Goal: Task Accomplishment & Management: Manage account settings

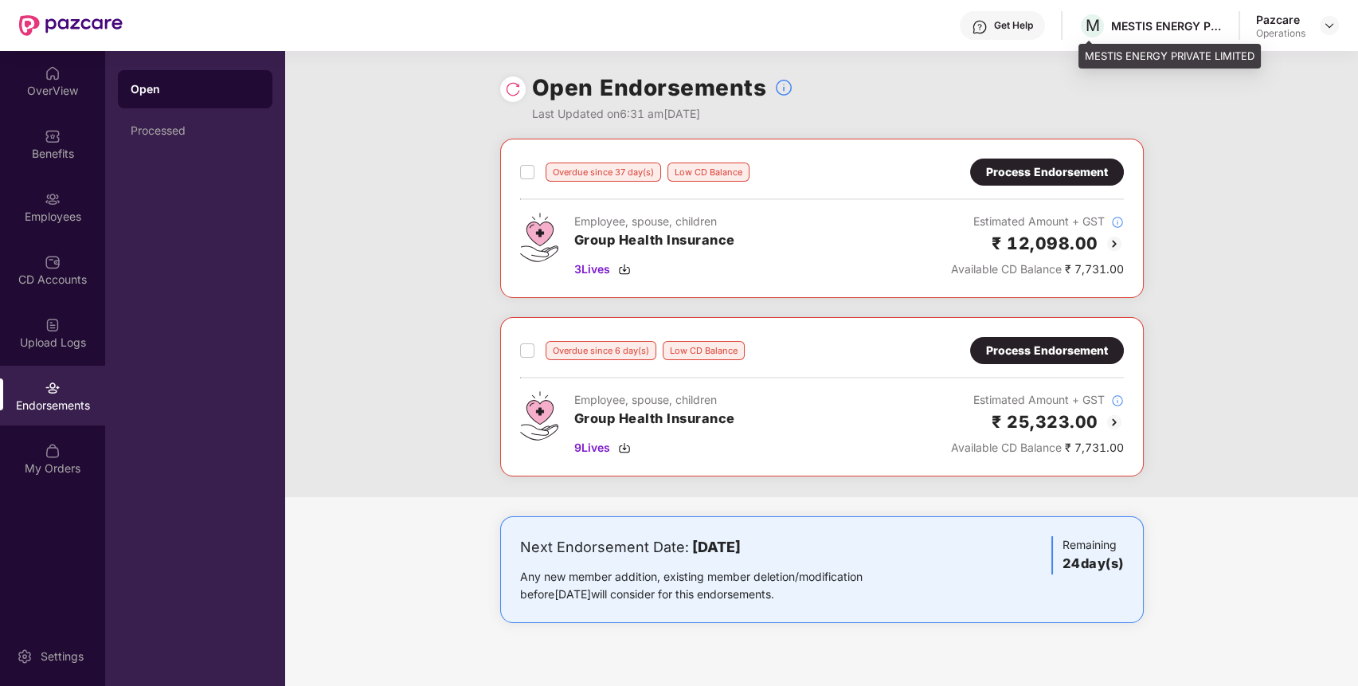
click at [1139, 25] on div "MESTIS ENERGY PRIVATE LIMITED" at bounding box center [1167, 25] width 112 height 15
copy div "MESTIS"
click at [1139, 25] on div "MESTIS ENERGY PRIVATE LIMITED" at bounding box center [1167, 25] width 112 height 15
click at [1327, 26] on img at bounding box center [1329, 25] width 13 height 13
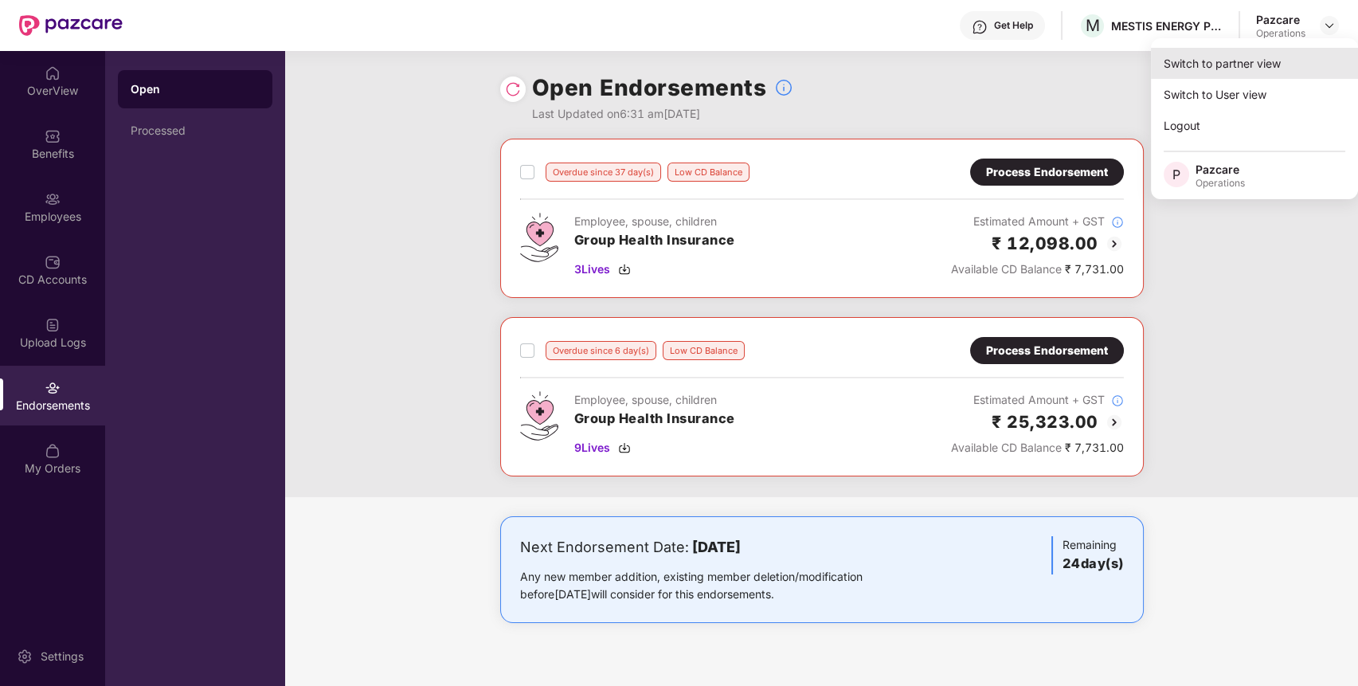
click at [1283, 52] on div "Switch to partner view" at bounding box center [1254, 63] width 207 height 31
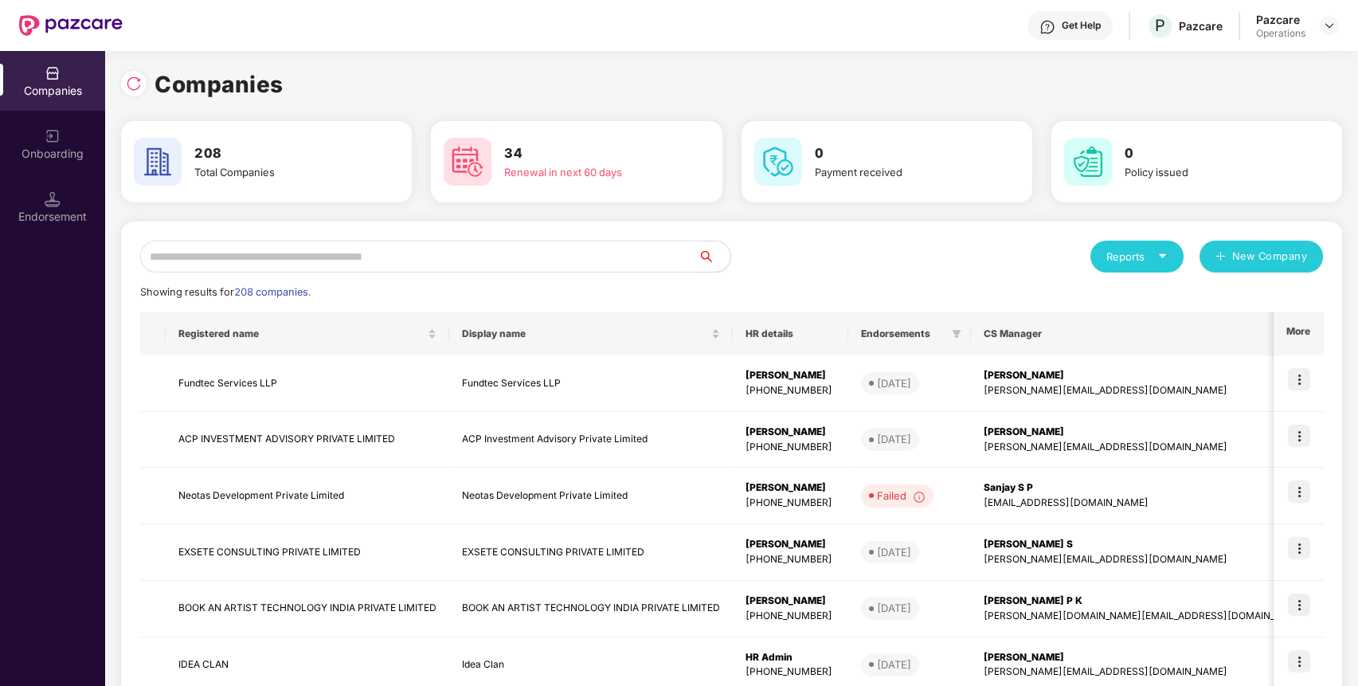
click at [440, 255] on input "text" at bounding box center [419, 257] width 558 height 32
paste input "******"
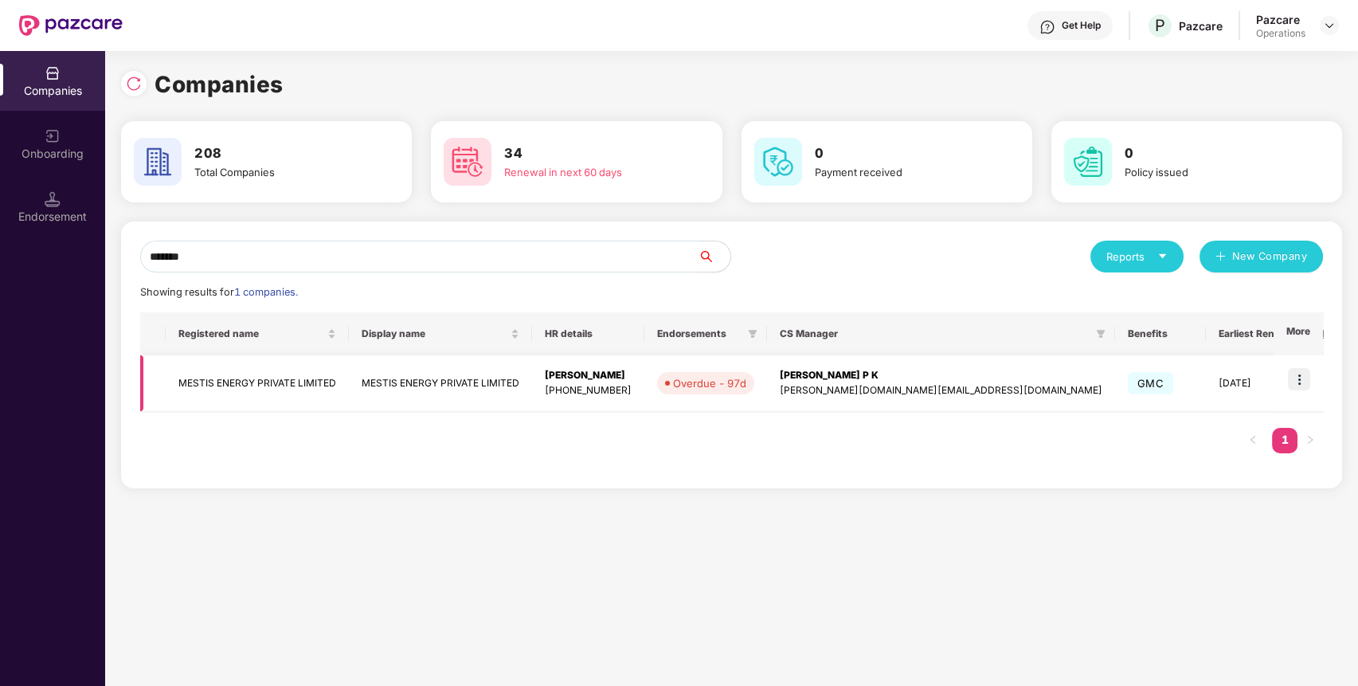
type input "******"
click at [248, 379] on td "MESTIS ENERGY PRIVATE LIMITED" at bounding box center [257, 383] width 183 height 57
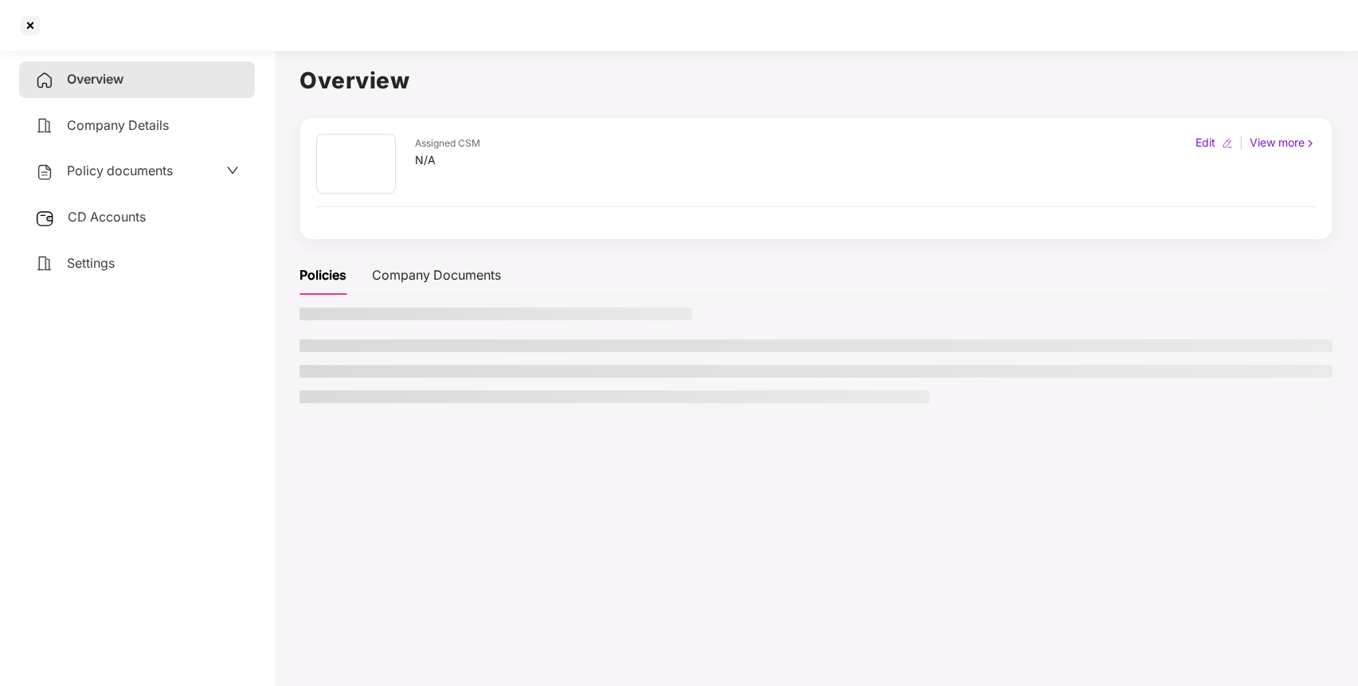
click at [174, 161] on div "Policy documents" at bounding box center [137, 171] width 204 height 21
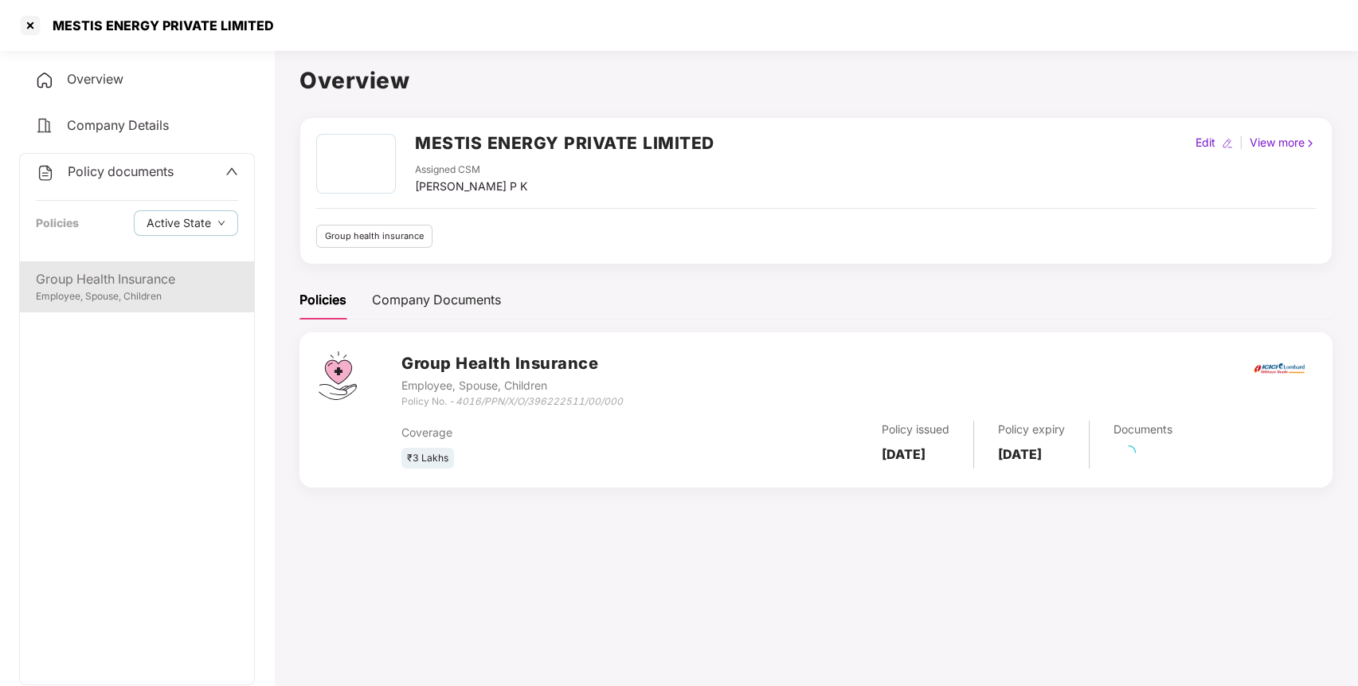
click at [178, 298] on div "Employee, Spouse, Children" at bounding box center [137, 296] width 202 height 15
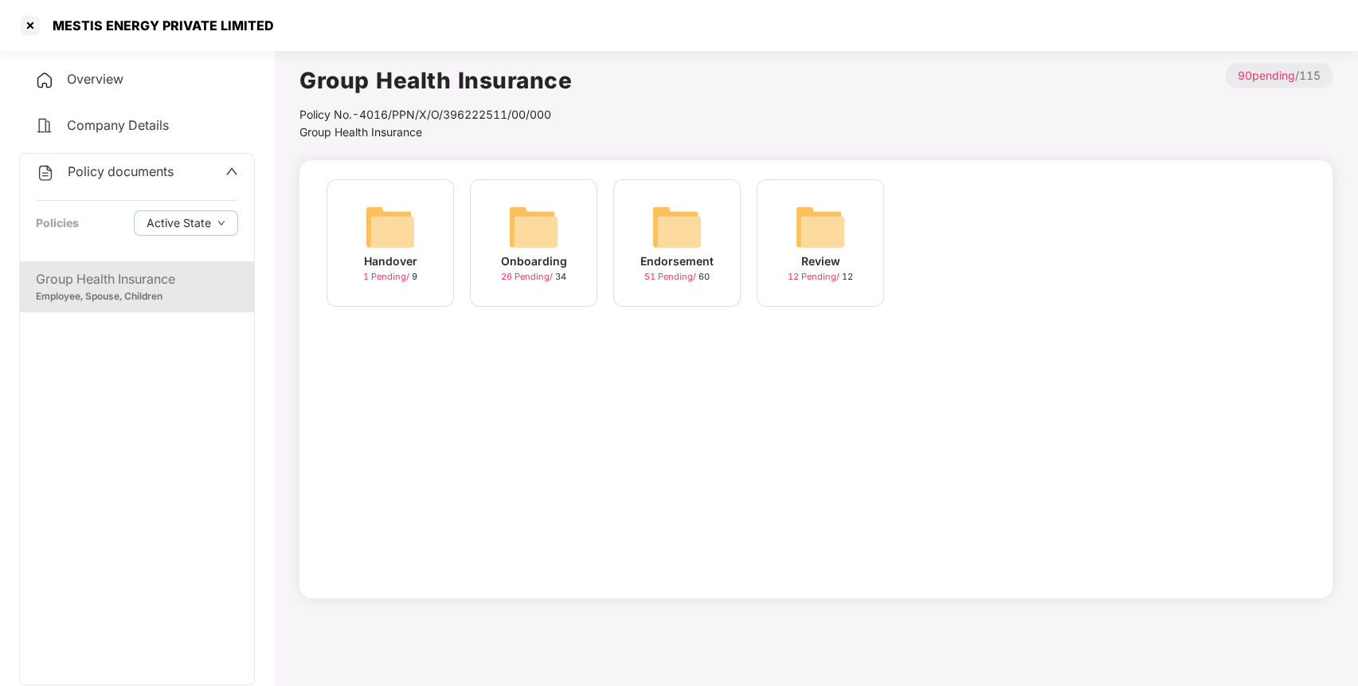
click at [637, 225] on div "Endorsement 51 Pending / 60" at bounding box center [676, 242] width 127 height 127
click at [836, 227] on img at bounding box center [820, 227] width 51 height 51
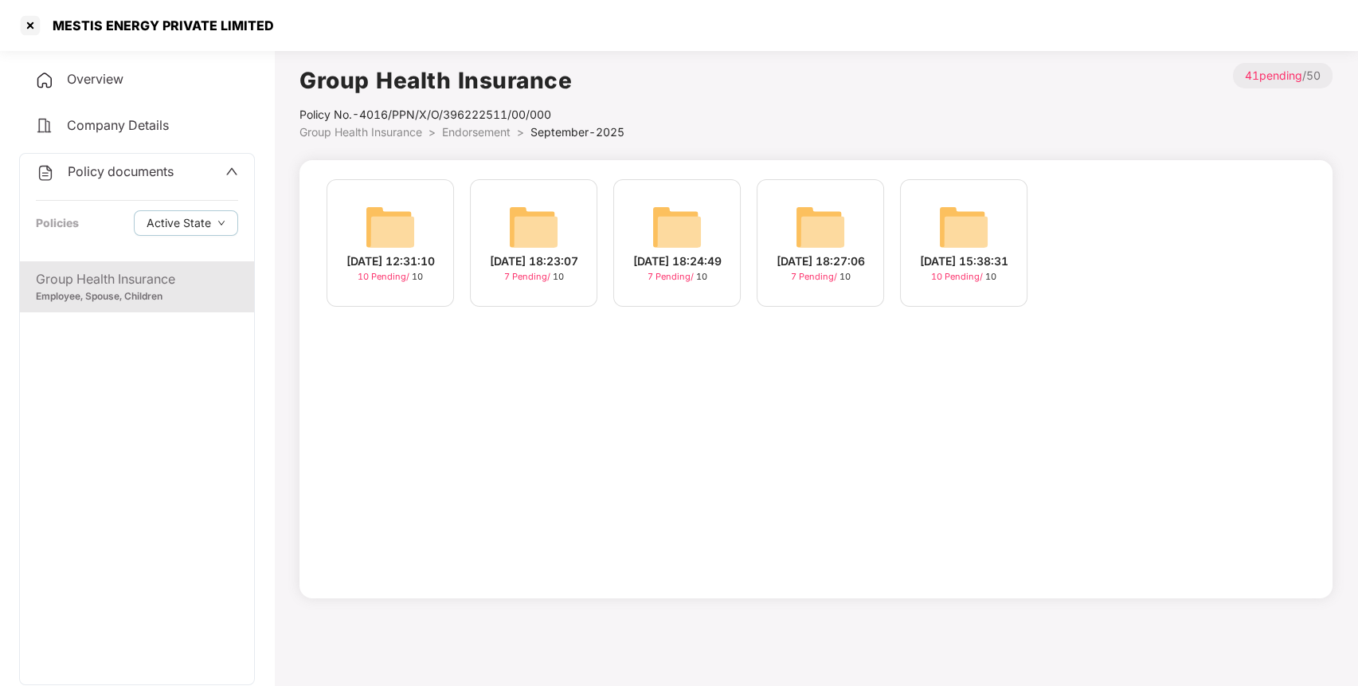
click at [961, 241] on img at bounding box center [964, 227] width 51 height 51
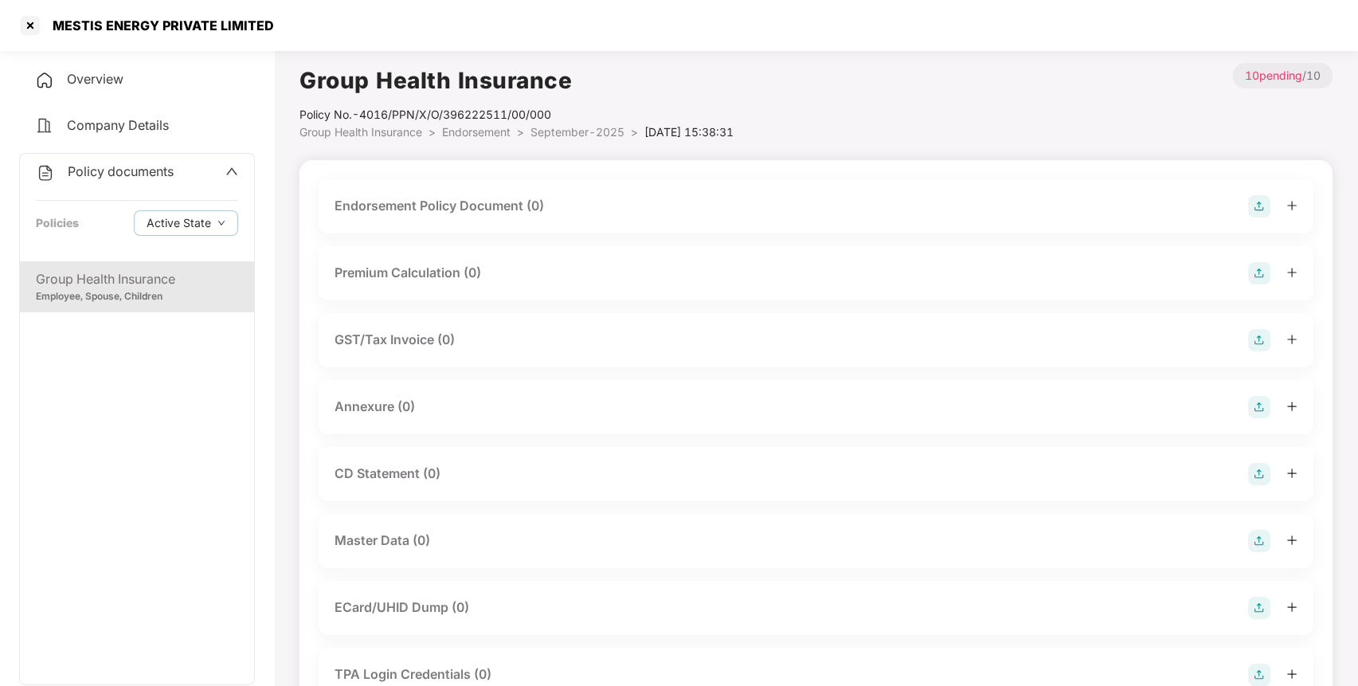
click at [1252, 197] on img at bounding box center [1259, 206] width 22 height 22
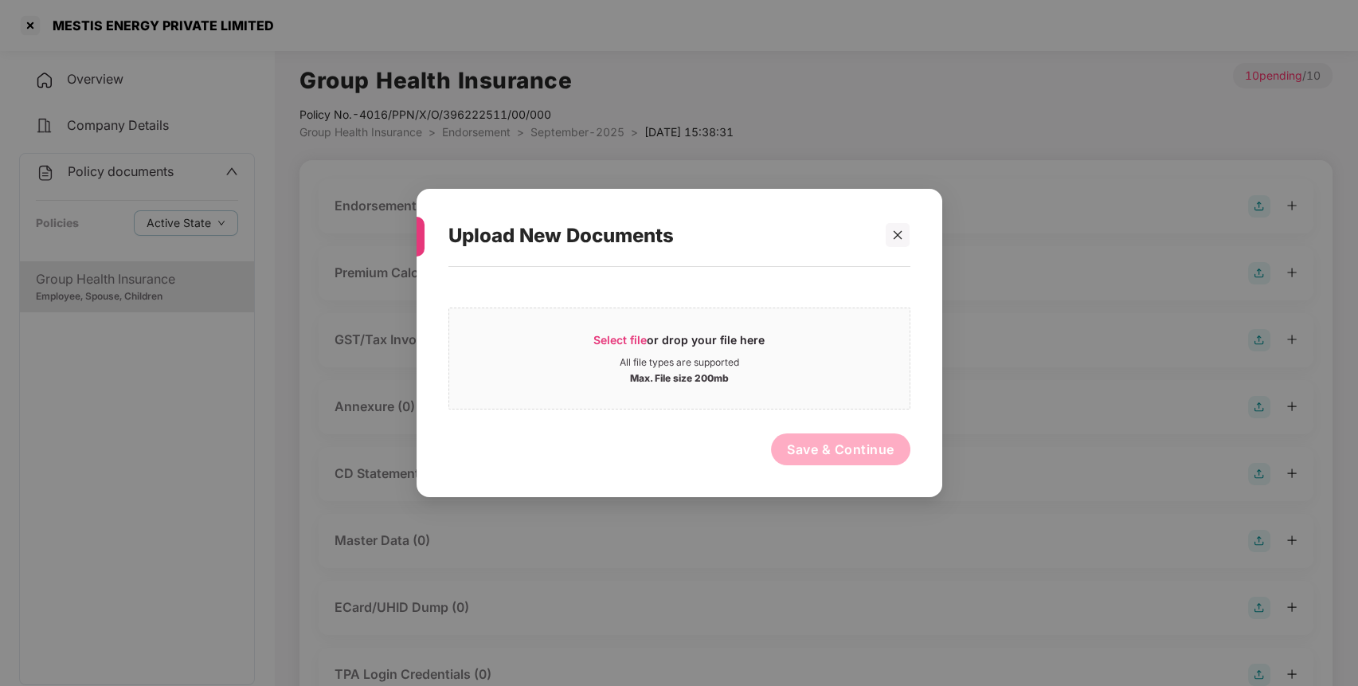
click at [786, 296] on div "Select file or drop your file here All file types are supported Max. File size …" at bounding box center [680, 374] width 462 height 198
click at [735, 360] on div "All file types are supported" at bounding box center [680, 362] width 120 height 13
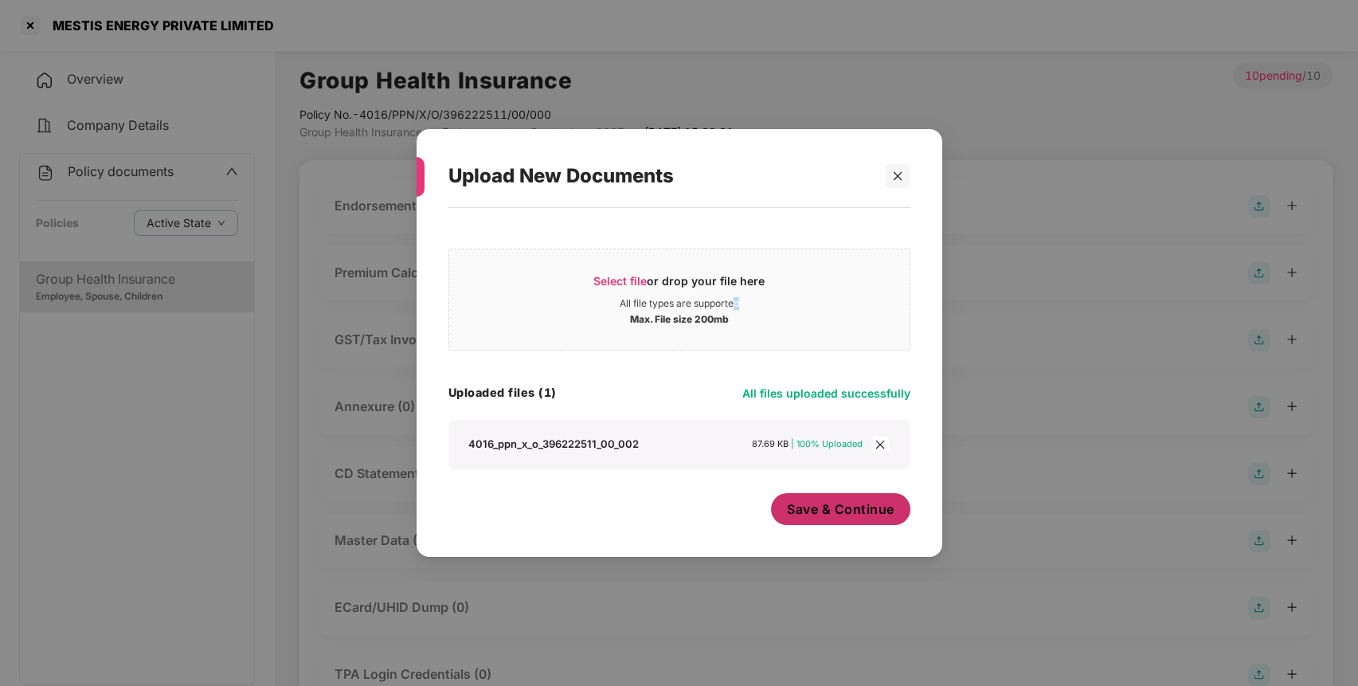
click at [813, 511] on span "Save & Continue" at bounding box center [841, 509] width 108 height 18
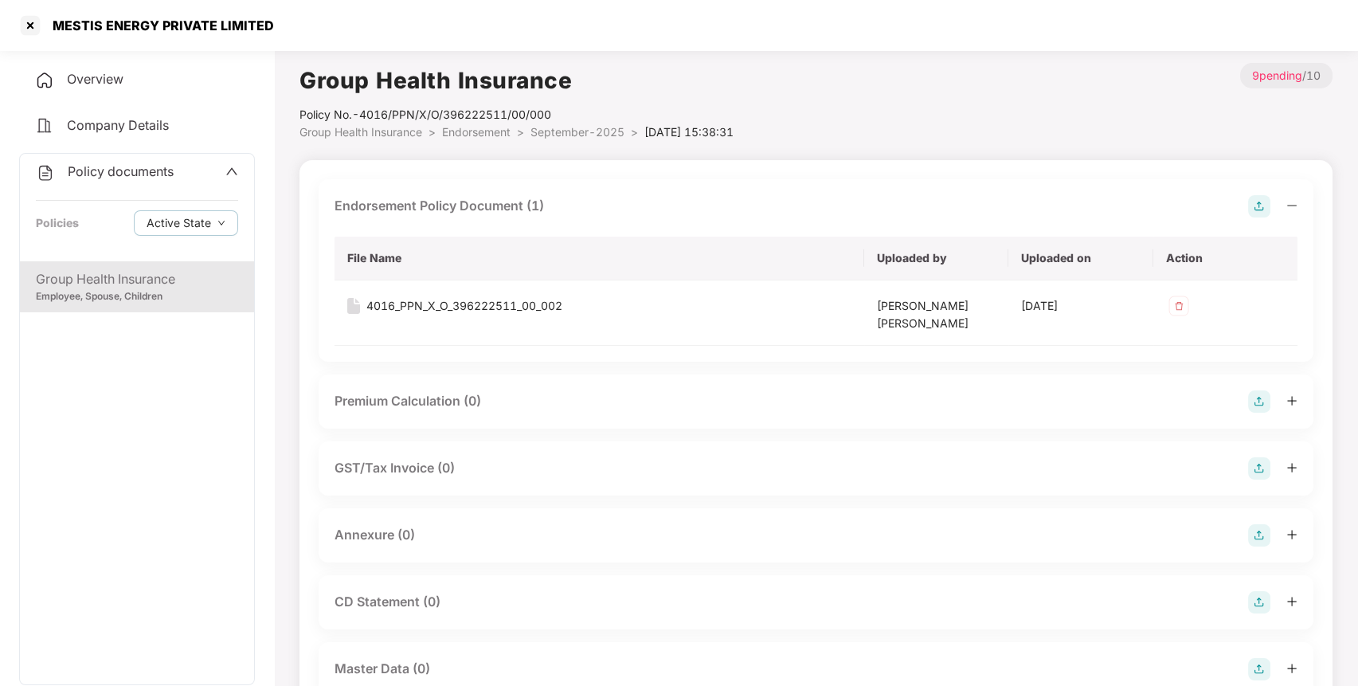
click at [1256, 531] on img at bounding box center [1259, 535] width 22 height 22
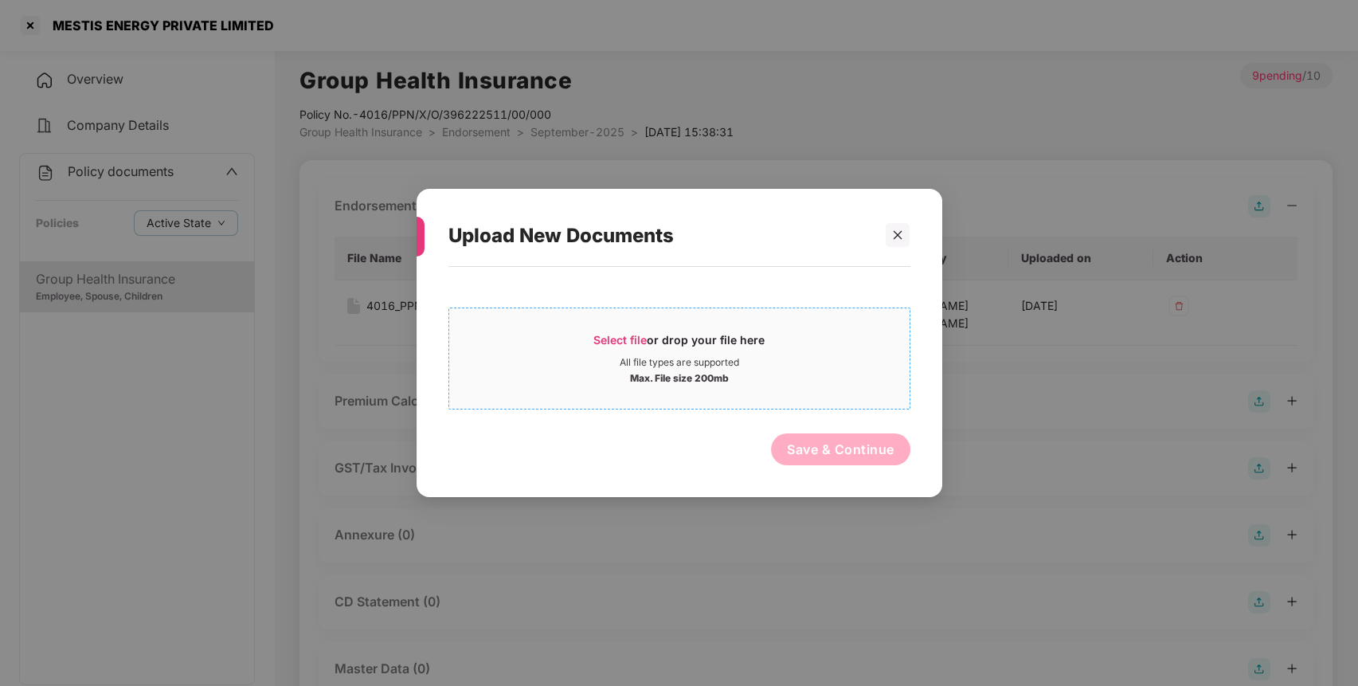
click at [825, 361] on div "All file types are supported" at bounding box center [679, 362] width 461 height 13
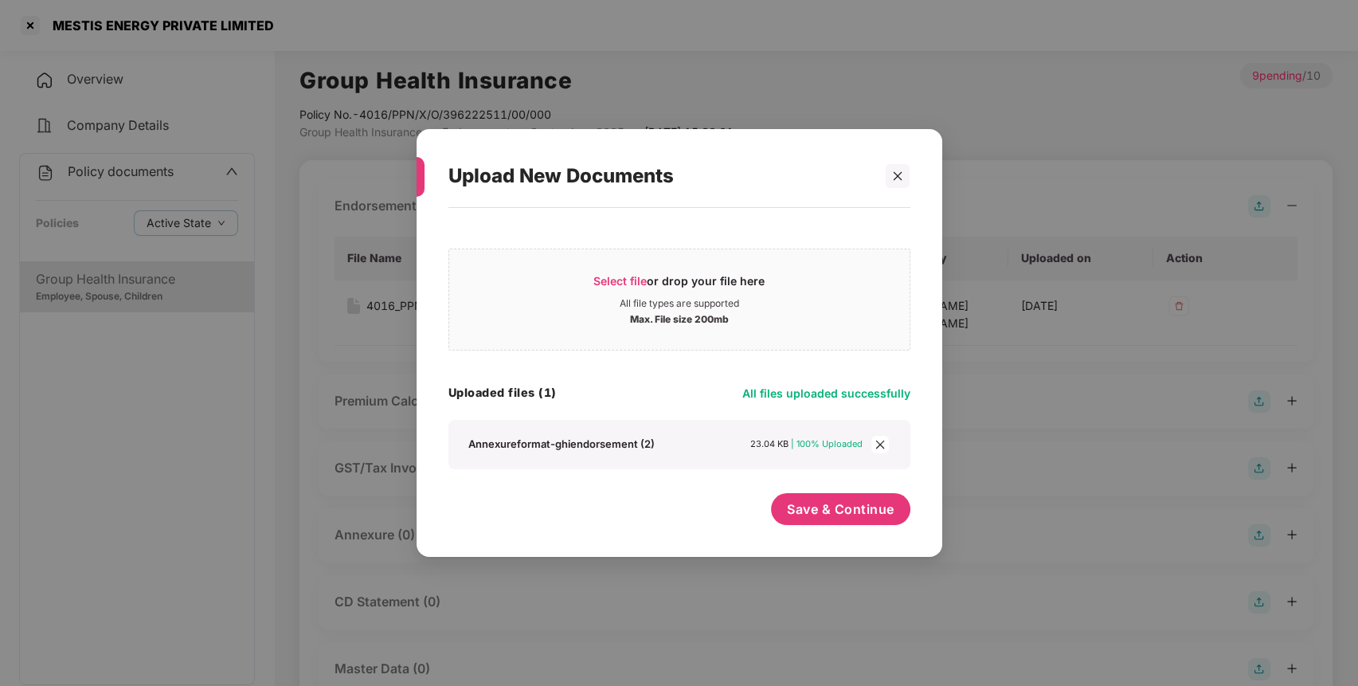
click at [881, 442] on icon "close" at bounding box center [880, 444] width 9 height 9
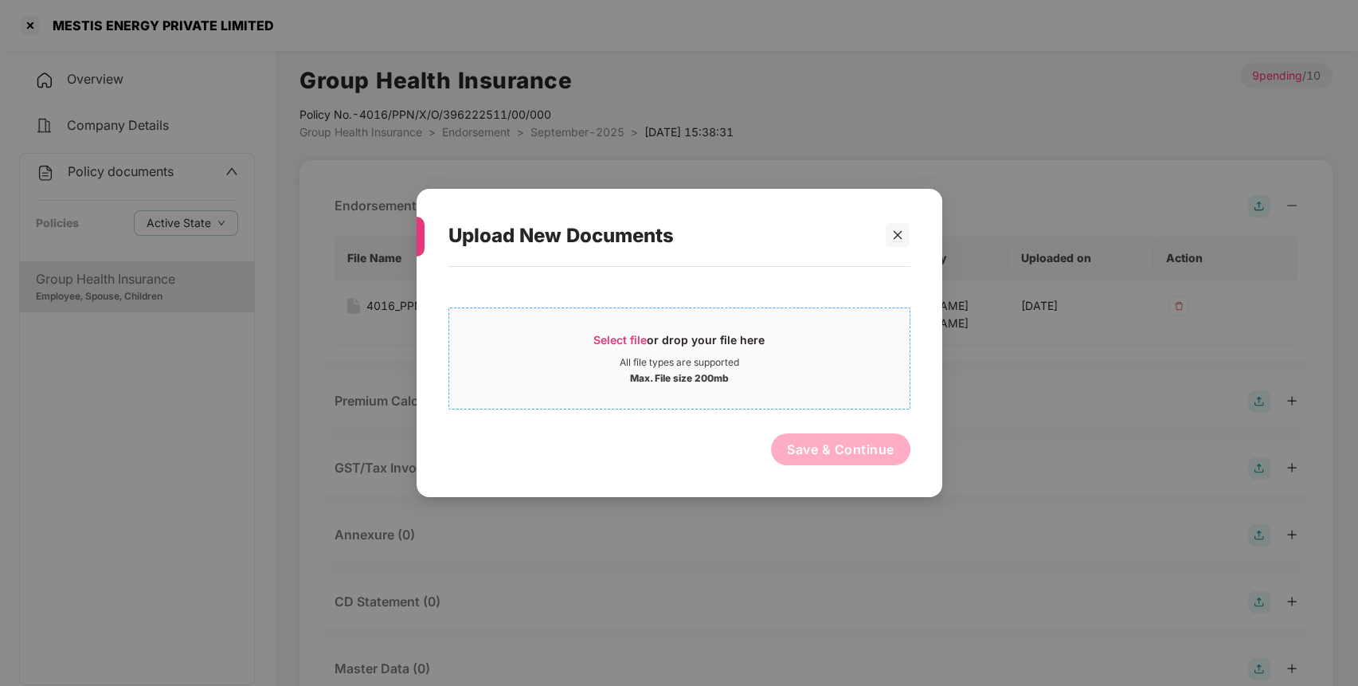
click at [727, 350] on div "Select file or drop your file here" at bounding box center [679, 344] width 171 height 24
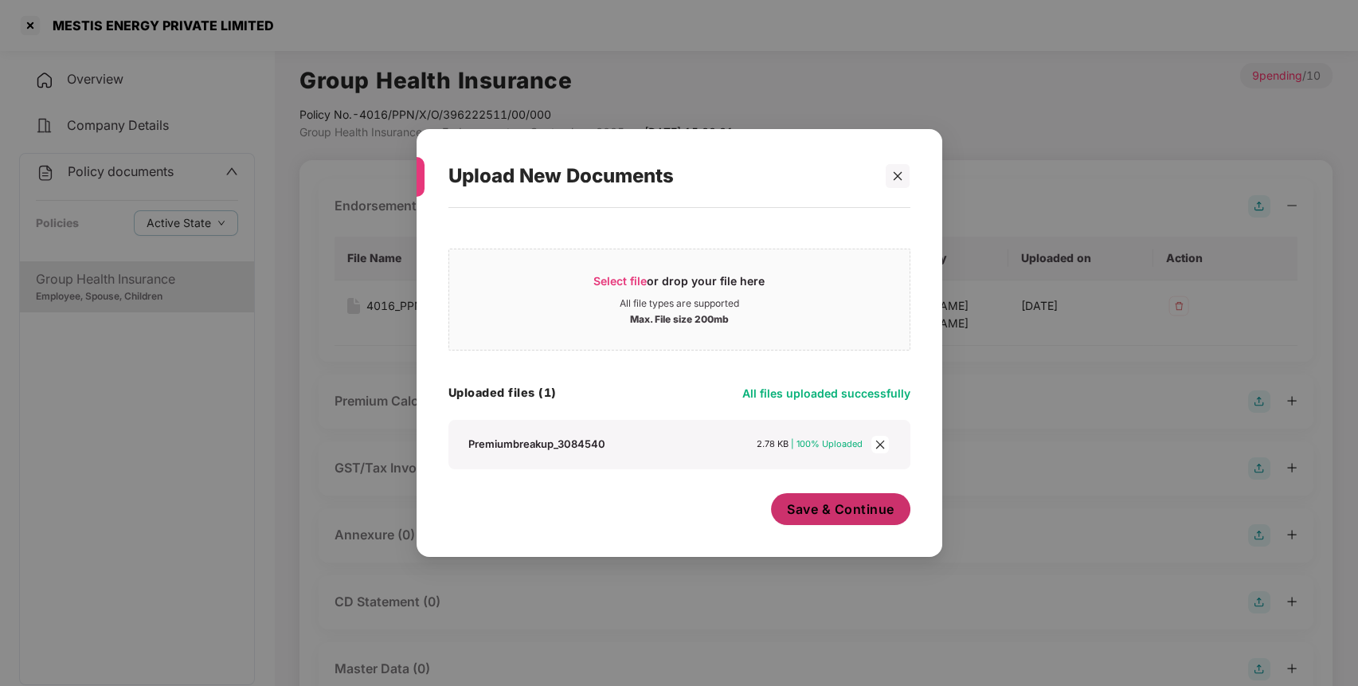
click at [824, 504] on span "Save & Continue" at bounding box center [841, 509] width 108 height 18
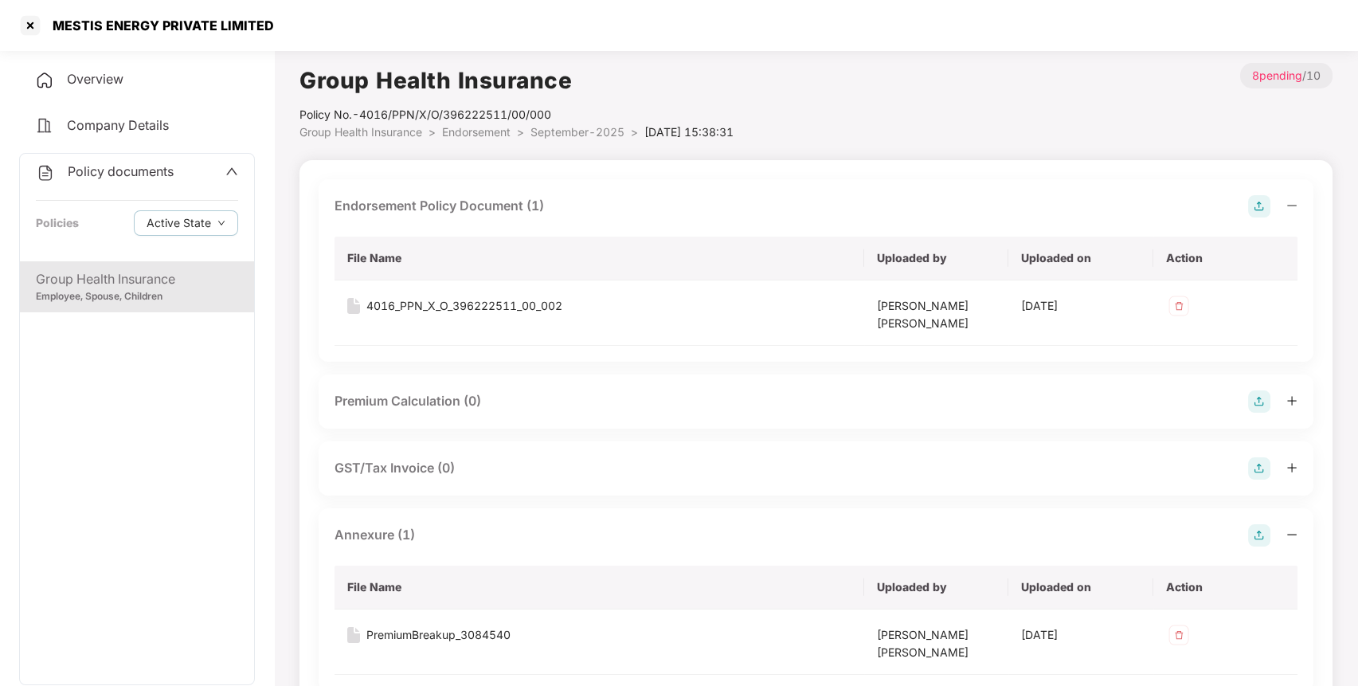
scroll to position [457, 0]
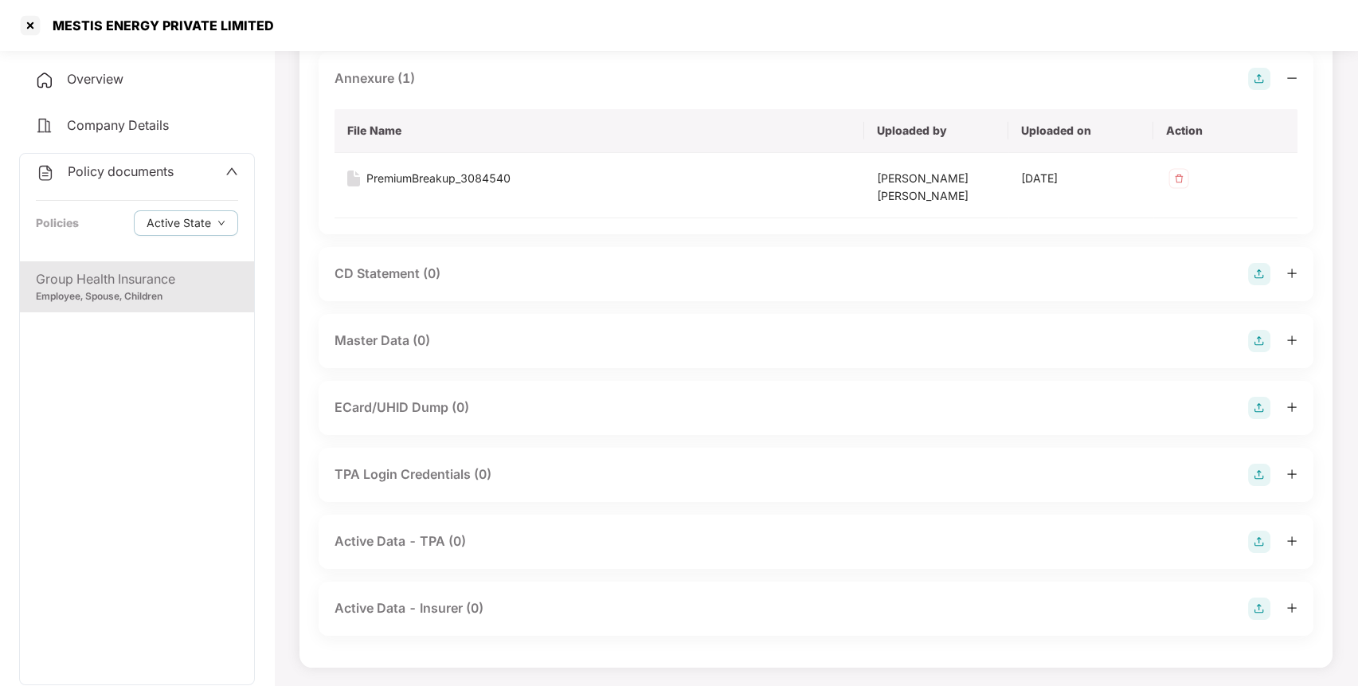
click at [1257, 346] on img at bounding box center [1259, 341] width 22 height 22
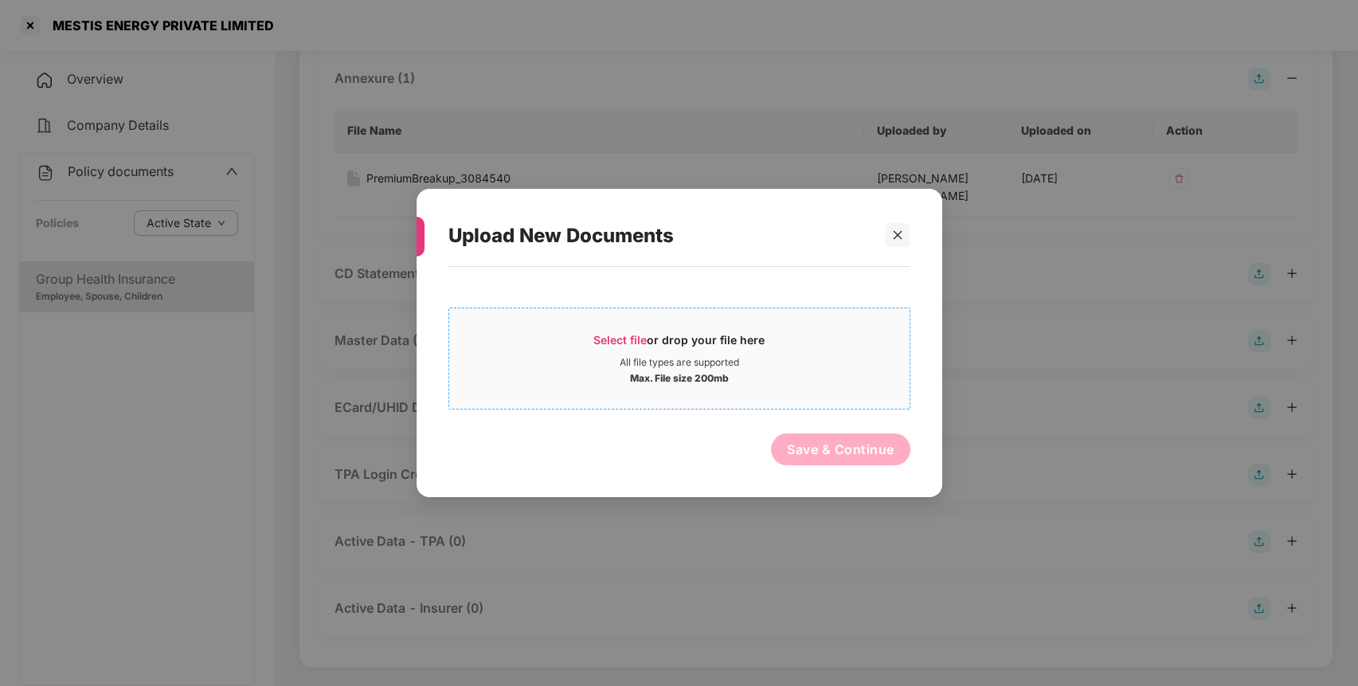
click at [803, 390] on span "Select file or drop your file here All file types are supported Max. File size …" at bounding box center [679, 358] width 461 height 76
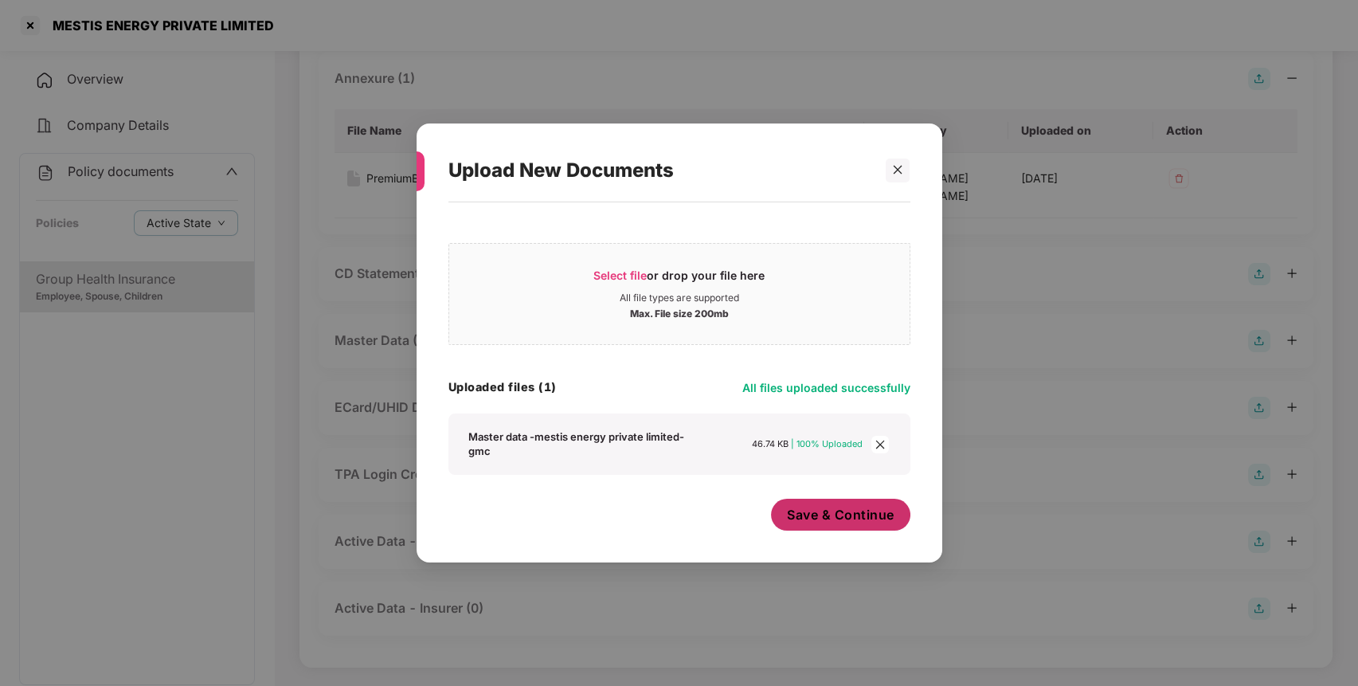
click at [851, 525] on button "Save & Continue" at bounding box center [840, 515] width 139 height 32
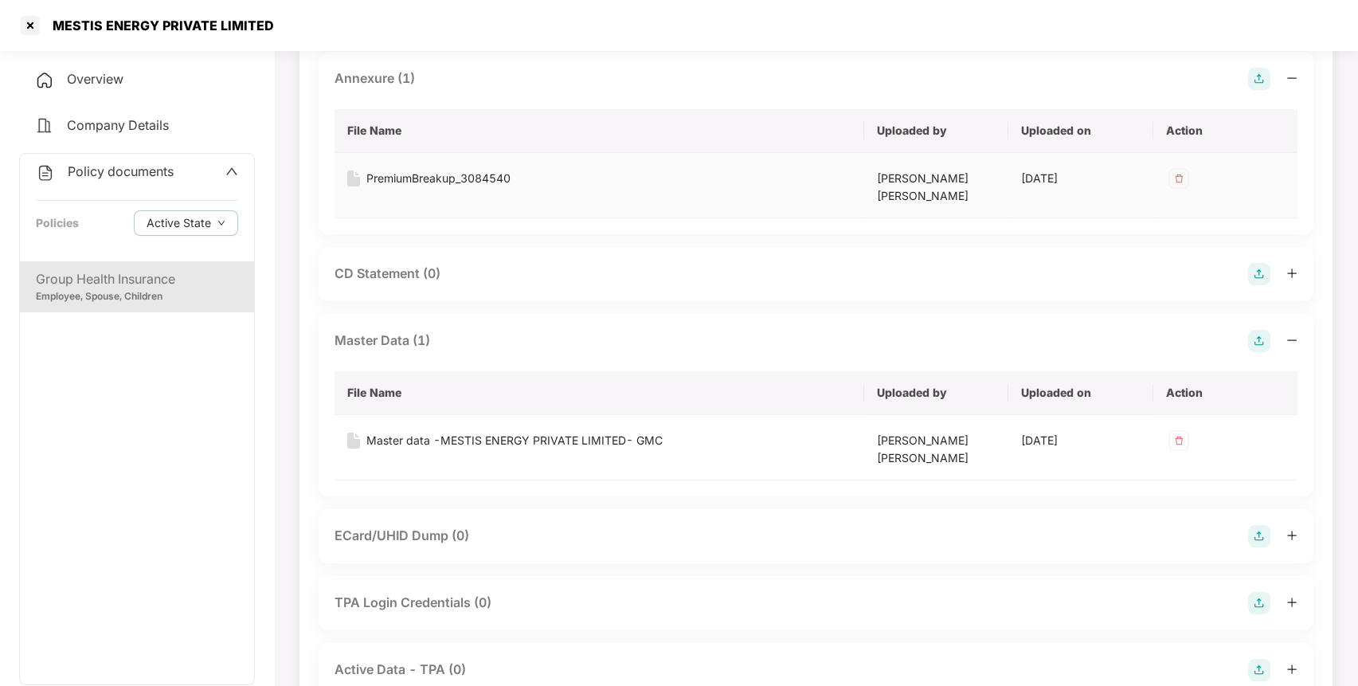
scroll to position [0, 0]
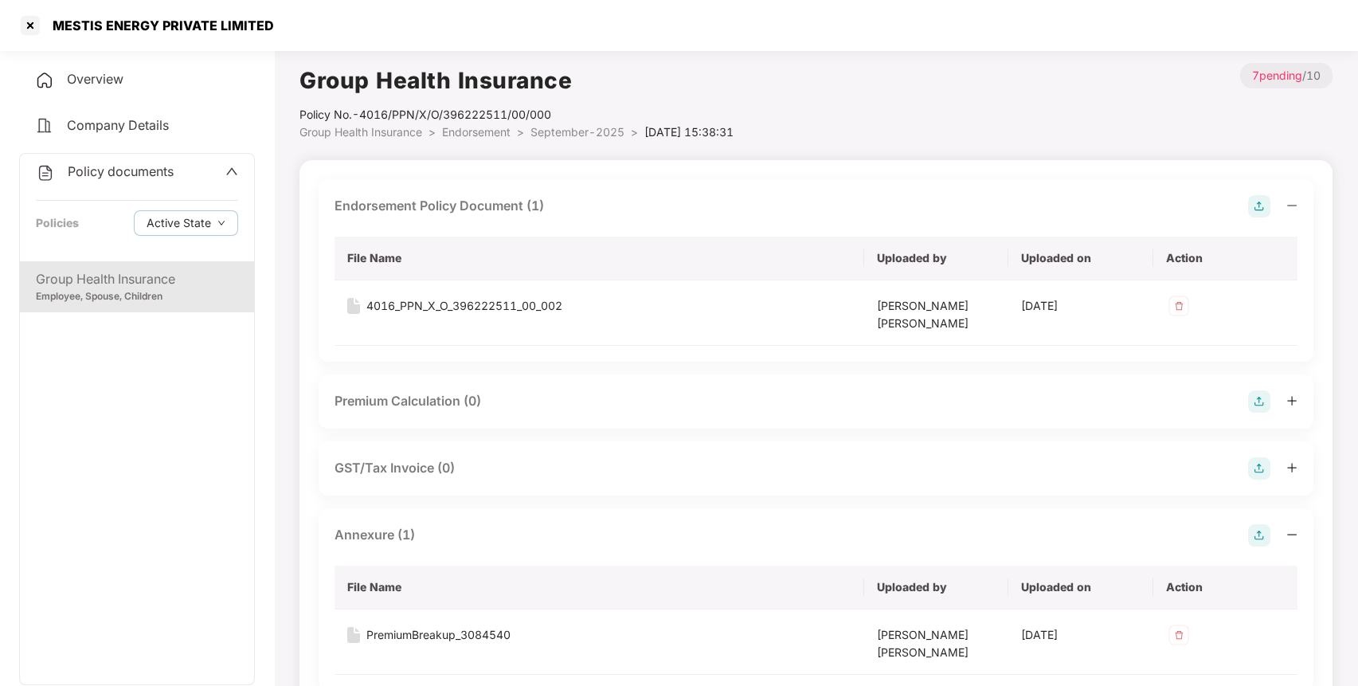
click at [552, 131] on span "September-2025" at bounding box center [578, 132] width 94 height 14
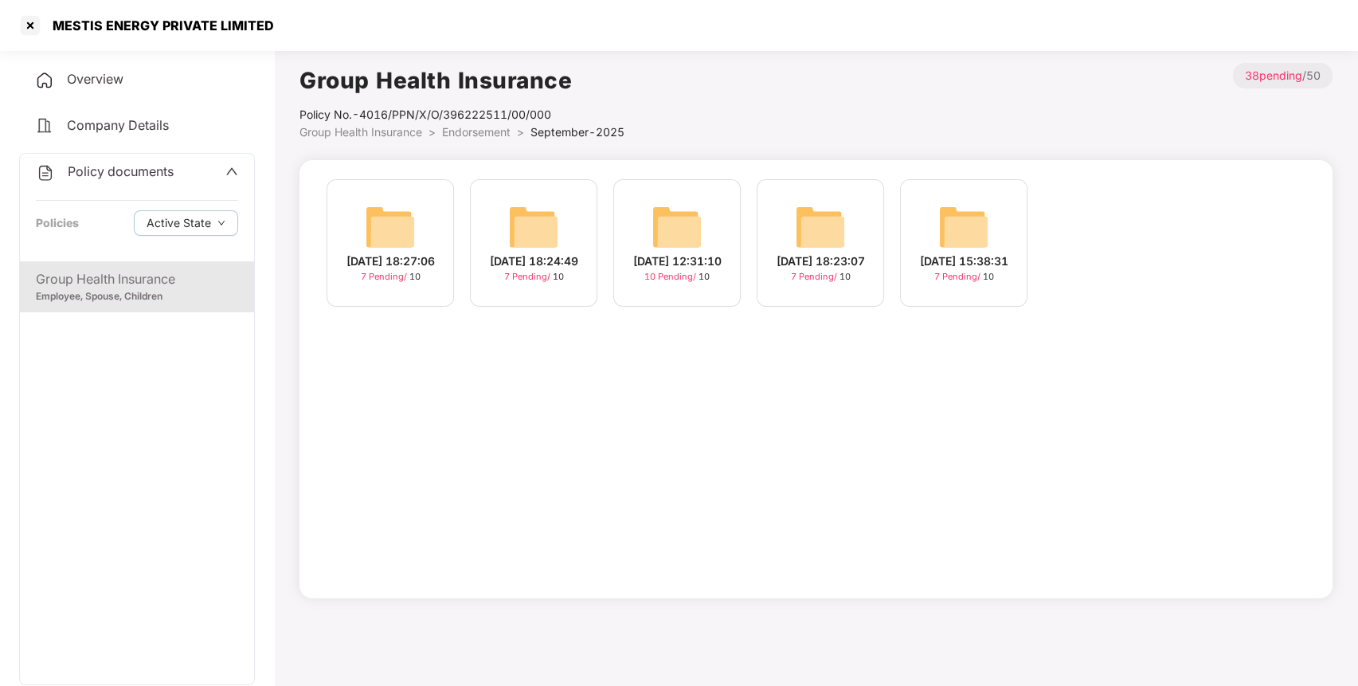
click at [688, 210] on img at bounding box center [677, 227] width 51 height 51
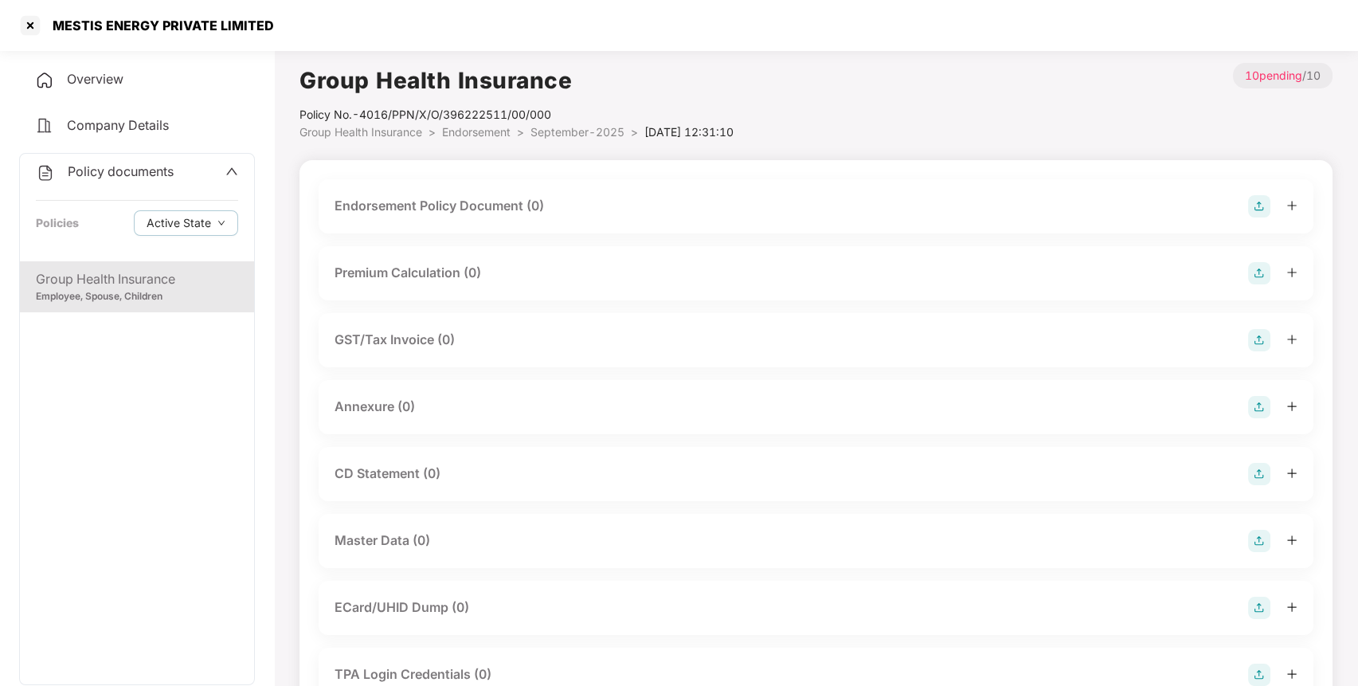
click at [1256, 533] on img at bounding box center [1259, 541] width 22 height 22
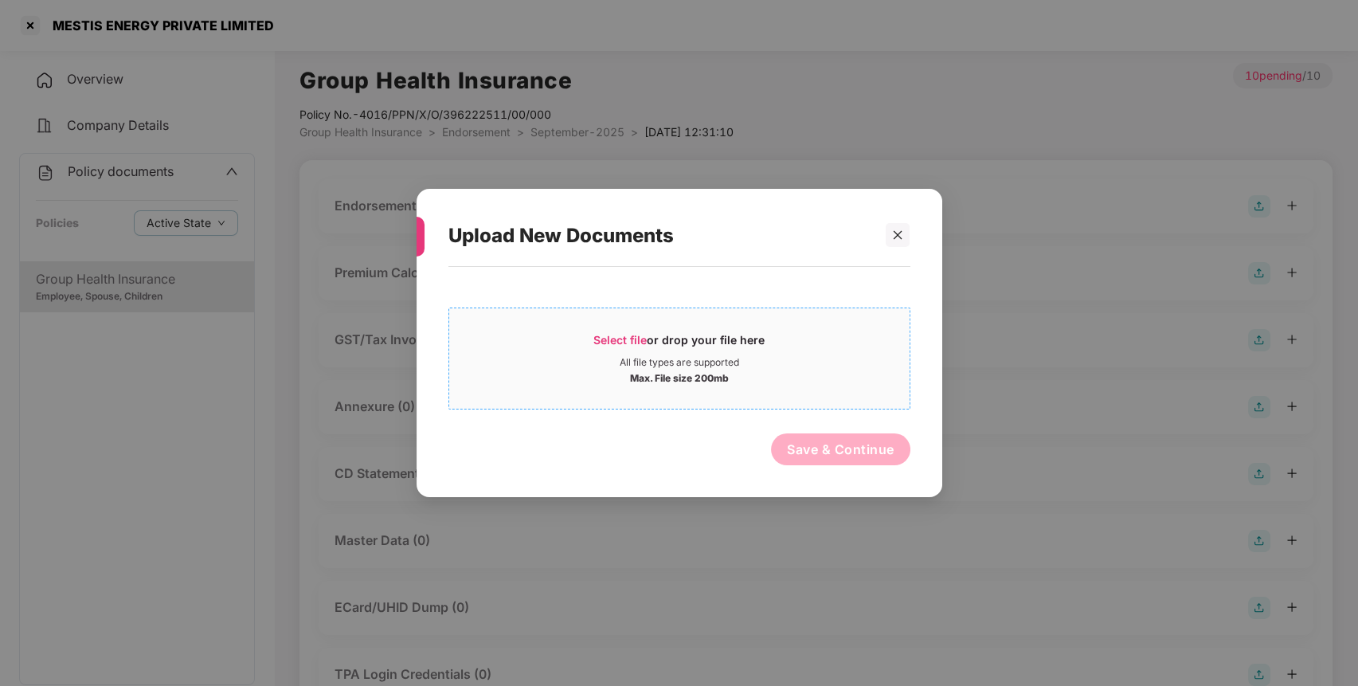
click at [822, 390] on span "Select file or drop your file here All file types are supported Max. File size …" at bounding box center [679, 358] width 461 height 76
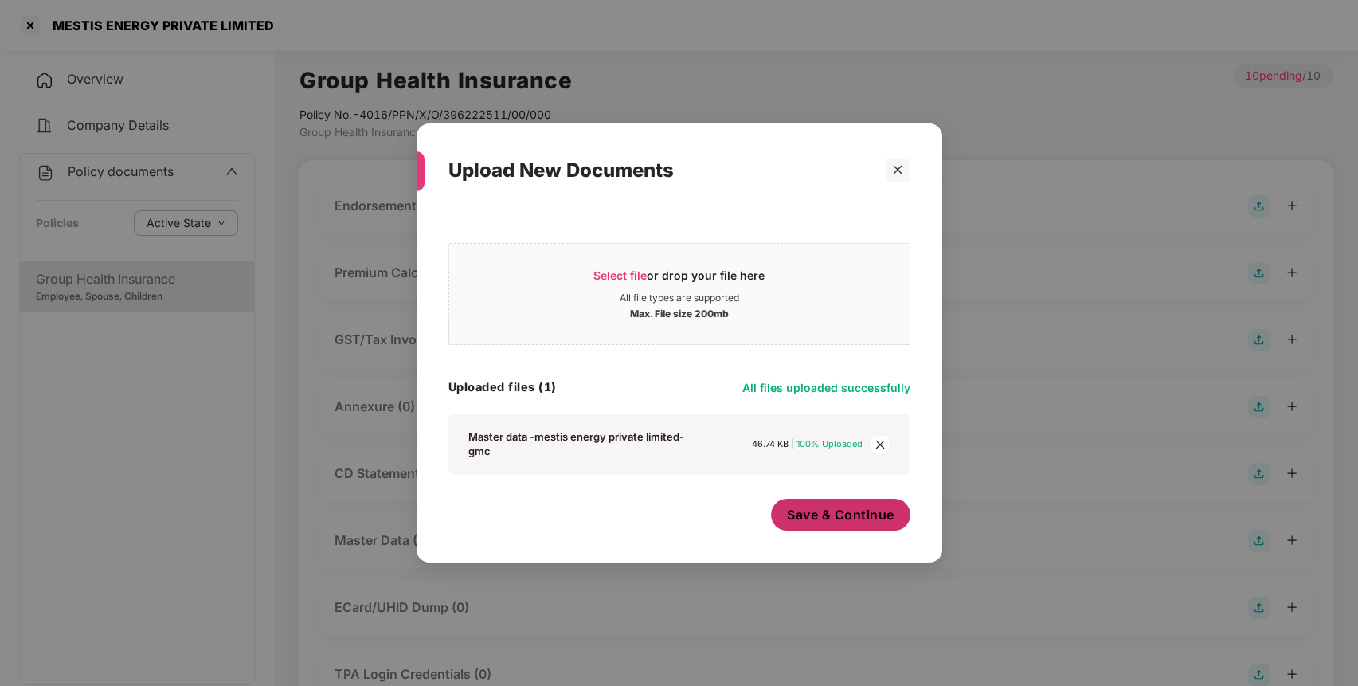
click at [816, 507] on button "Save & Continue" at bounding box center [840, 515] width 139 height 32
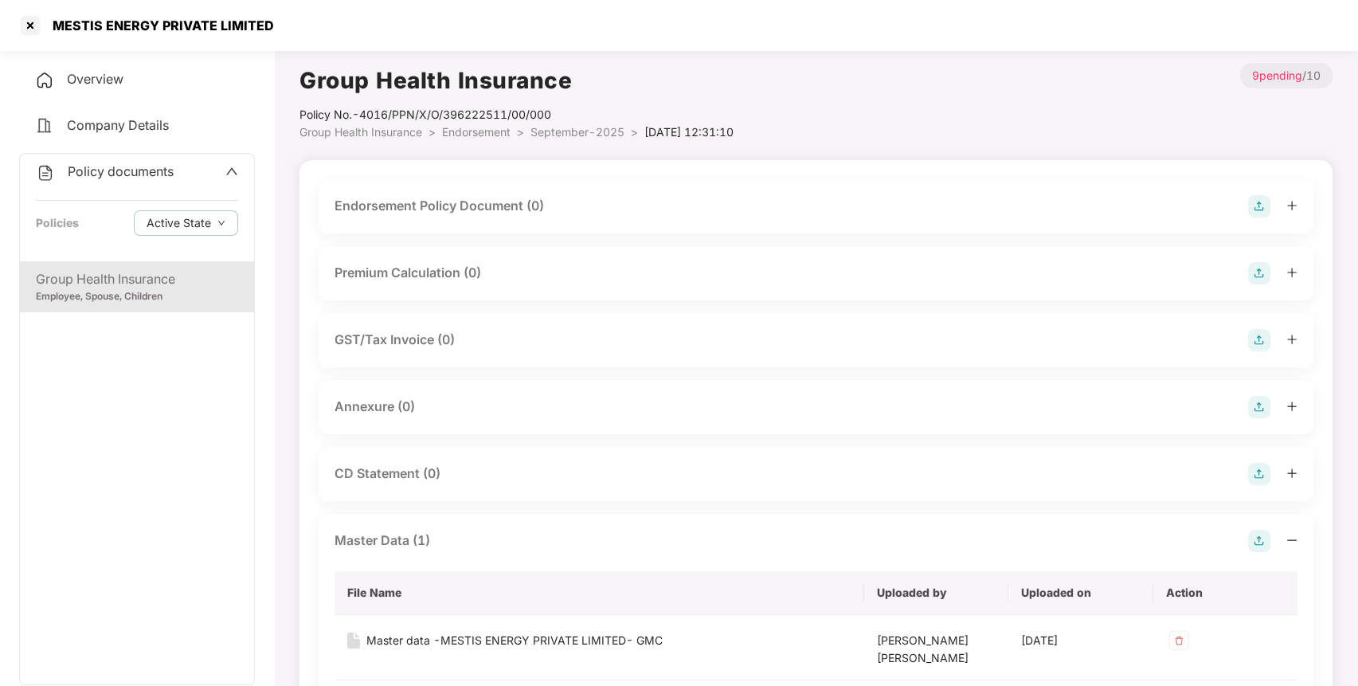
click at [1257, 208] on img at bounding box center [1259, 206] width 22 height 22
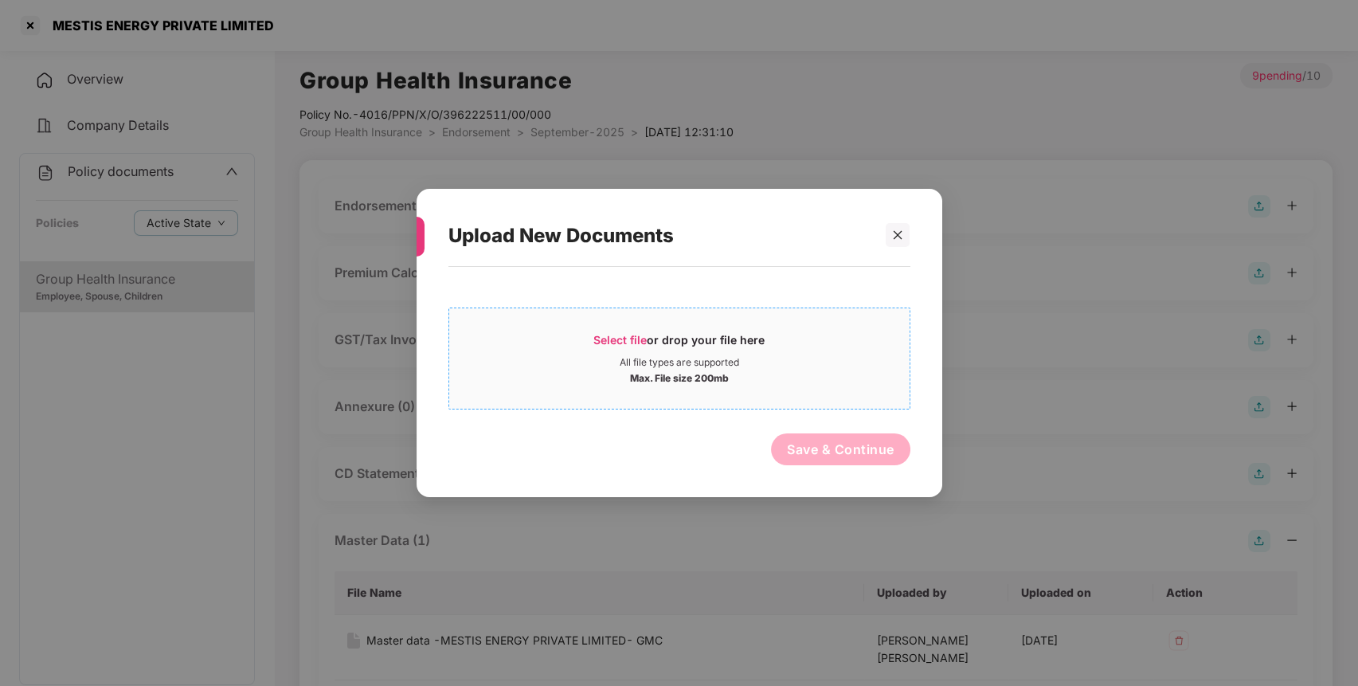
click at [752, 373] on div "Max. File size 200mb" at bounding box center [679, 377] width 461 height 16
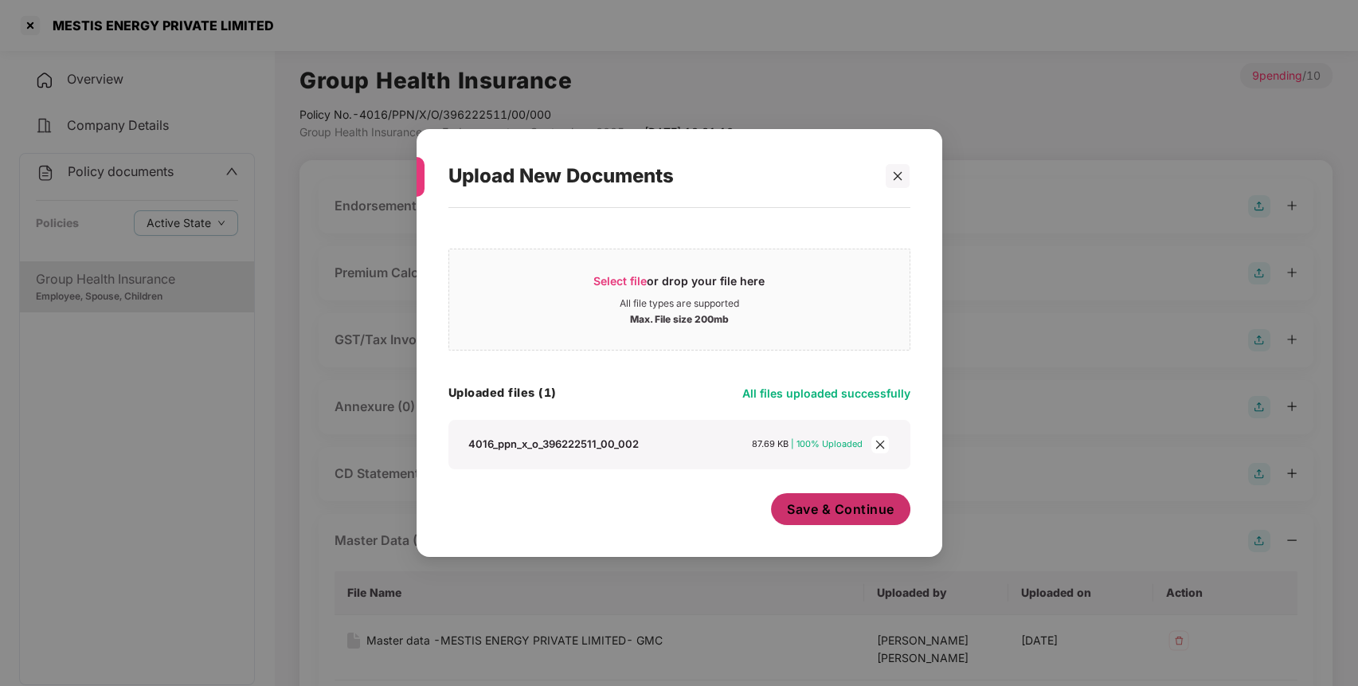
click at [813, 507] on span "Save & Continue" at bounding box center [841, 509] width 108 height 18
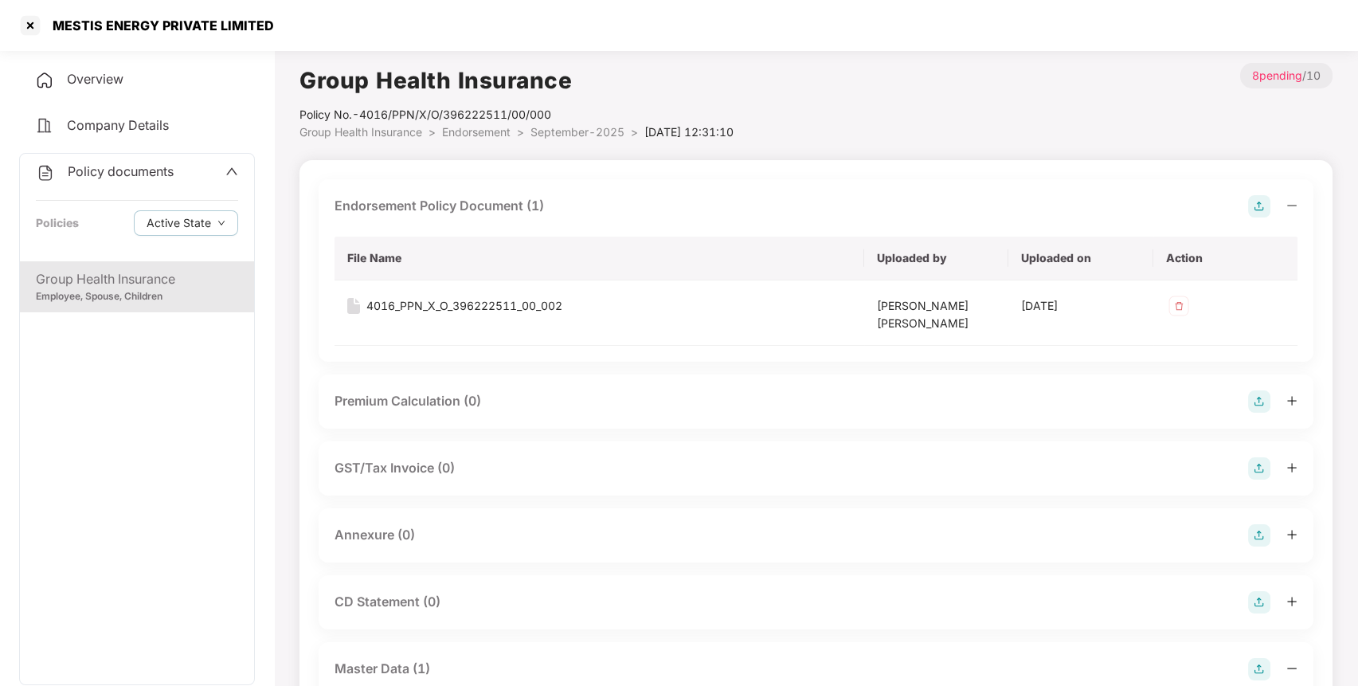
click at [1254, 529] on img at bounding box center [1259, 535] width 22 height 22
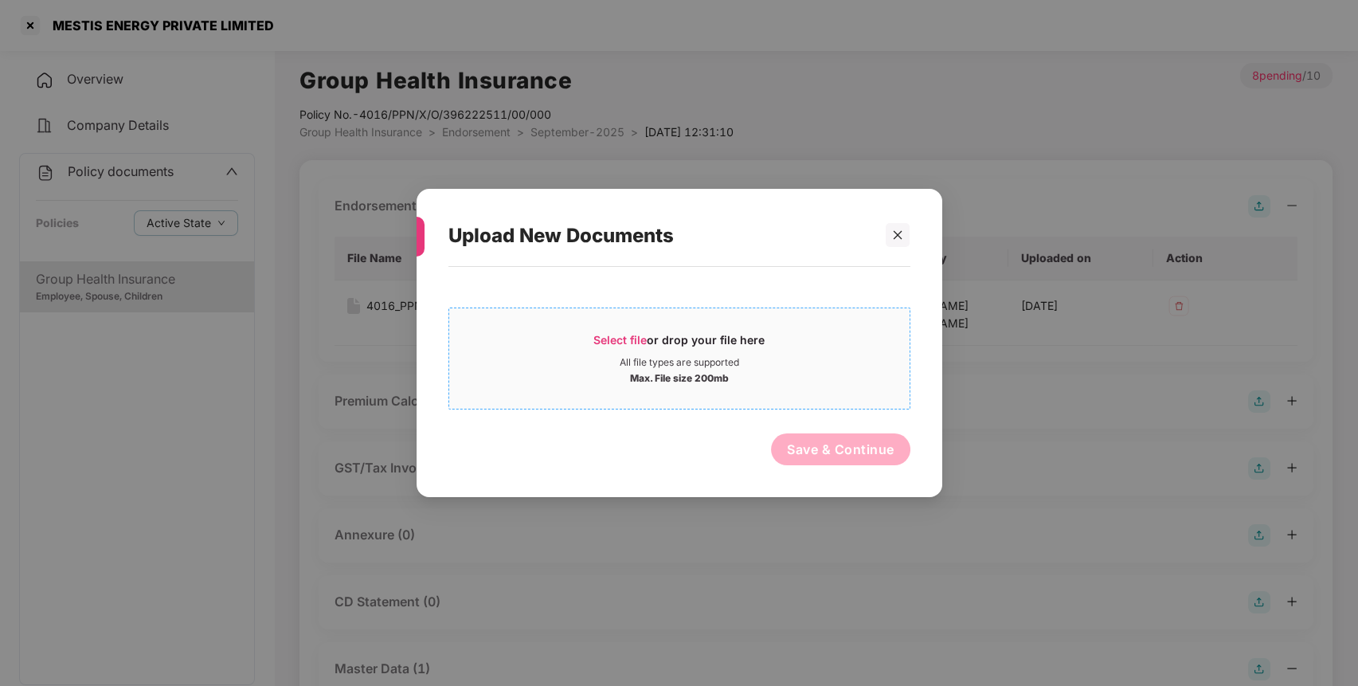
click at [786, 374] on div "Max. File size 200mb" at bounding box center [679, 377] width 461 height 16
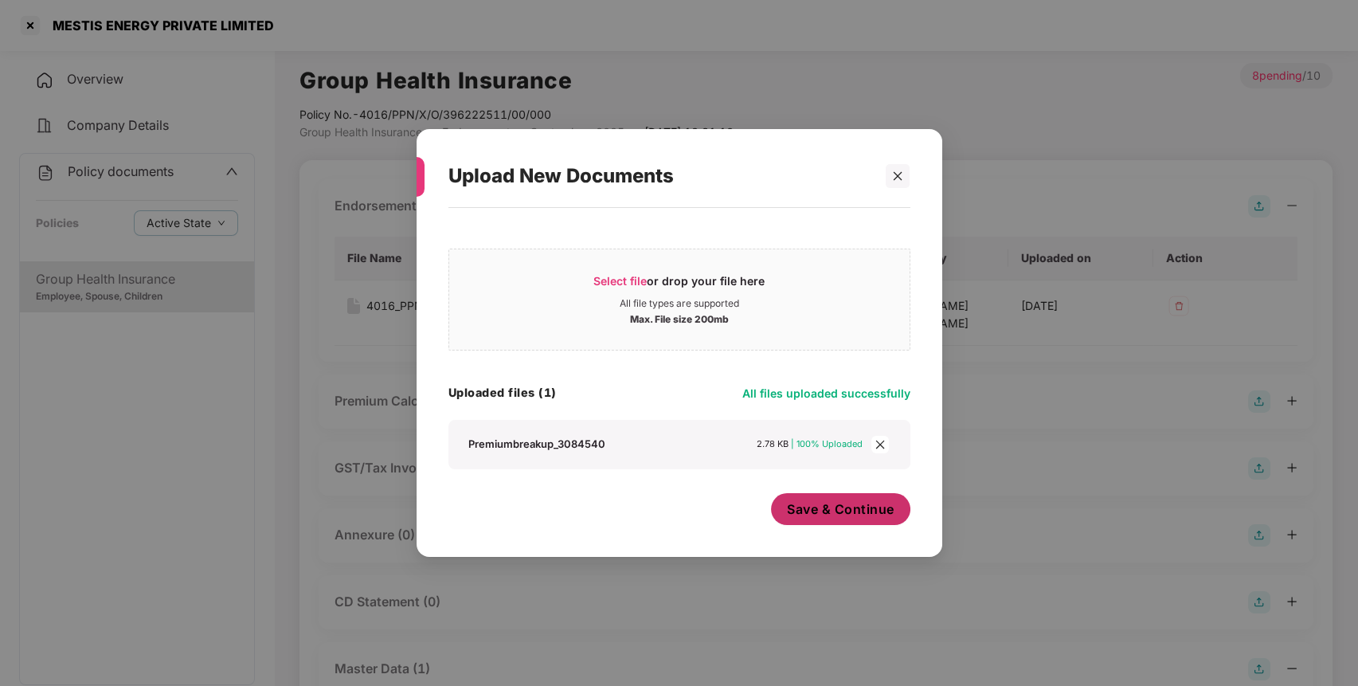
click at [841, 503] on span "Save & Continue" at bounding box center [841, 509] width 108 height 18
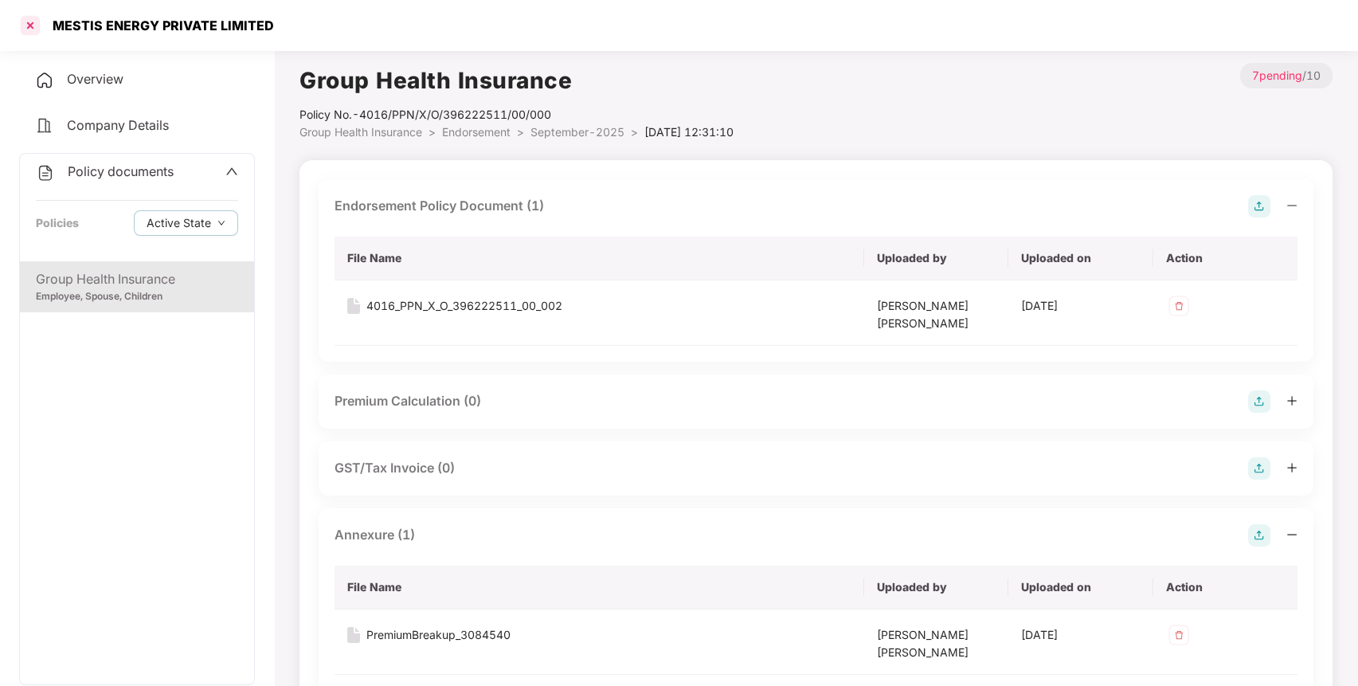
click at [25, 25] on div at bounding box center [30, 25] width 25 height 25
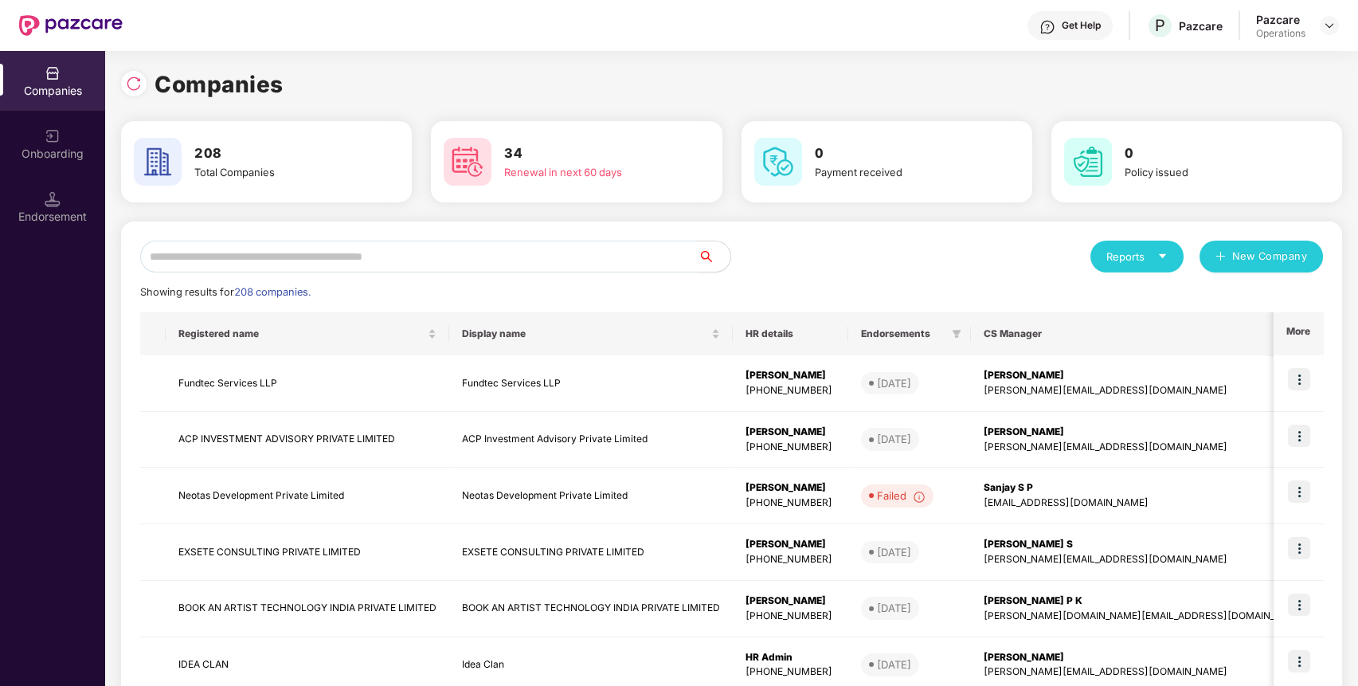
click at [462, 264] on input "text" at bounding box center [419, 257] width 558 height 32
paste input "*******"
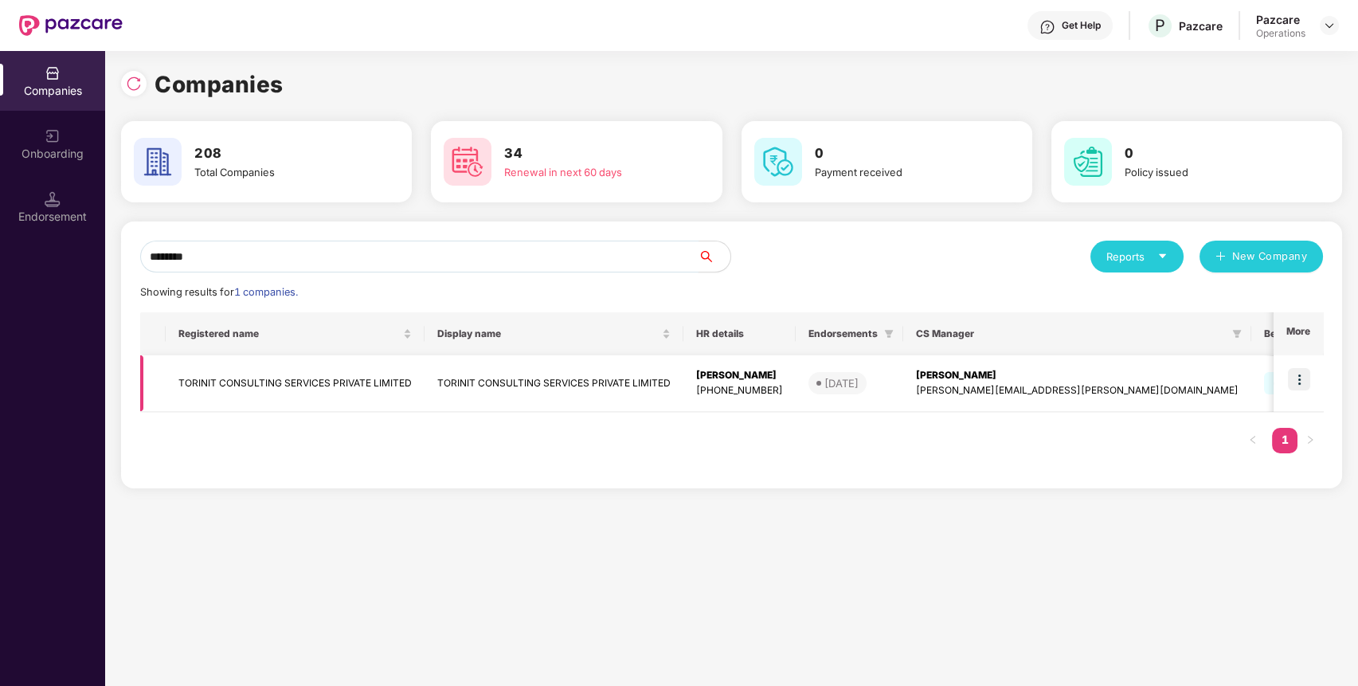
type input "*******"
click at [1307, 380] on img at bounding box center [1299, 379] width 22 height 22
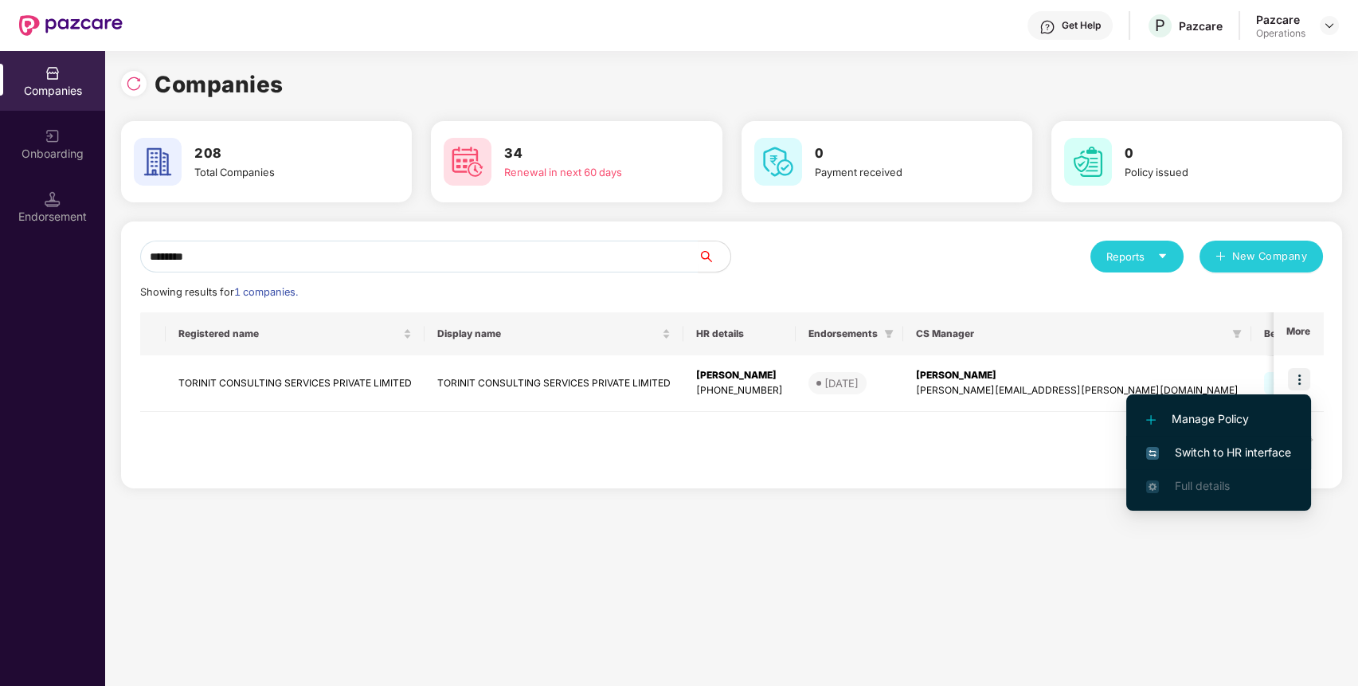
click at [1241, 448] on span "Switch to HR interface" at bounding box center [1218, 453] width 145 height 18
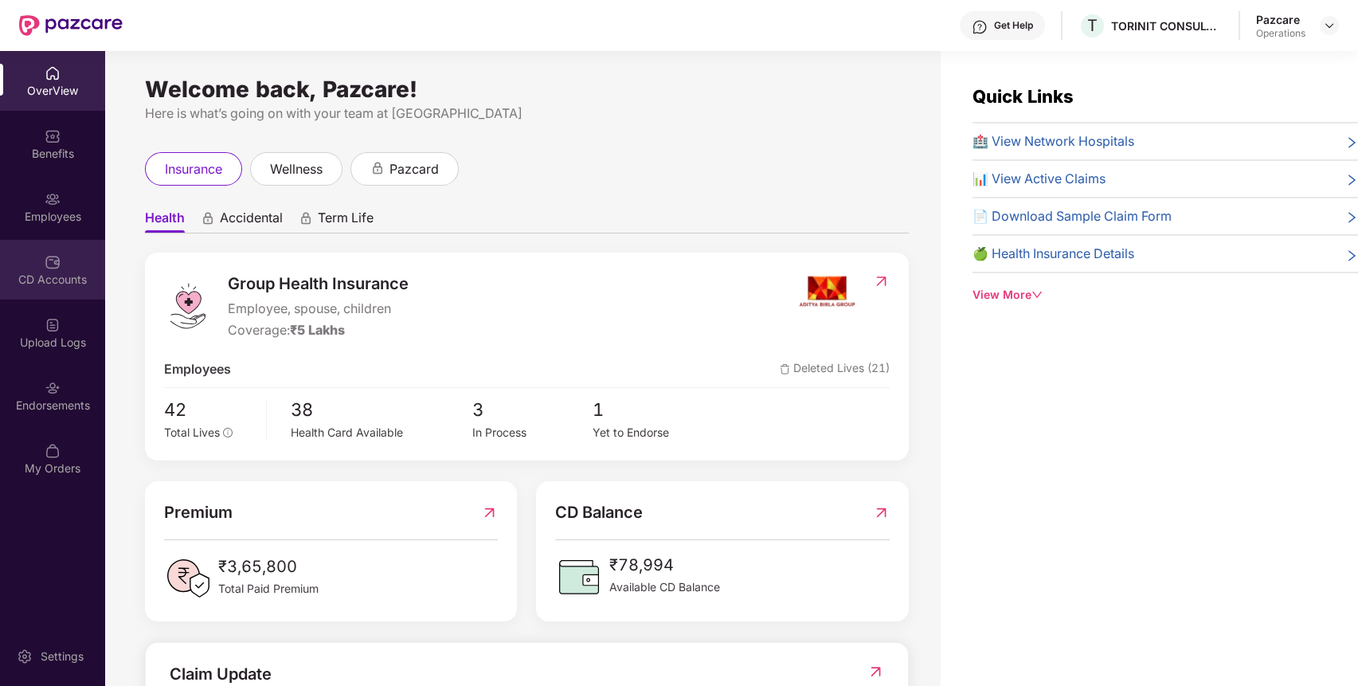
click at [43, 275] on div "CD Accounts" at bounding box center [52, 280] width 105 height 16
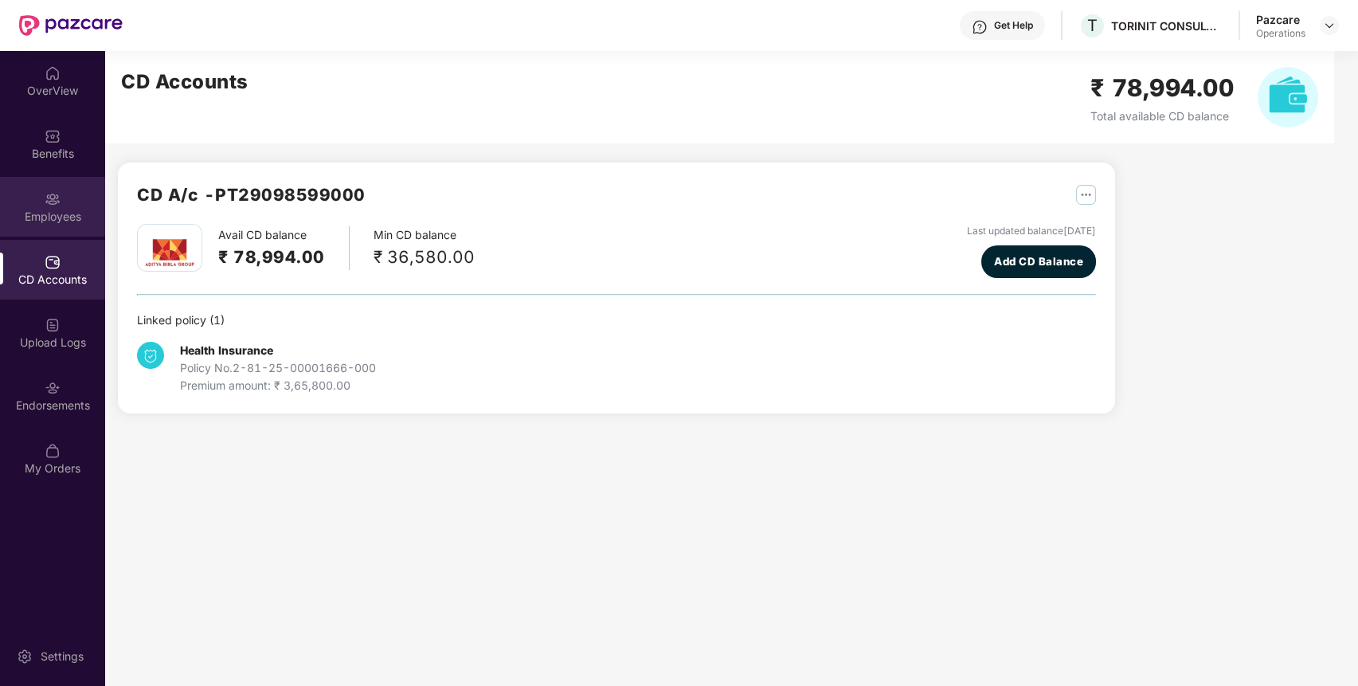
click at [66, 223] on div "Employees" at bounding box center [52, 207] width 105 height 60
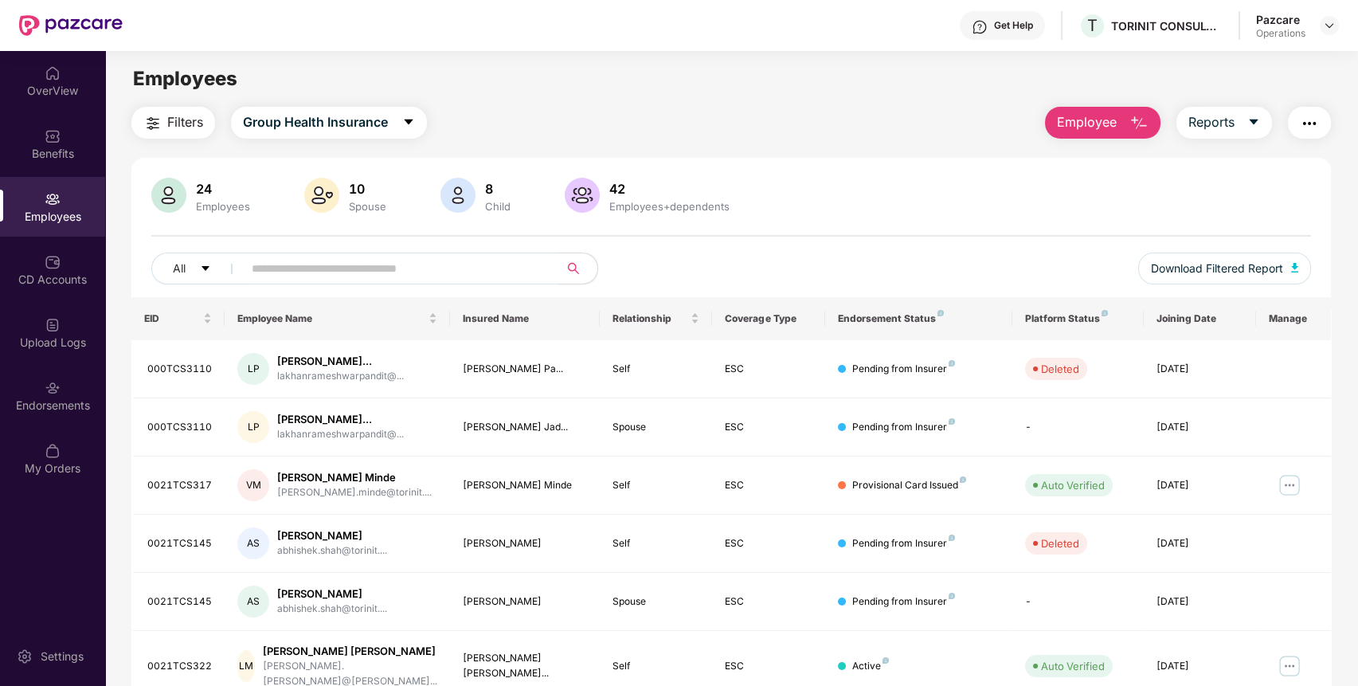
click at [168, 124] on span "Filters" at bounding box center [185, 122] width 36 height 20
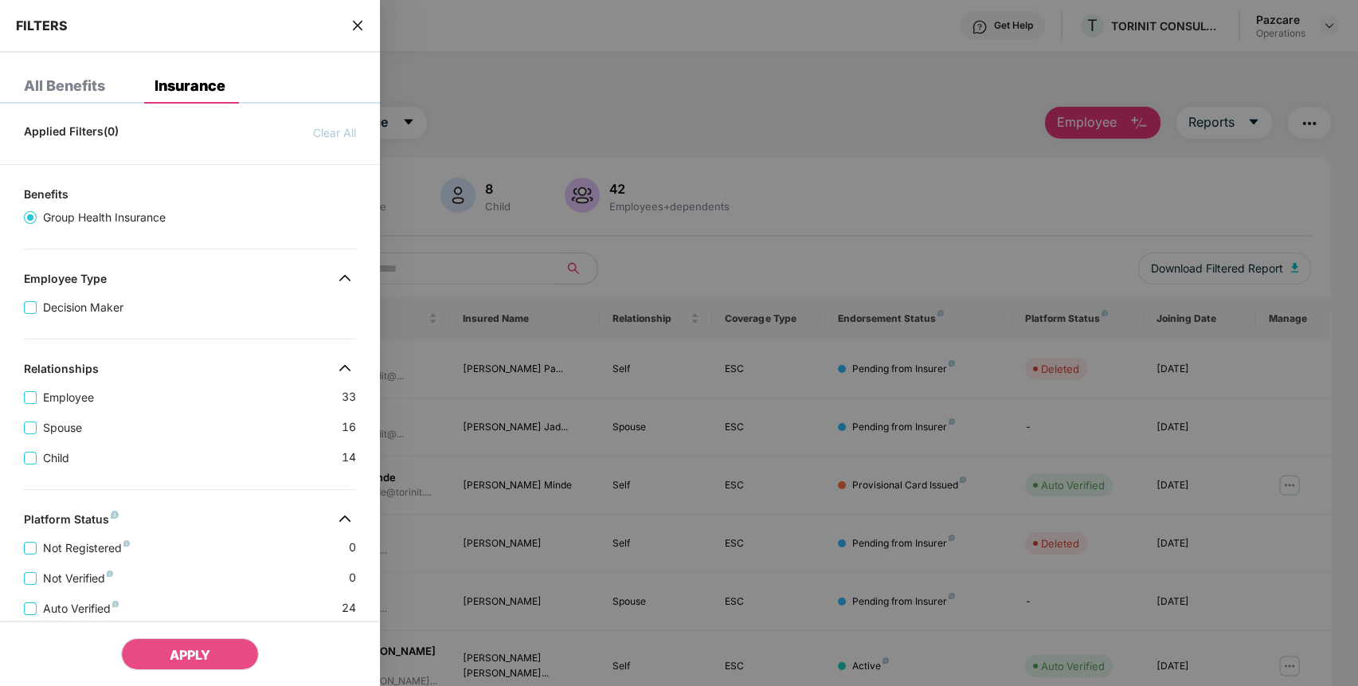
scroll to position [332, 0]
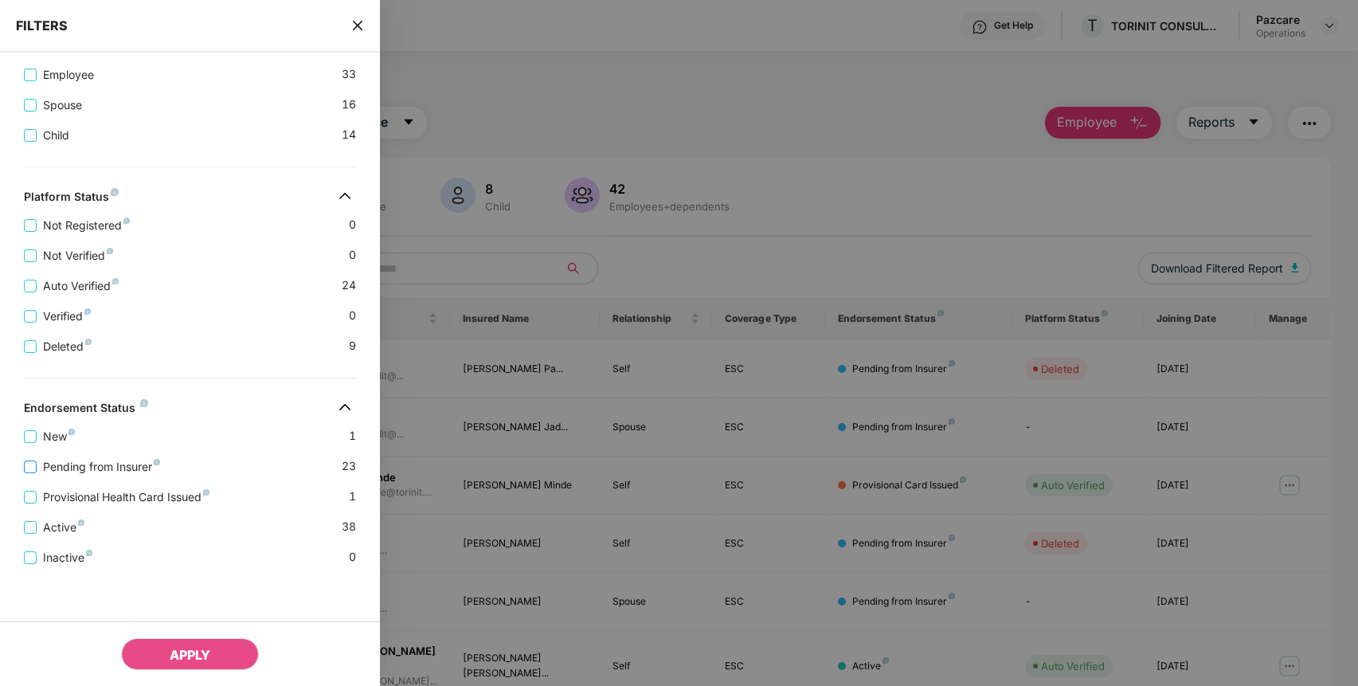
click at [135, 460] on span "Pending from Insurer" at bounding box center [102, 467] width 130 height 18
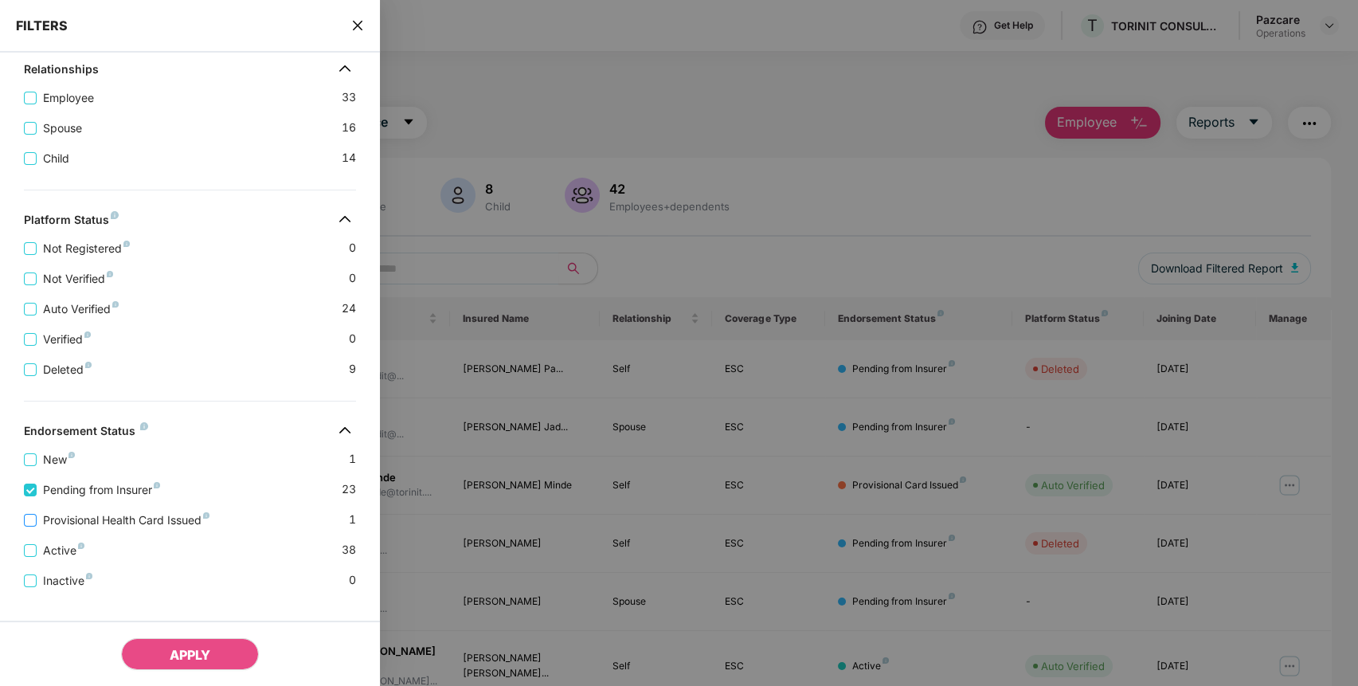
click at [172, 527] on span "Provisional Health Card Issued" at bounding box center [126, 520] width 179 height 18
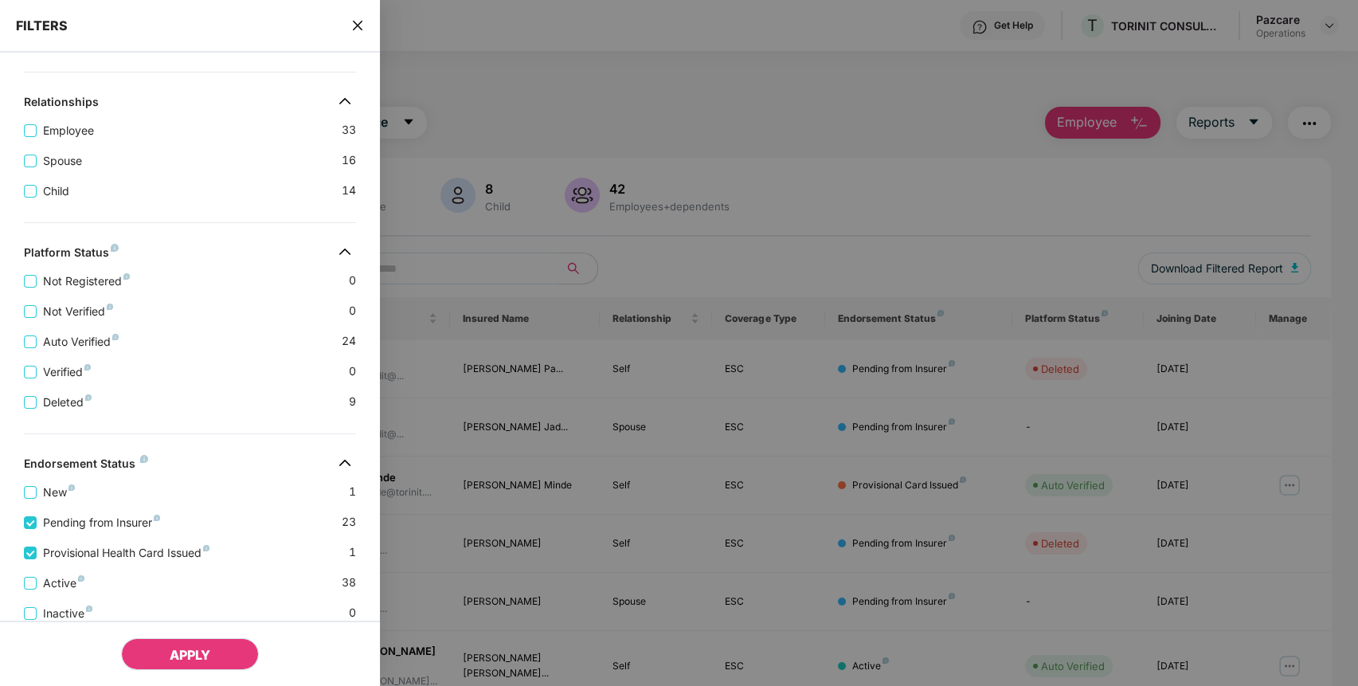
click at [180, 650] on span "APPLY" at bounding box center [190, 655] width 41 height 16
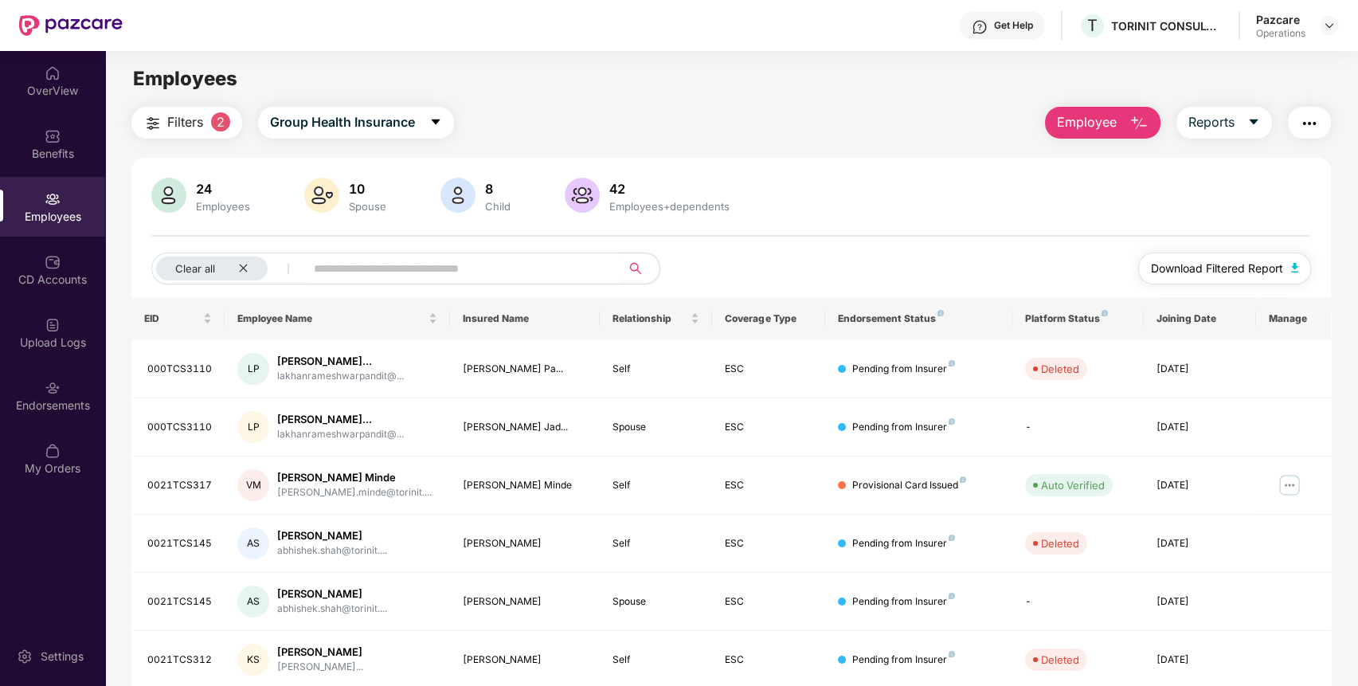
click at [1260, 261] on span "Download Filtered Report" at bounding box center [1217, 269] width 132 height 18
click at [214, 128] on button "Filters 2" at bounding box center [186, 123] width 111 height 32
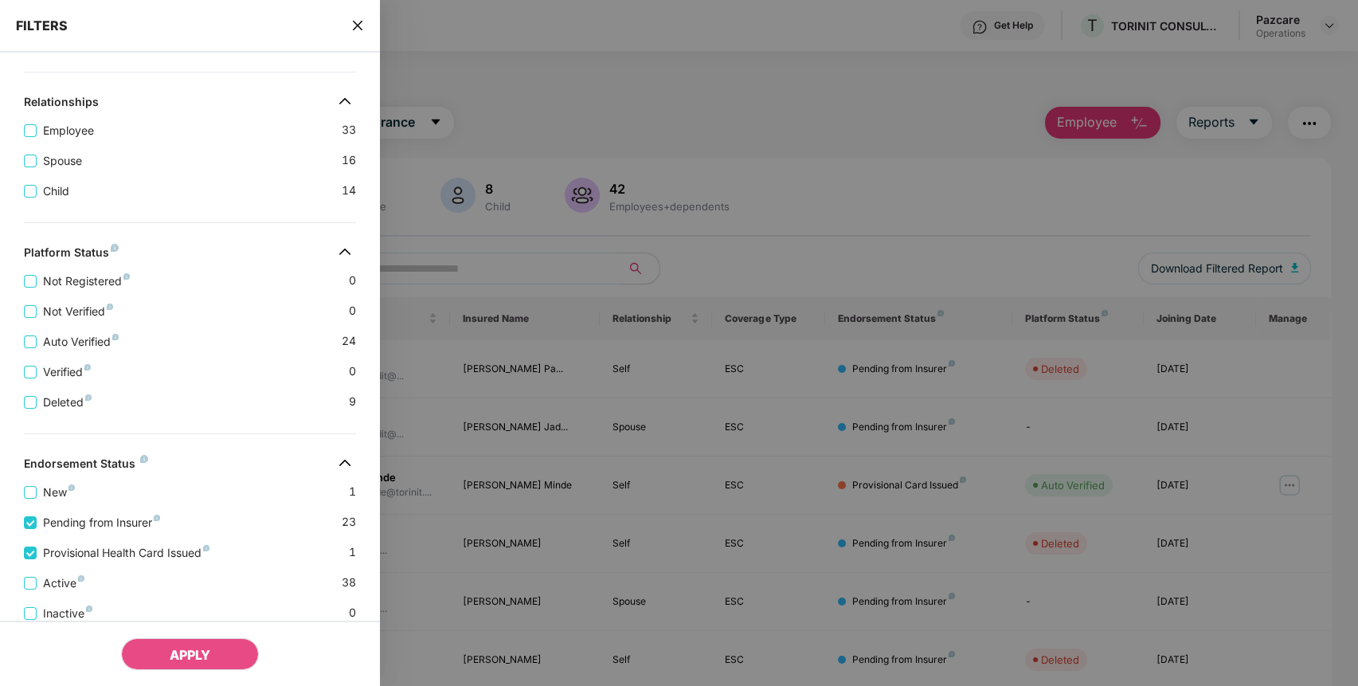
click at [357, 26] on icon "close" at bounding box center [358, 26] width 10 height 10
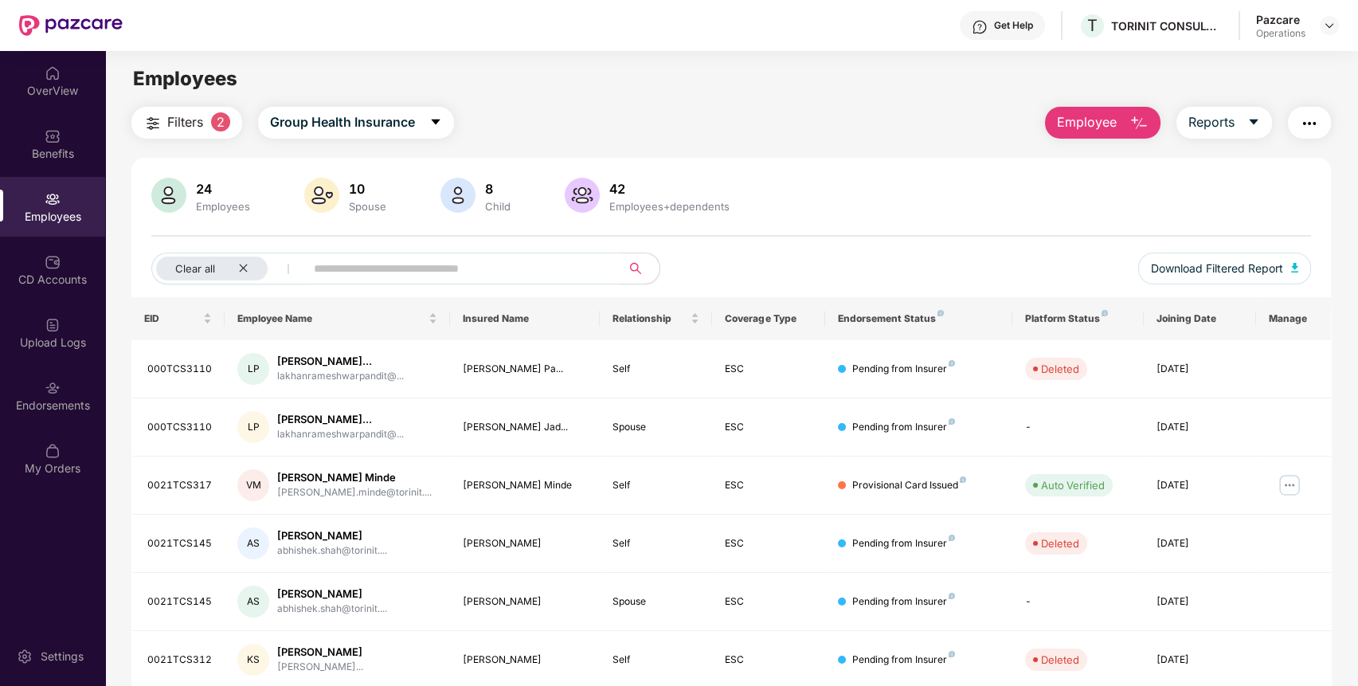
click at [1308, 125] on img "button" at bounding box center [1309, 123] width 19 height 19
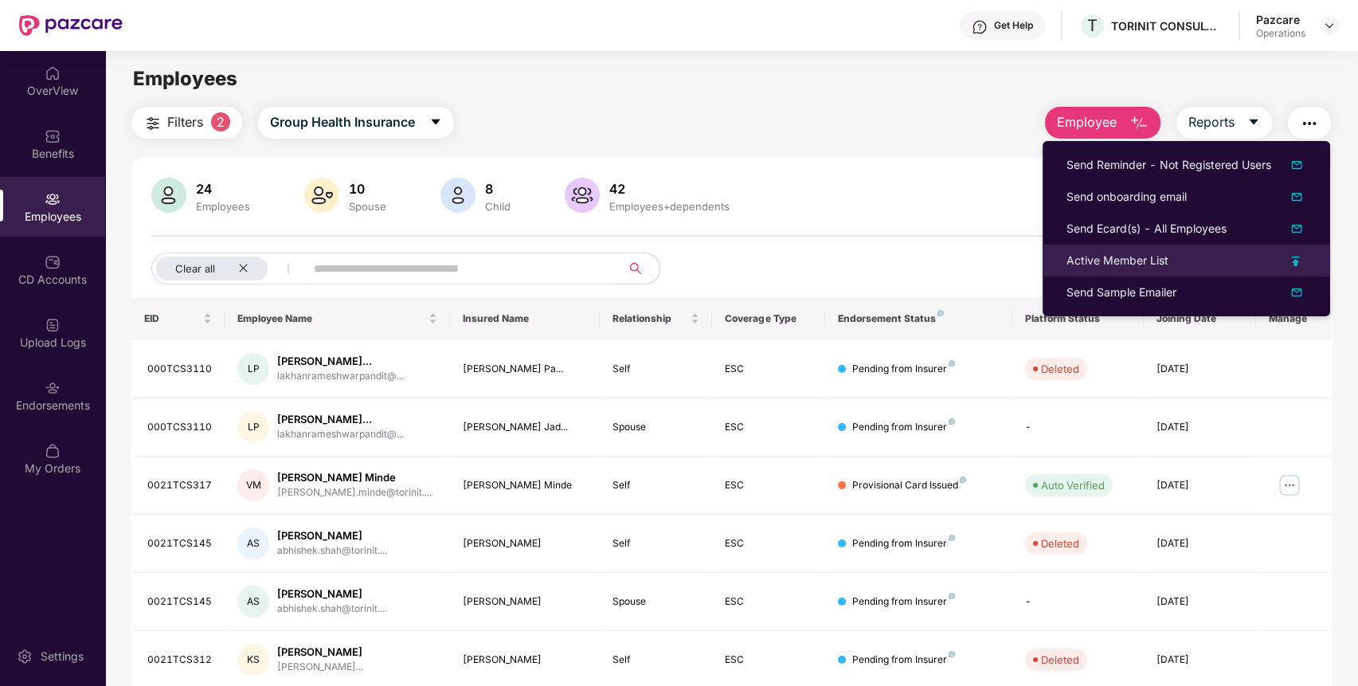
click at [1168, 249] on li "Active Member List" at bounding box center [1187, 261] width 288 height 32
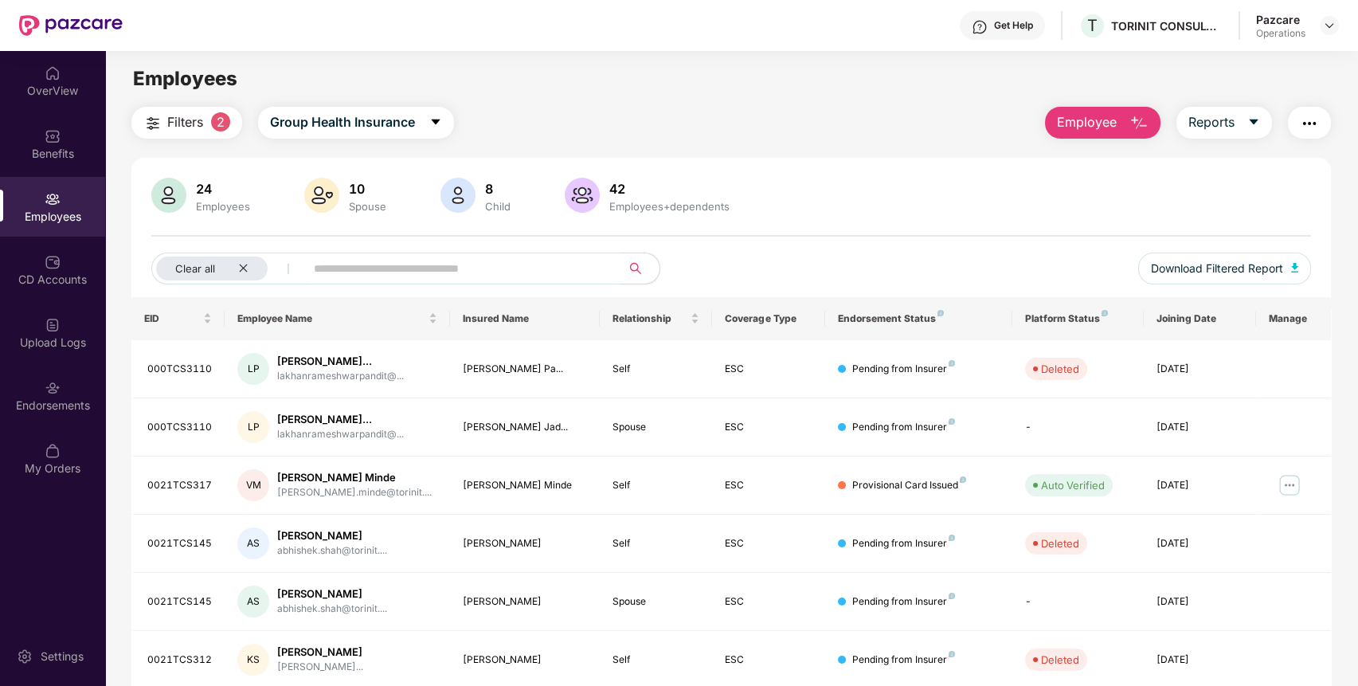
click at [1309, 119] on img "button" at bounding box center [1309, 123] width 19 height 19
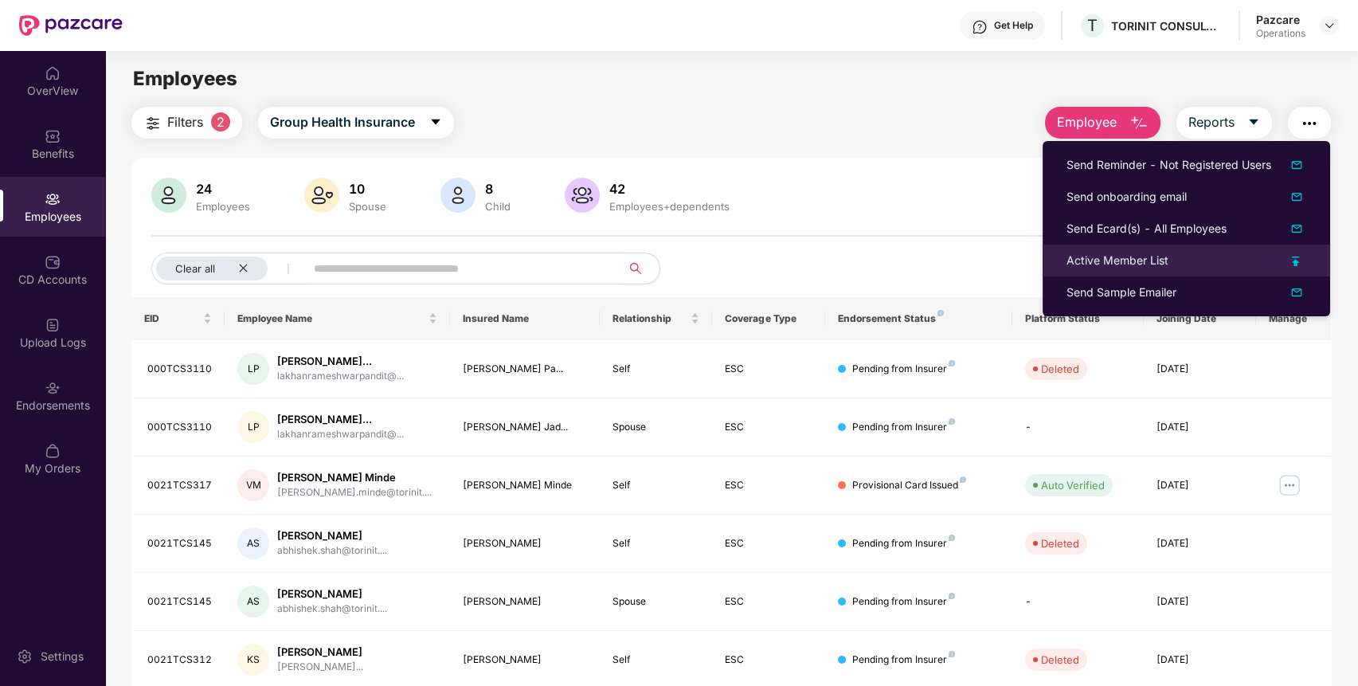
click at [1128, 257] on div "Active Member List" at bounding box center [1118, 261] width 102 height 18
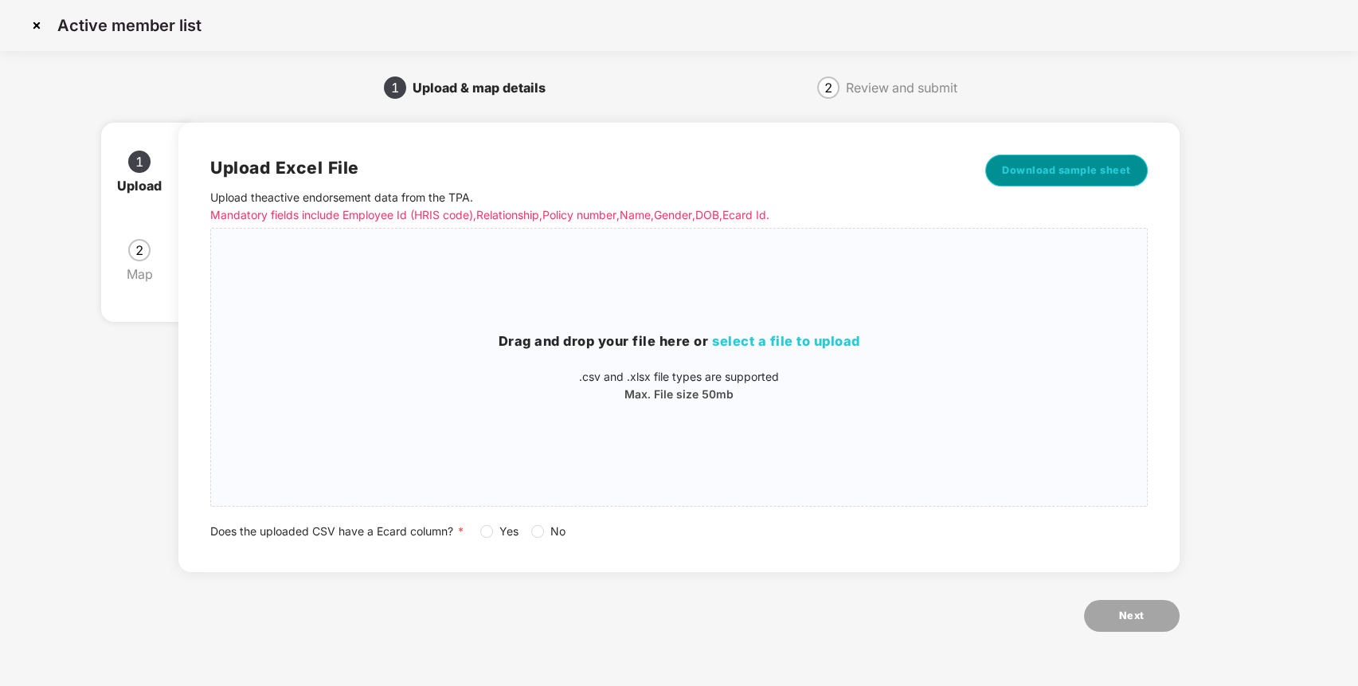
click at [1091, 169] on span "Download sample sheet" at bounding box center [1066, 171] width 129 height 16
click at [814, 330] on div "Drag and drop your file here or select a file to upload .csv and .xlsx file typ…" at bounding box center [679, 367] width 936 height 252
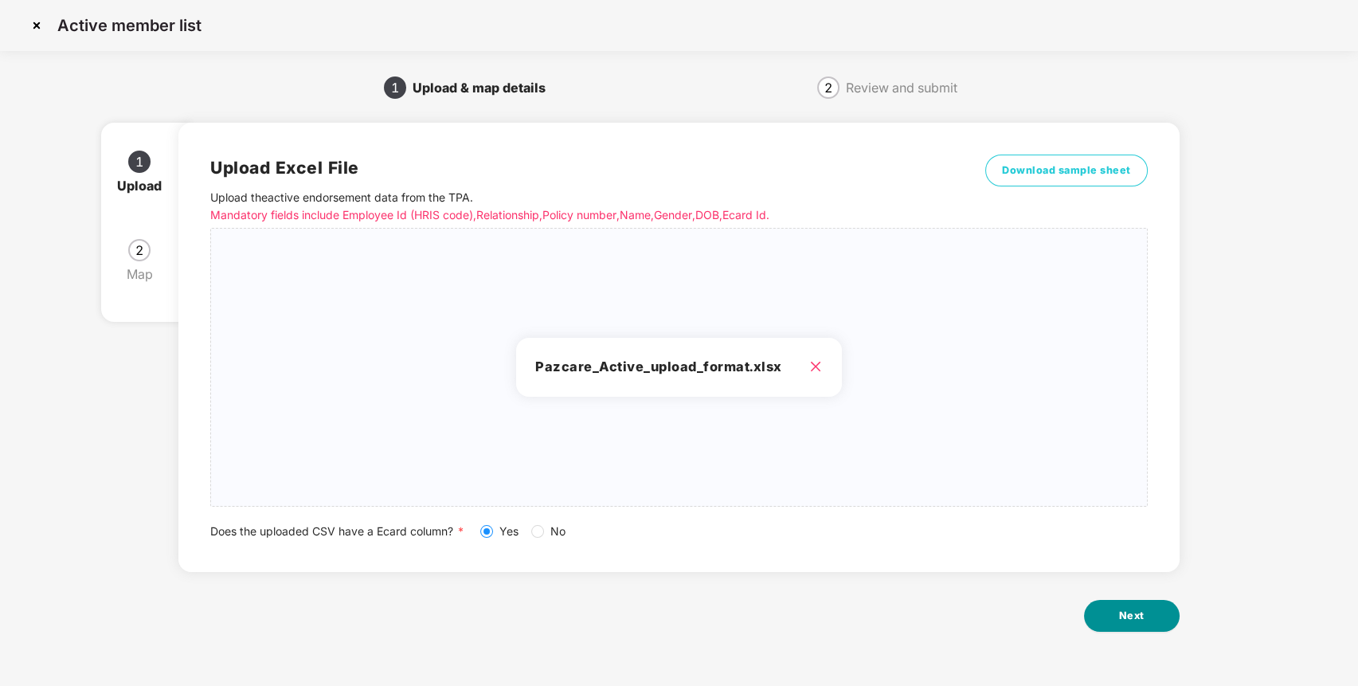
click at [1142, 612] on button "Next" at bounding box center [1132, 616] width 96 height 32
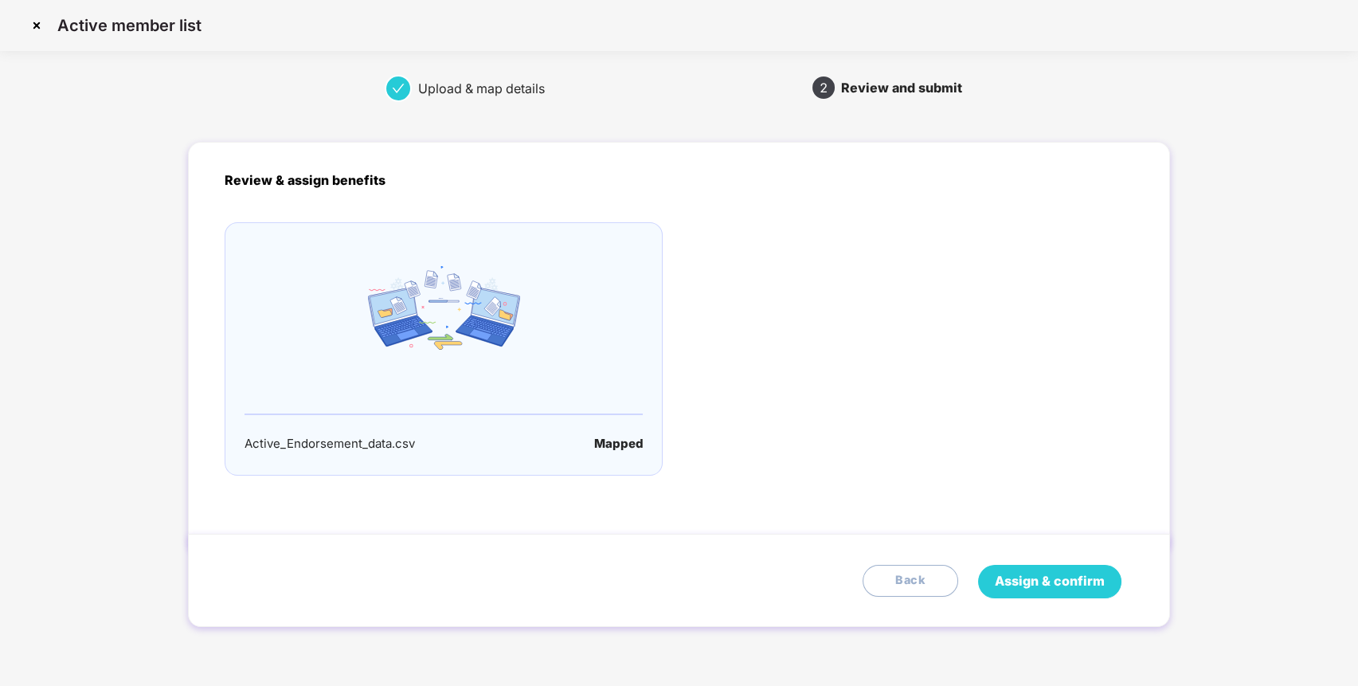
click at [1027, 580] on span "Assign & confirm" at bounding box center [1050, 581] width 110 height 20
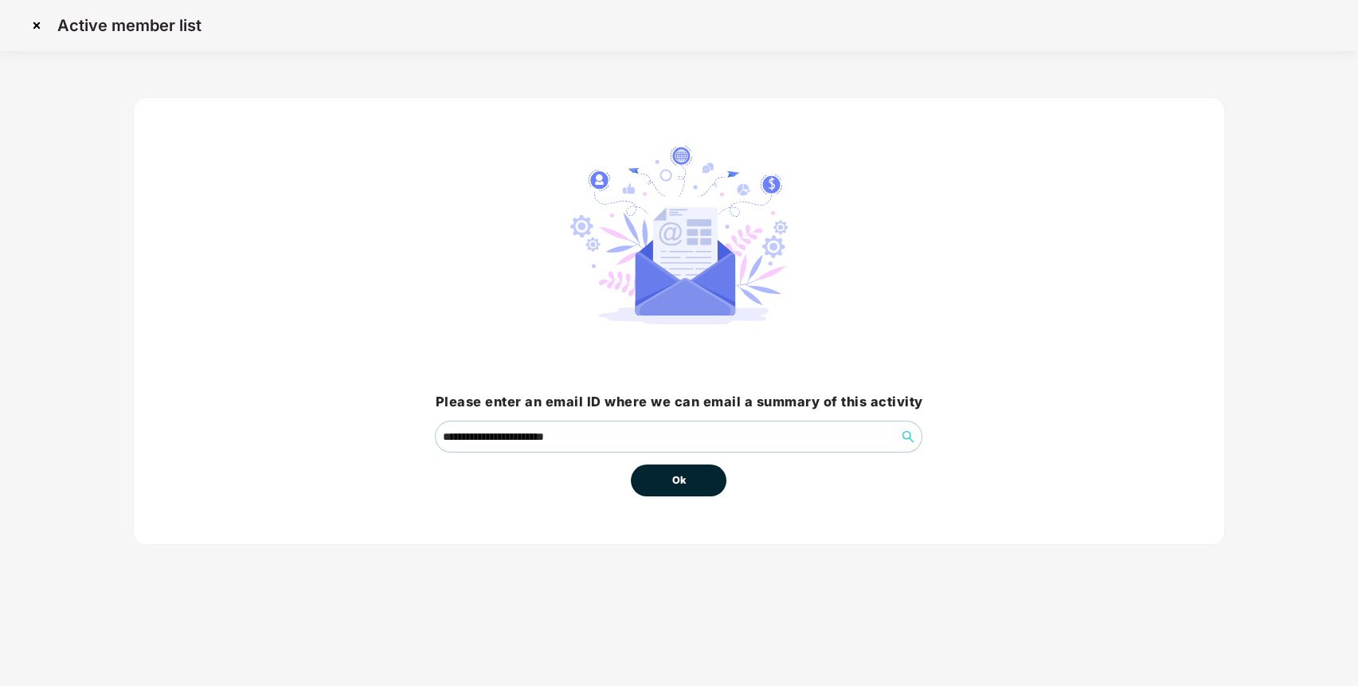
click at [689, 470] on button "Ok" at bounding box center [679, 480] width 96 height 32
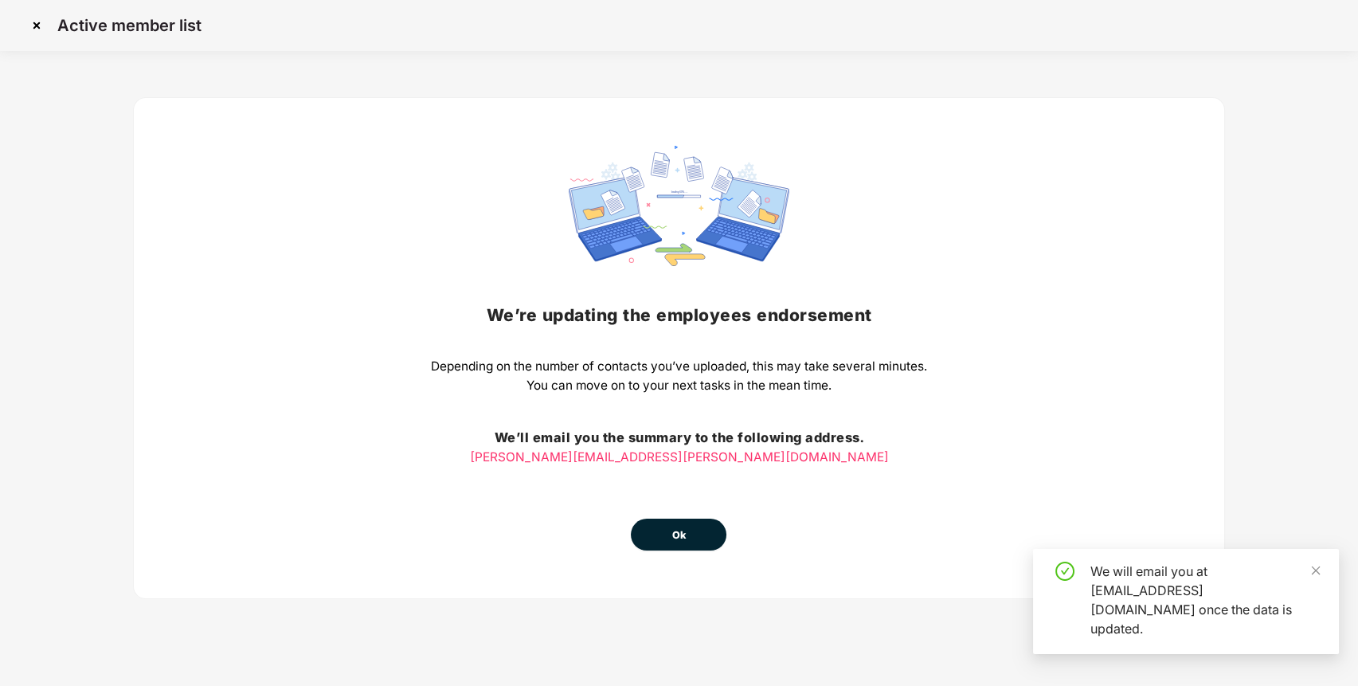
click at [690, 535] on button "Ok" at bounding box center [679, 535] width 96 height 32
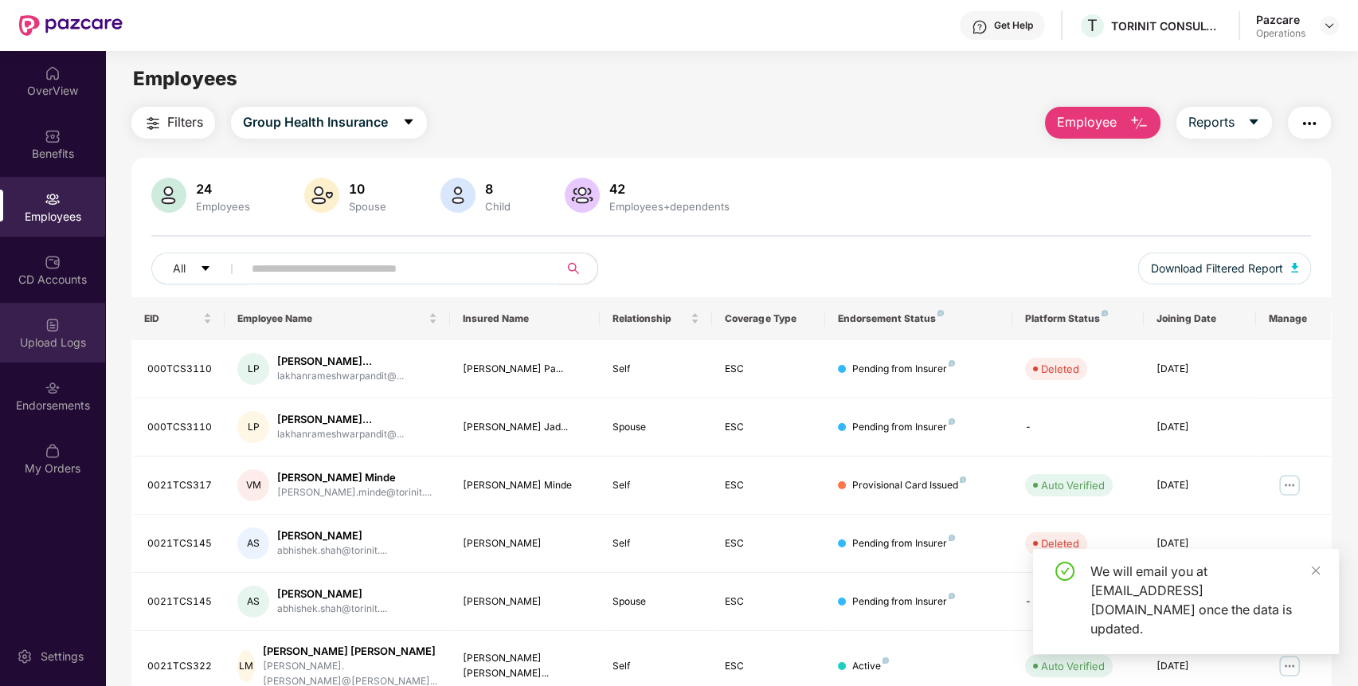
click at [62, 340] on div "Upload Logs" at bounding box center [52, 343] width 105 height 16
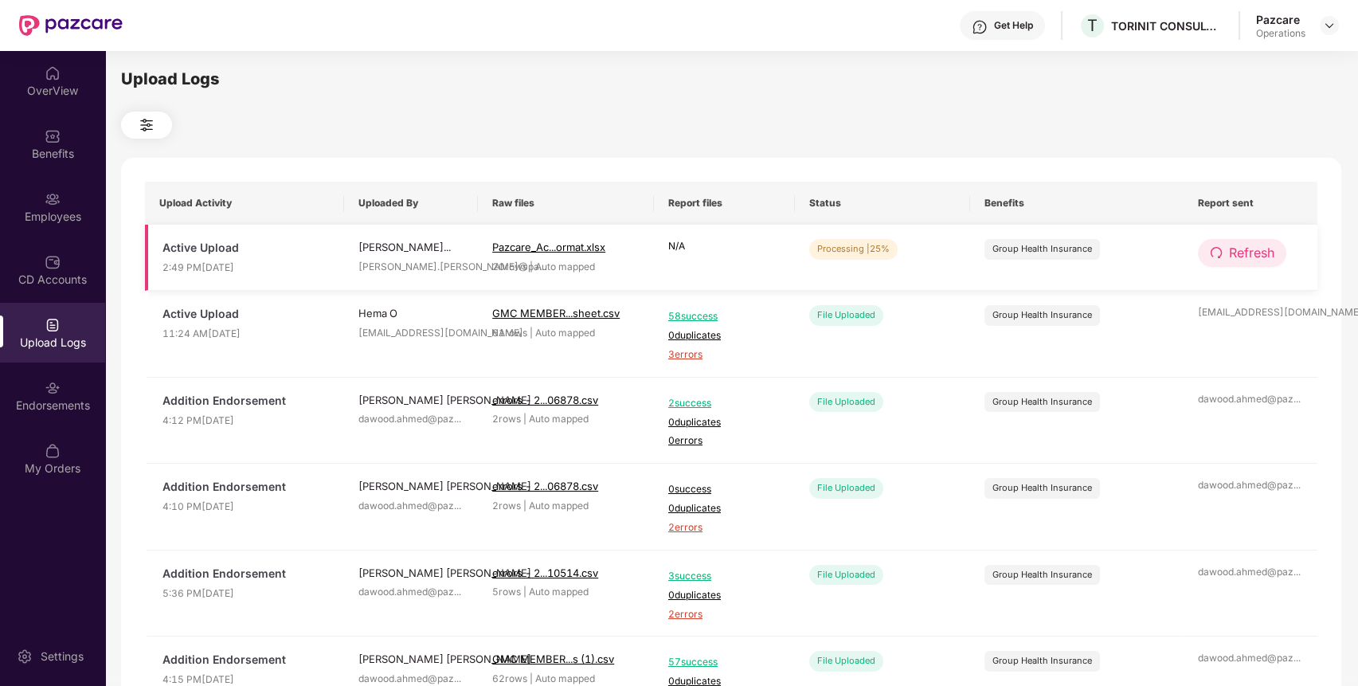
click at [1248, 249] on span "Refresh" at bounding box center [1251, 253] width 45 height 20
click at [1248, 249] on span "Refresh" at bounding box center [1252, 253] width 45 height 20
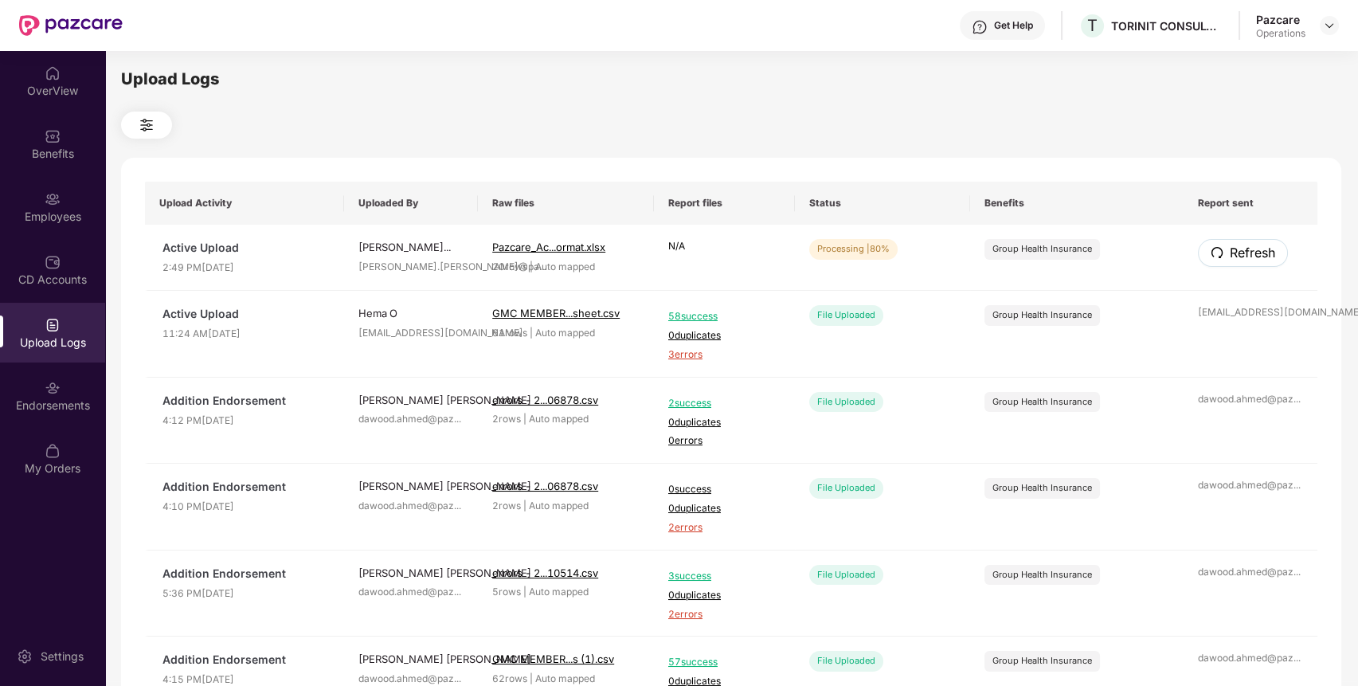
click at [1248, 249] on span "Refresh" at bounding box center [1252, 253] width 45 height 20
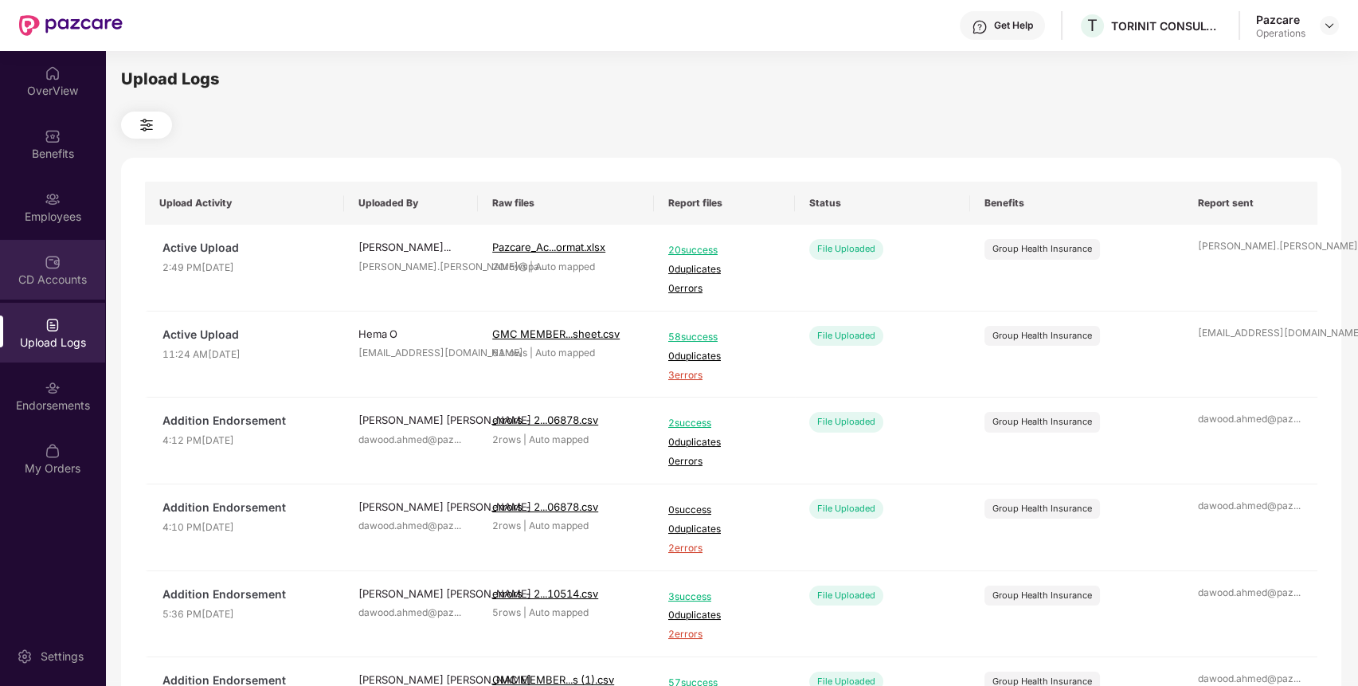
click at [80, 287] on div "CD Accounts" at bounding box center [52, 280] width 105 height 16
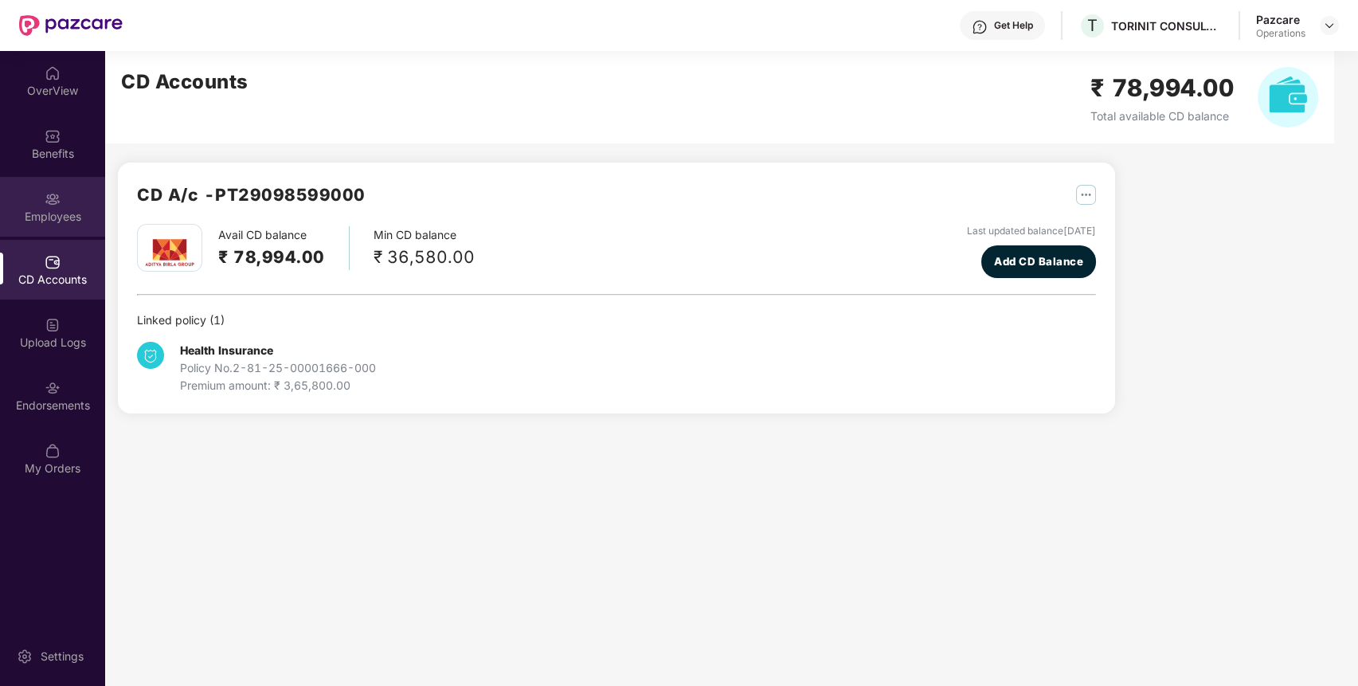
click at [63, 202] on div "Employees" at bounding box center [52, 207] width 105 height 60
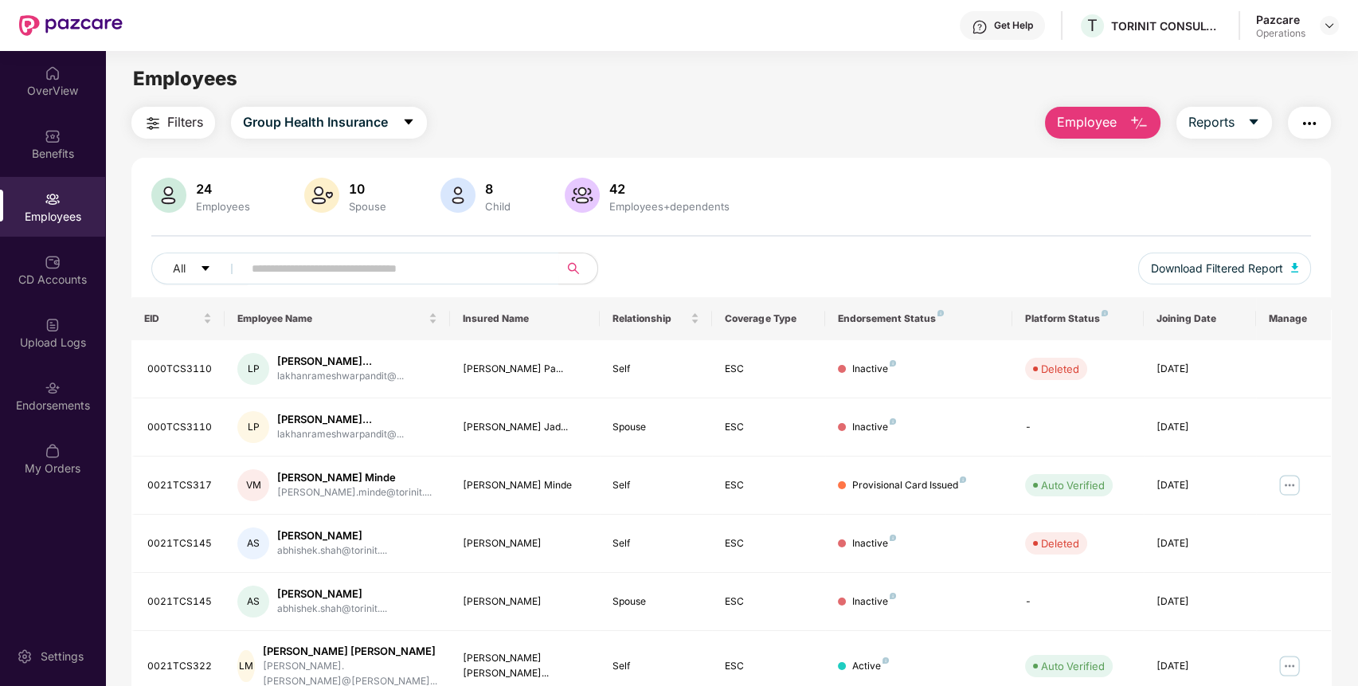
click at [185, 122] on span "Filters" at bounding box center [185, 122] width 36 height 20
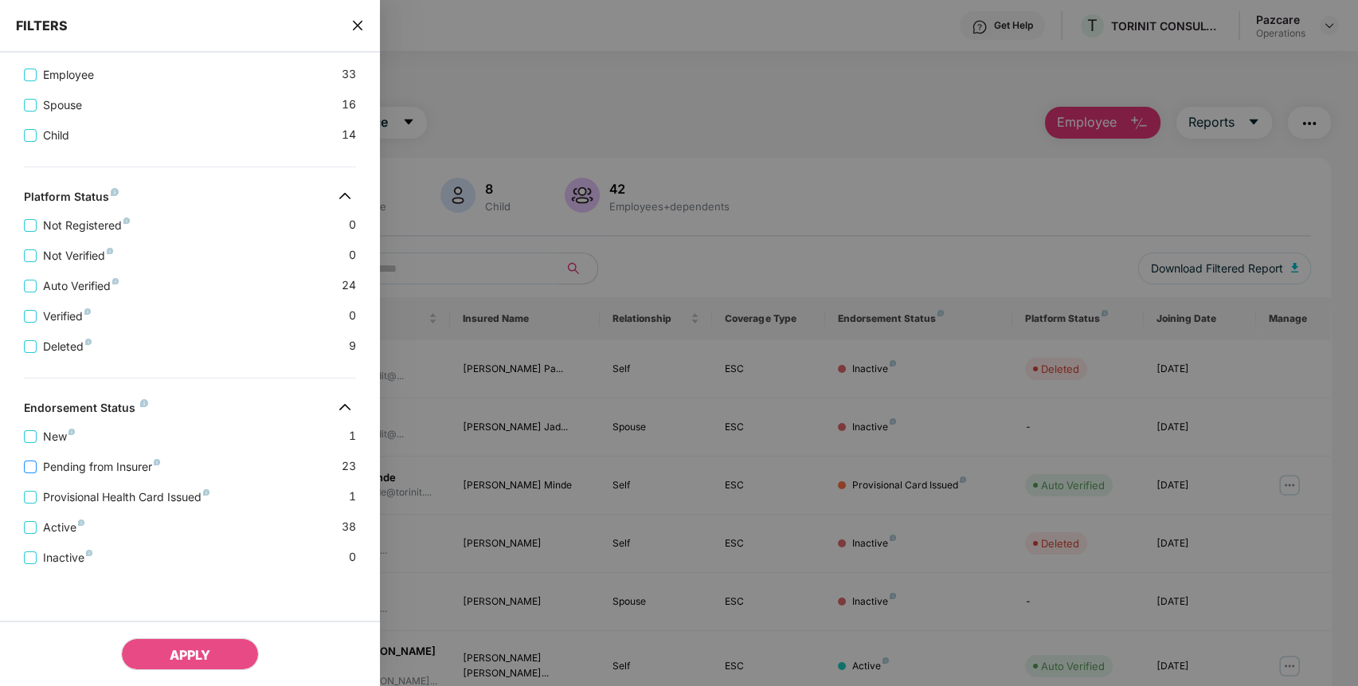
click at [88, 461] on span "Pending from Insurer" at bounding box center [102, 467] width 130 height 18
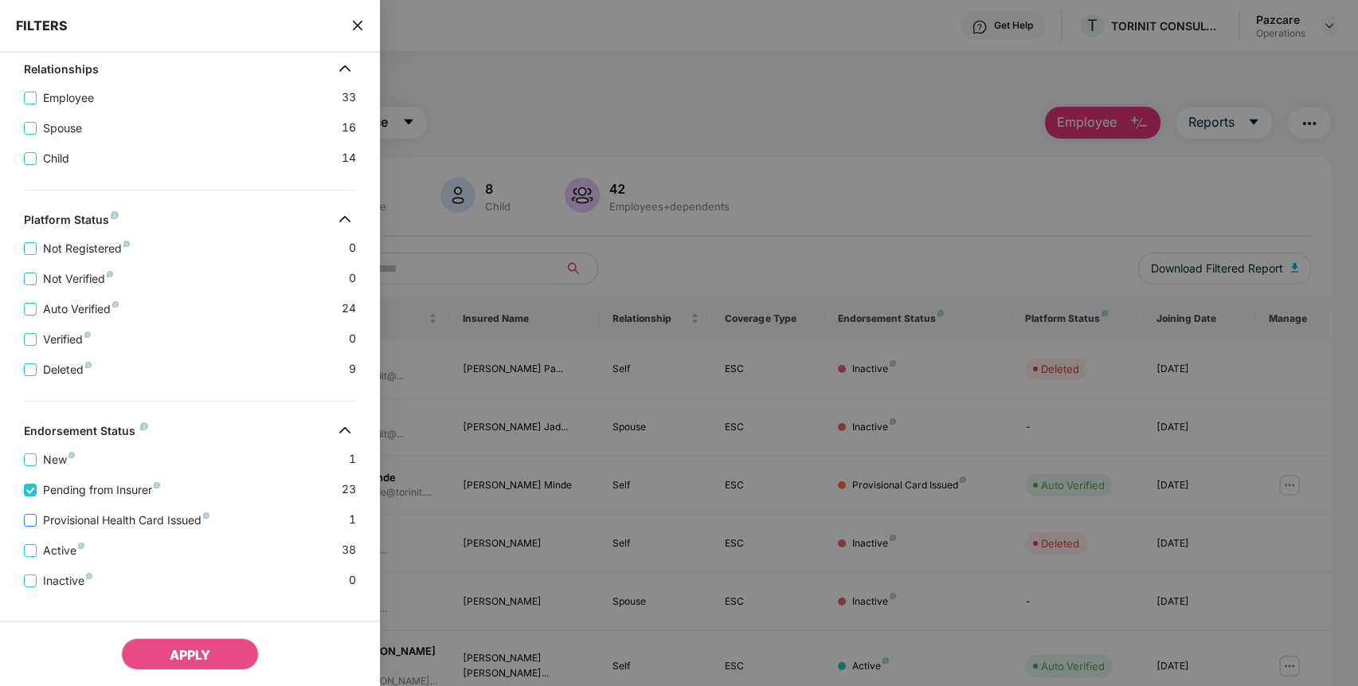
click at [114, 529] on span "Provisional Health Card Issued" at bounding box center [126, 520] width 179 height 18
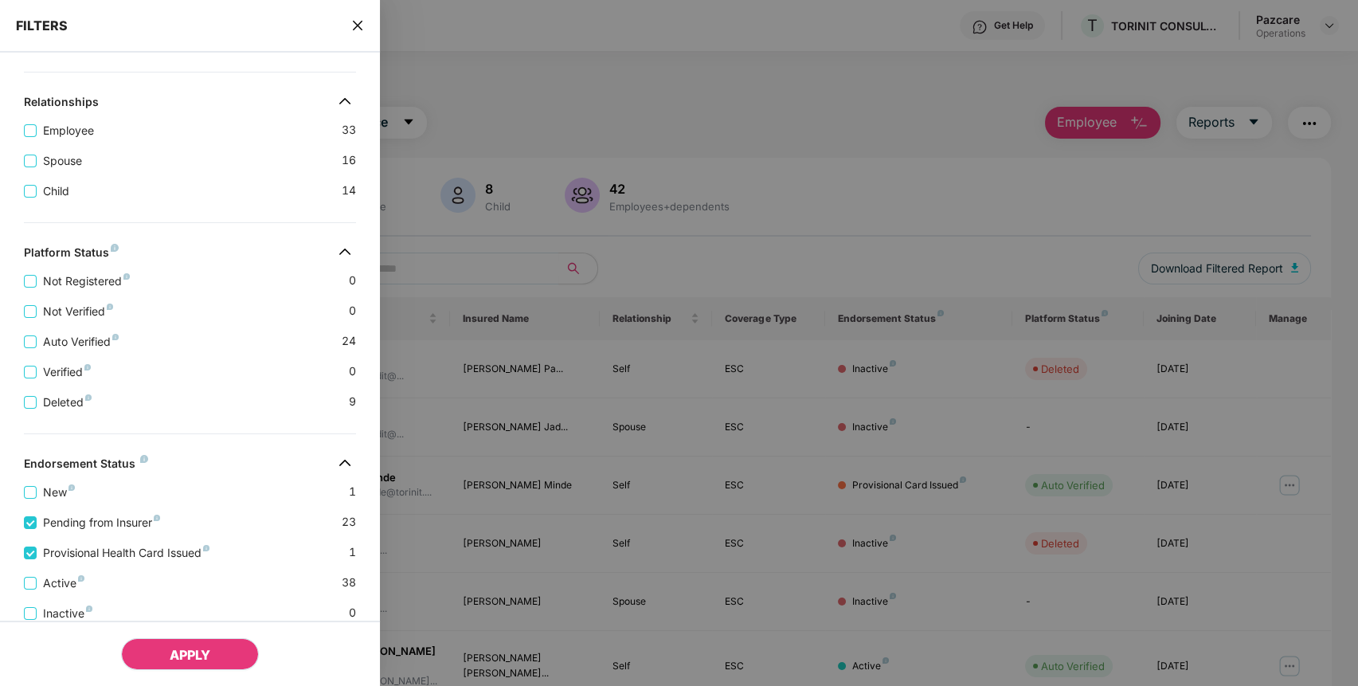
click at [194, 640] on button "APPLY" at bounding box center [190, 654] width 138 height 32
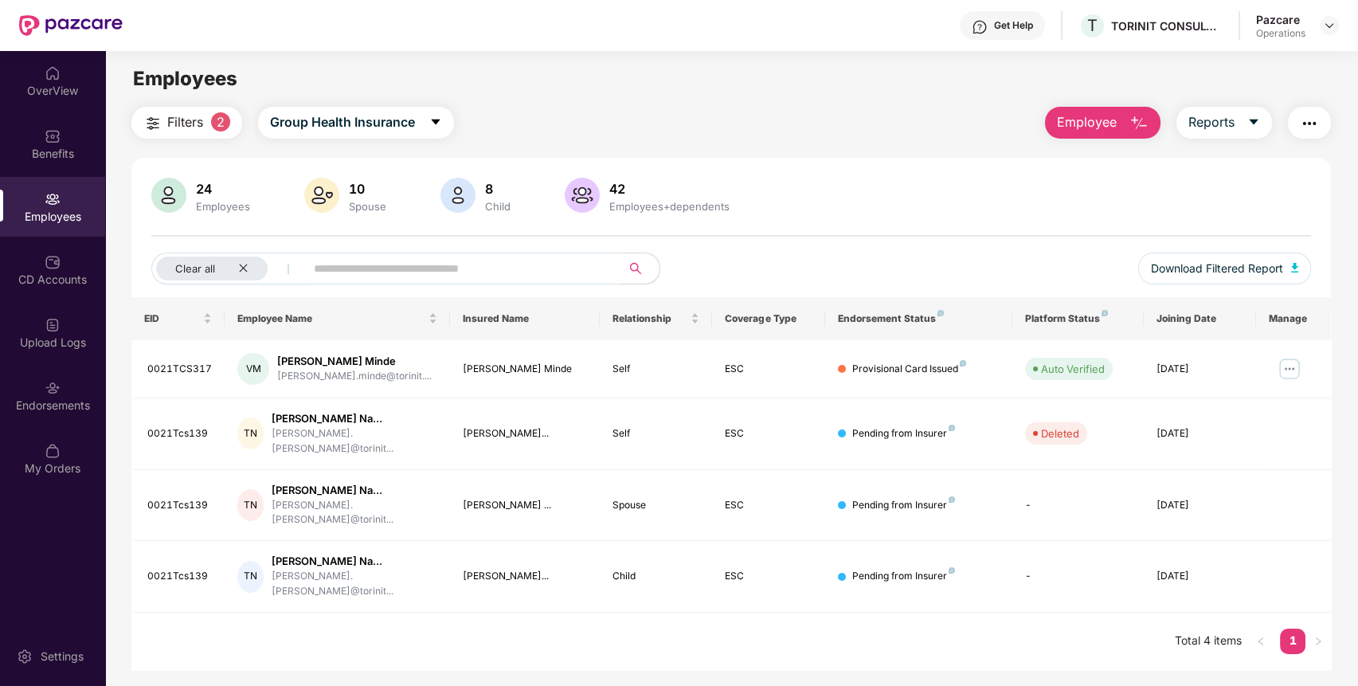
scroll to position [51, 0]
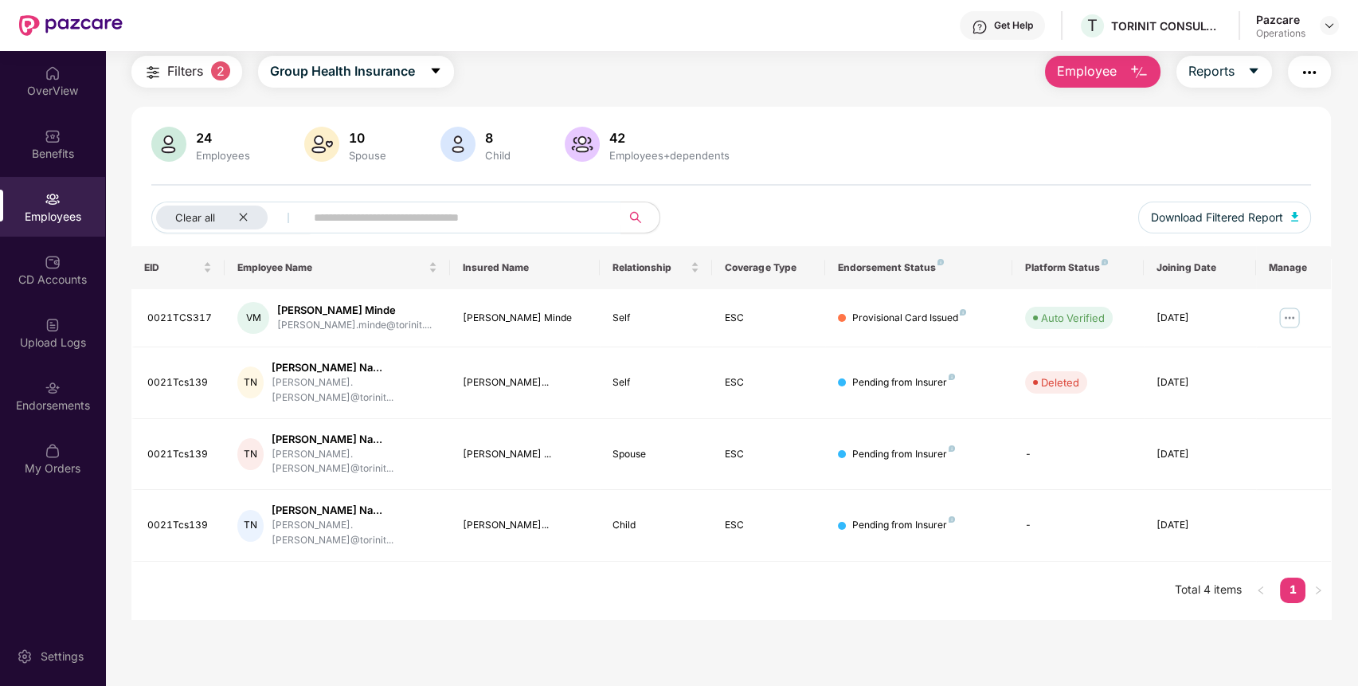
click at [1311, 67] on img "button" at bounding box center [1309, 72] width 19 height 19
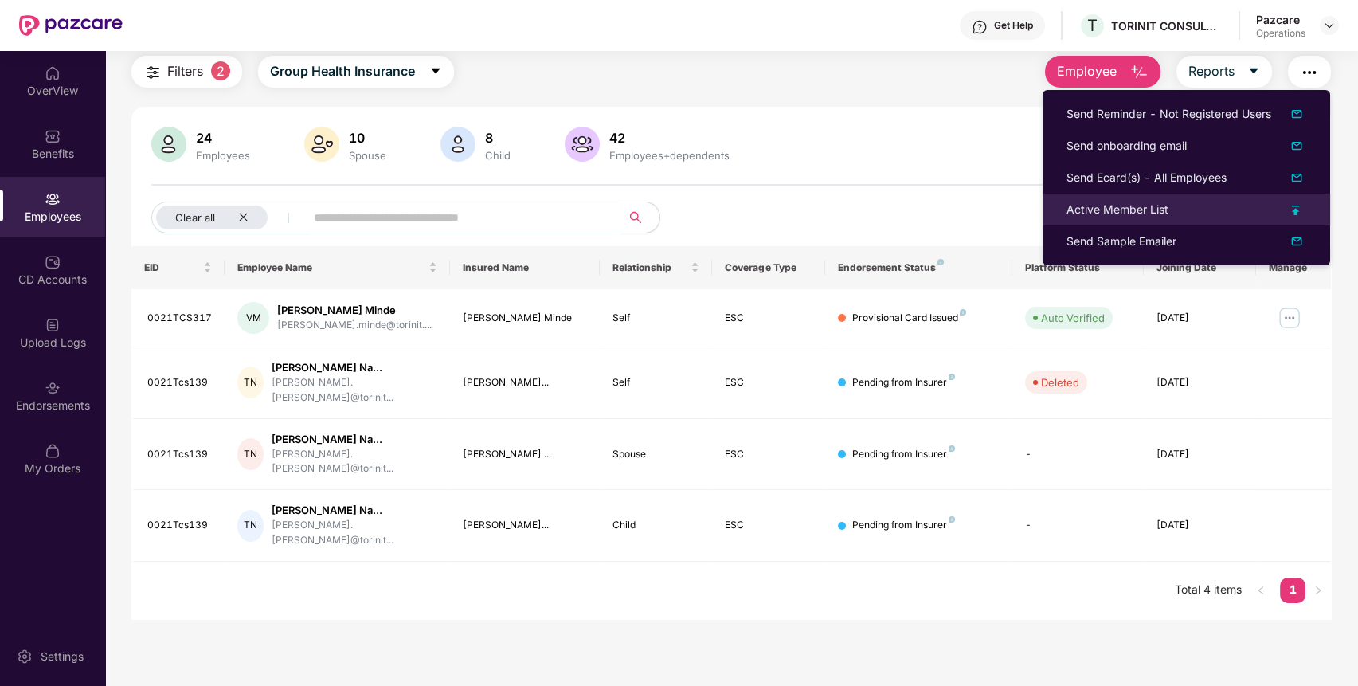
click at [1154, 213] on div "Active Member List" at bounding box center [1118, 210] width 102 height 18
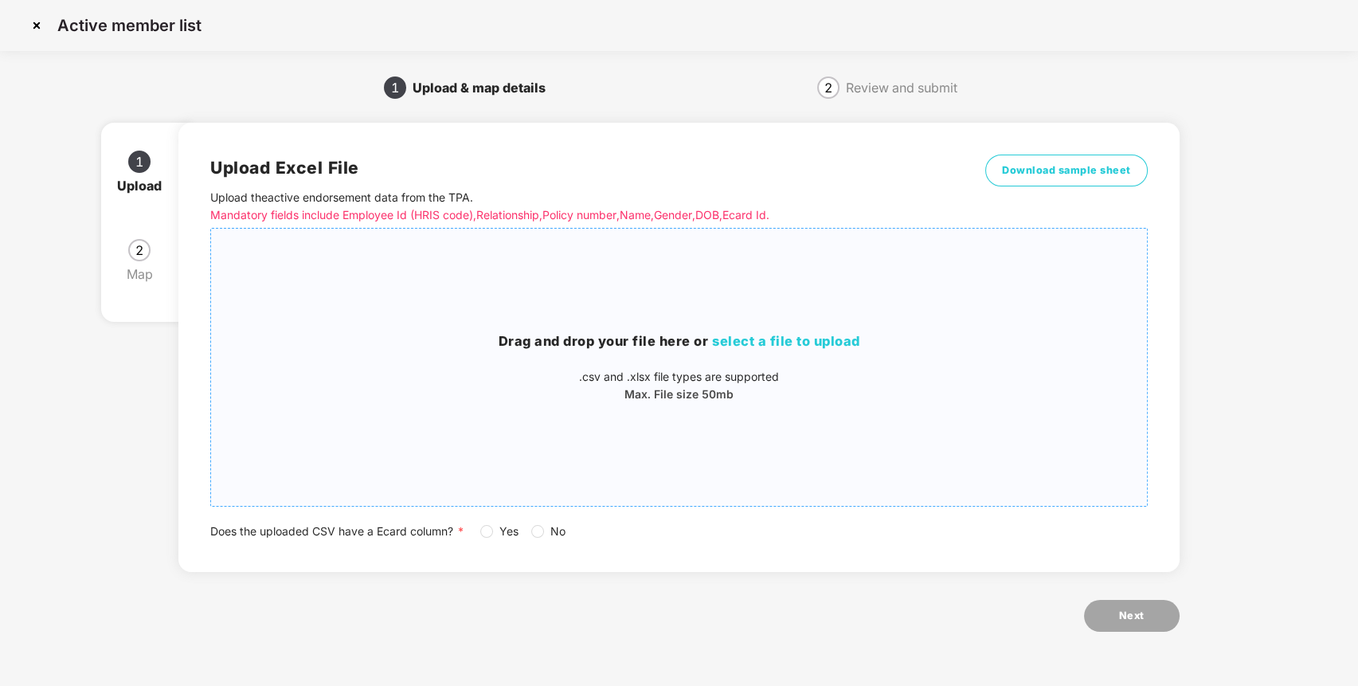
click at [836, 339] on span "select a file to upload" at bounding box center [786, 341] width 148 height 16
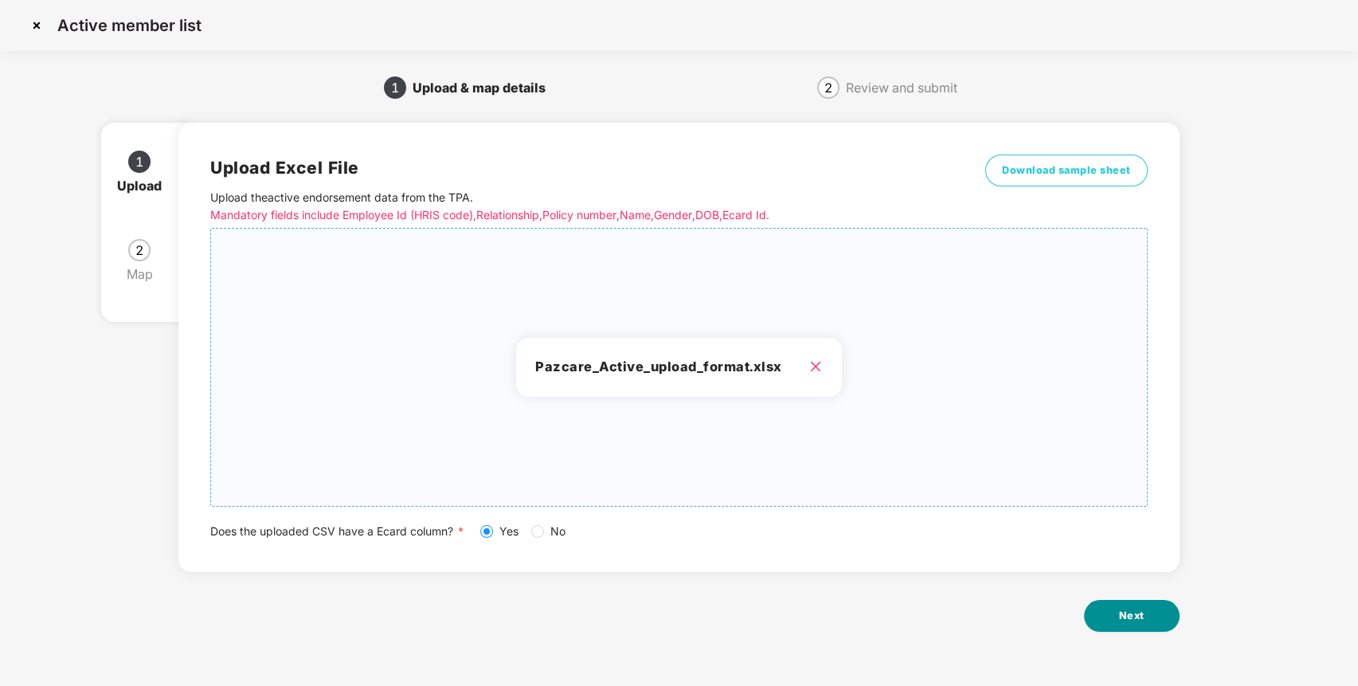
click at [1127, 618] on span "Next" at bounding box center [1131, 616] width 25 height 16
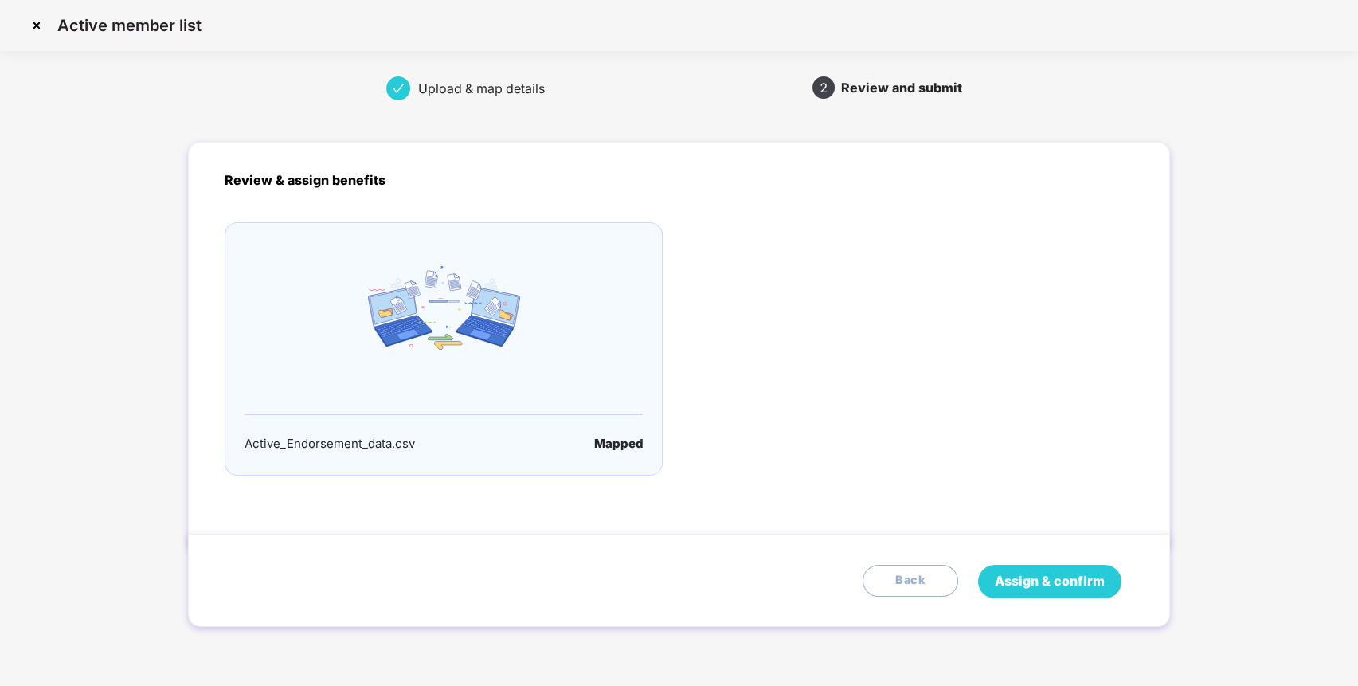
click at [1033, 592] on button "Assign & confirm" at bounding box center [1049, 581] width 143 height 33
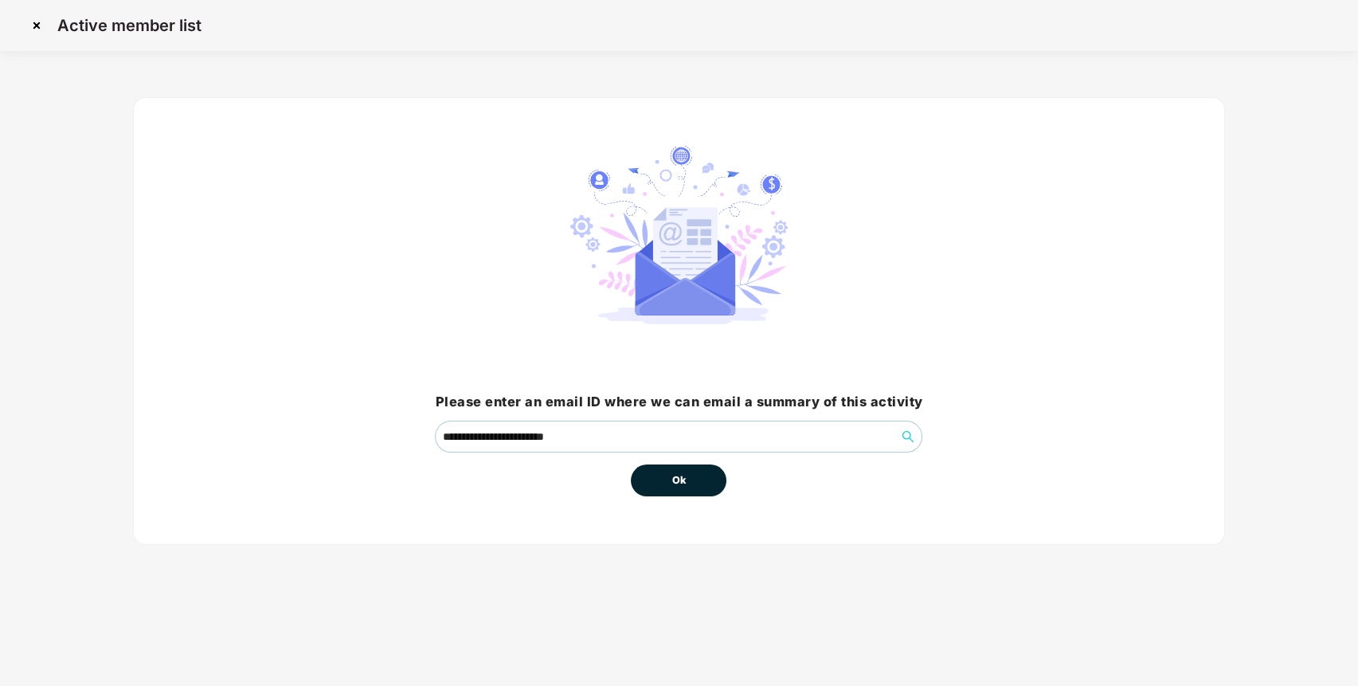
click at [694, 468] on button "Ok" at bounding box center [679, 480] width 96 height 32
click at [687, 478] on button "Ok" at bounding box center [679, 480] width 96 height 32
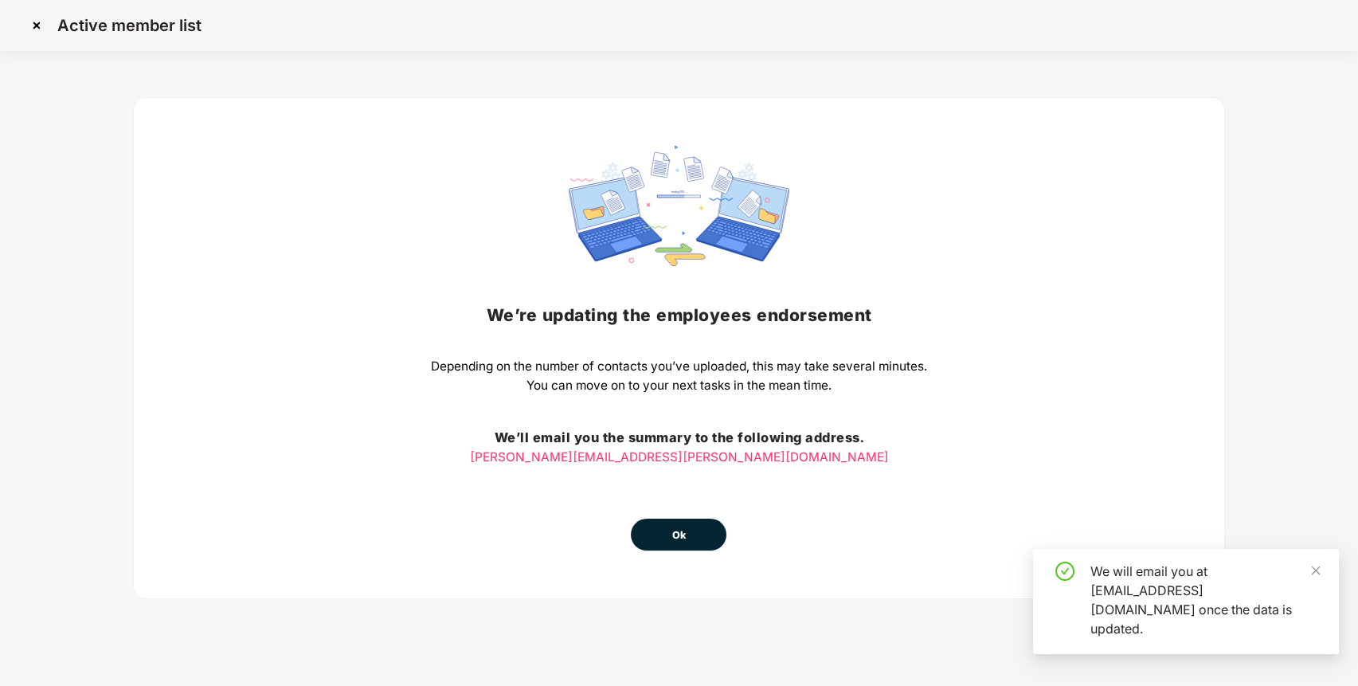
click at [696, 542] on button "Ok" at bounding box center [679, 535] width 96 height 32
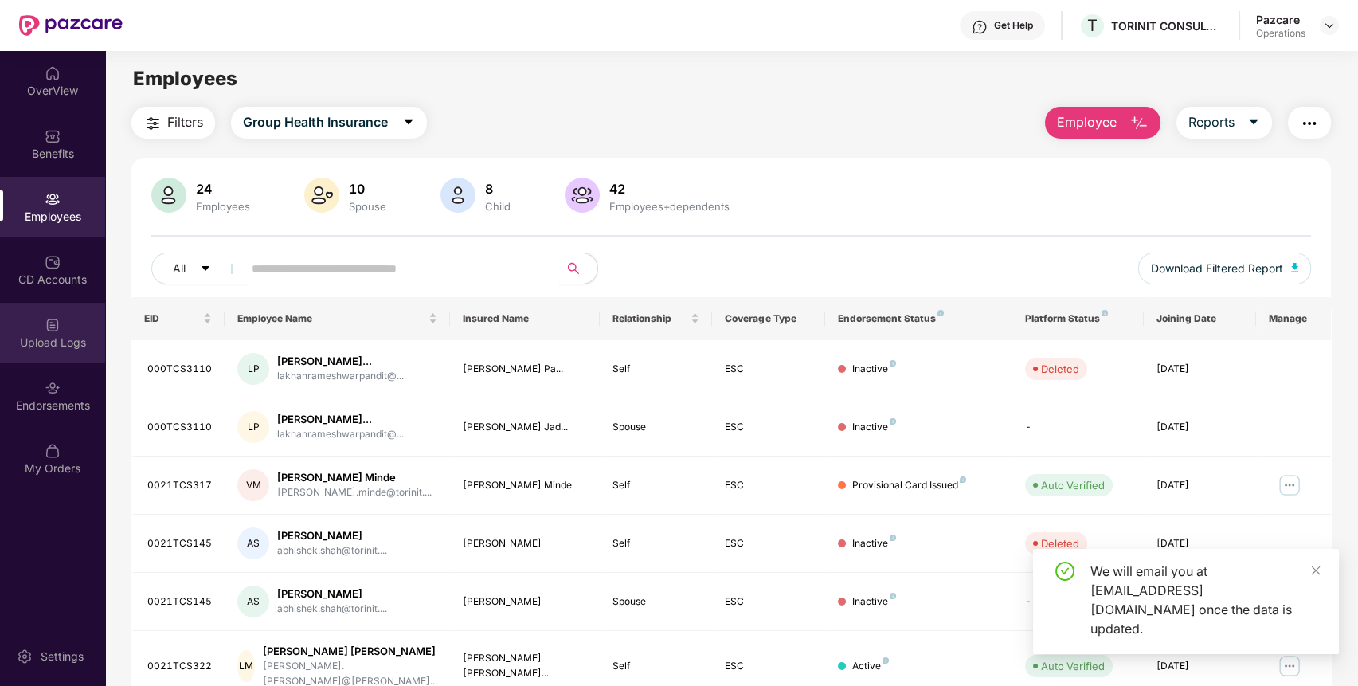
click at [57, 324] on img at bounding box center [53, 325] width 16 height 16
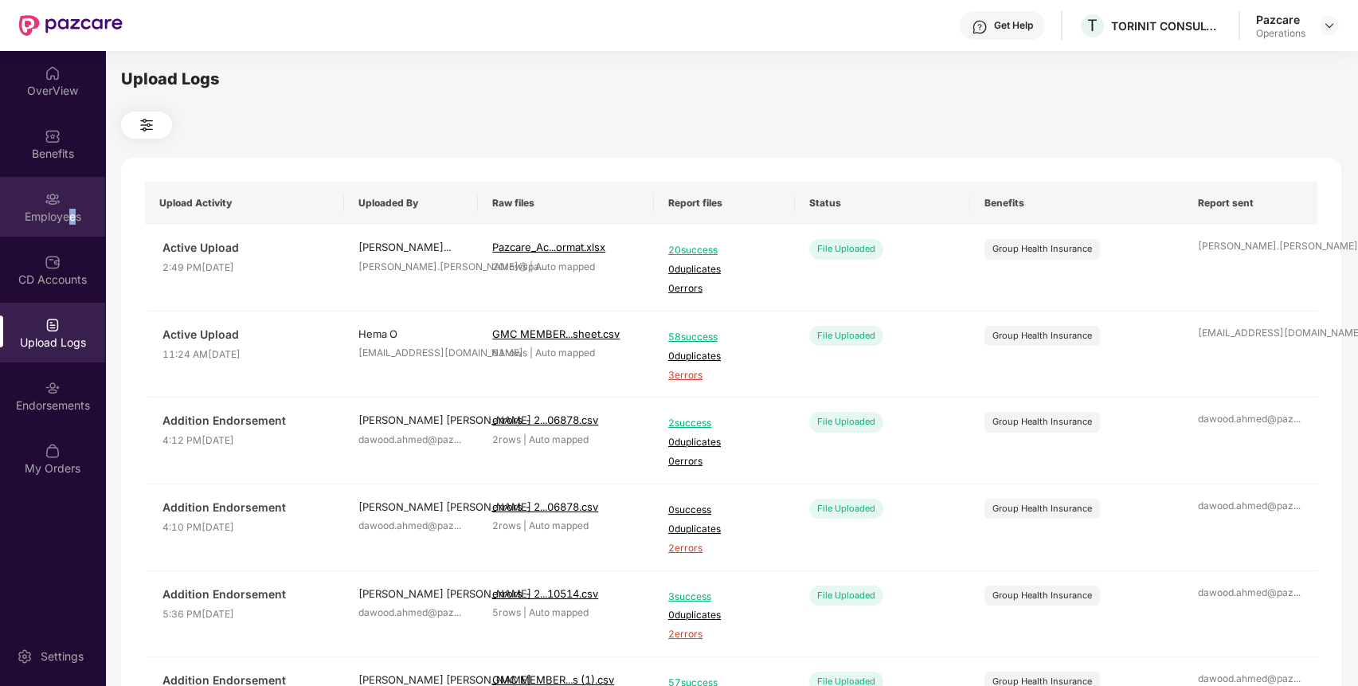
click at [71, 204] on div "Employees" at bounding box center [52, 207] width 105 height 60
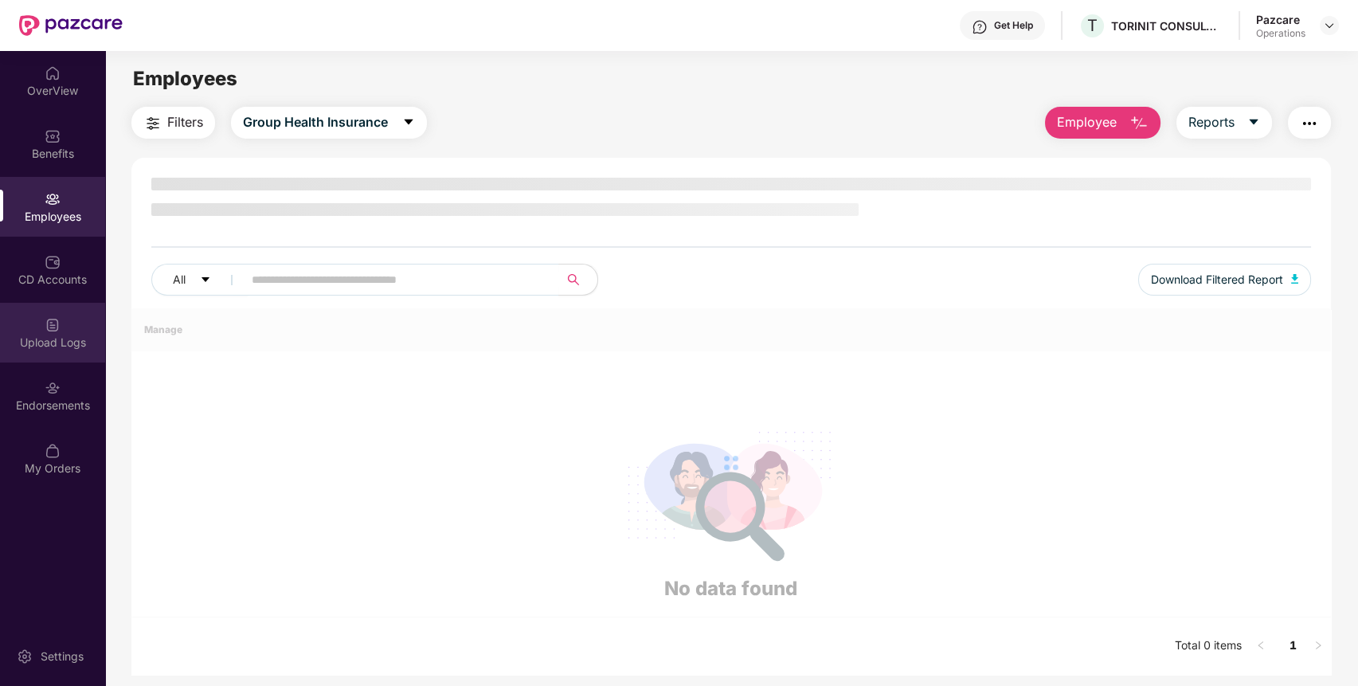
click at [72, 330] on div "Upload Logs" at bounding box center [52, 333] width 105 height 60
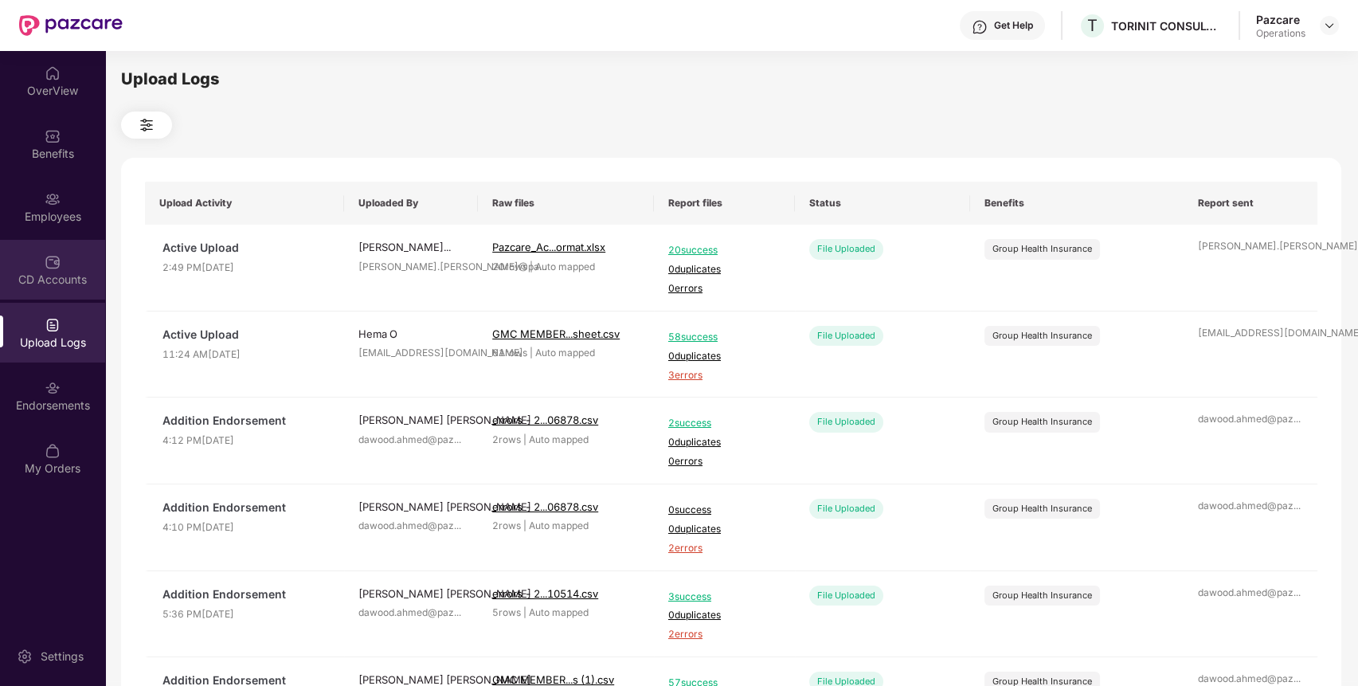
click at [57, 256] on img at bounding box center [53, 262] width 16 height 16
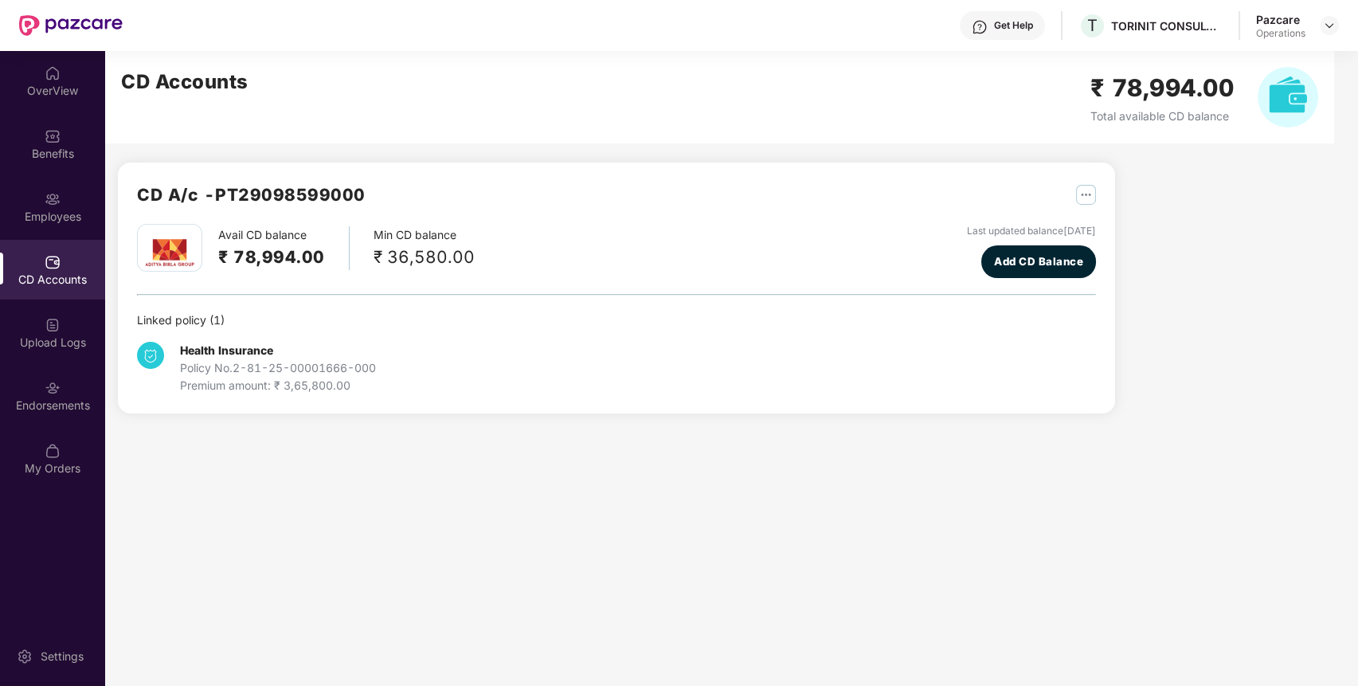
click at [57, 256] on img at bounding box center [53, 262] width 16 height 16
click at [57, 250] on div "CD Accounts" at bounding box center [52, 270] width 105 height 60
click at [57, 245] on div "CD Accounts" at bounding box center [52, 270] width 105 height 60
click at [70, 195] on div "Employees" at bounding box center [52, 207] width 105 height 60
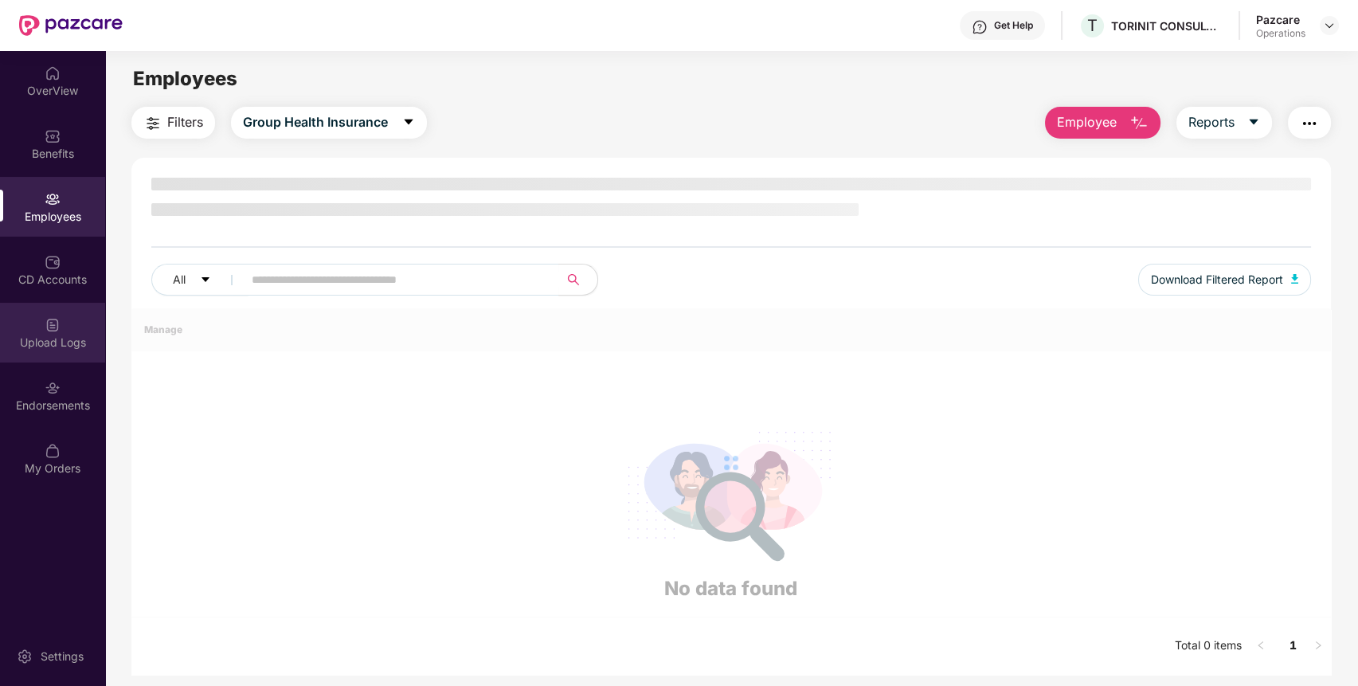
click at [47, 347] on div "Upload Logs" at bounding box center [52, 343] width 105 height 16
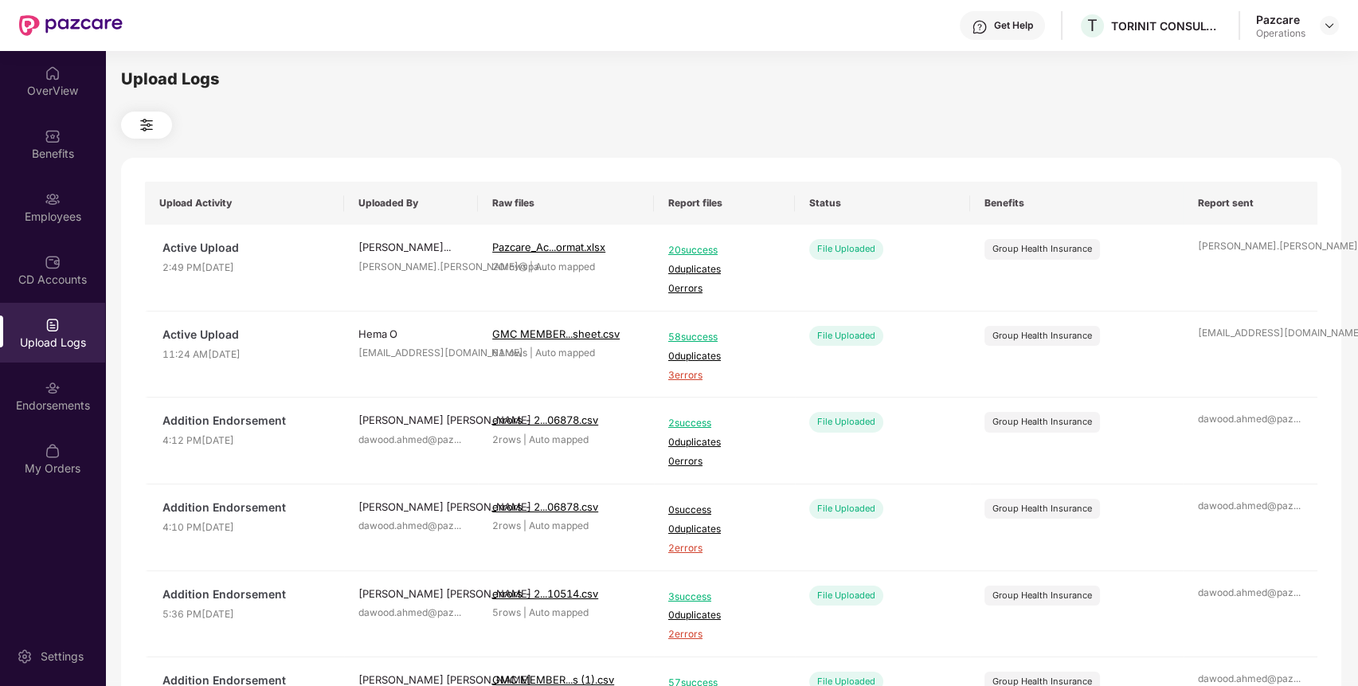
click at [47, 347] on div "Upload Logs" at bounding box center [52, 343] width 105 height 16
click at [61, 217] on div "Employees" at bounding box center [52, 217] width 105 height 16
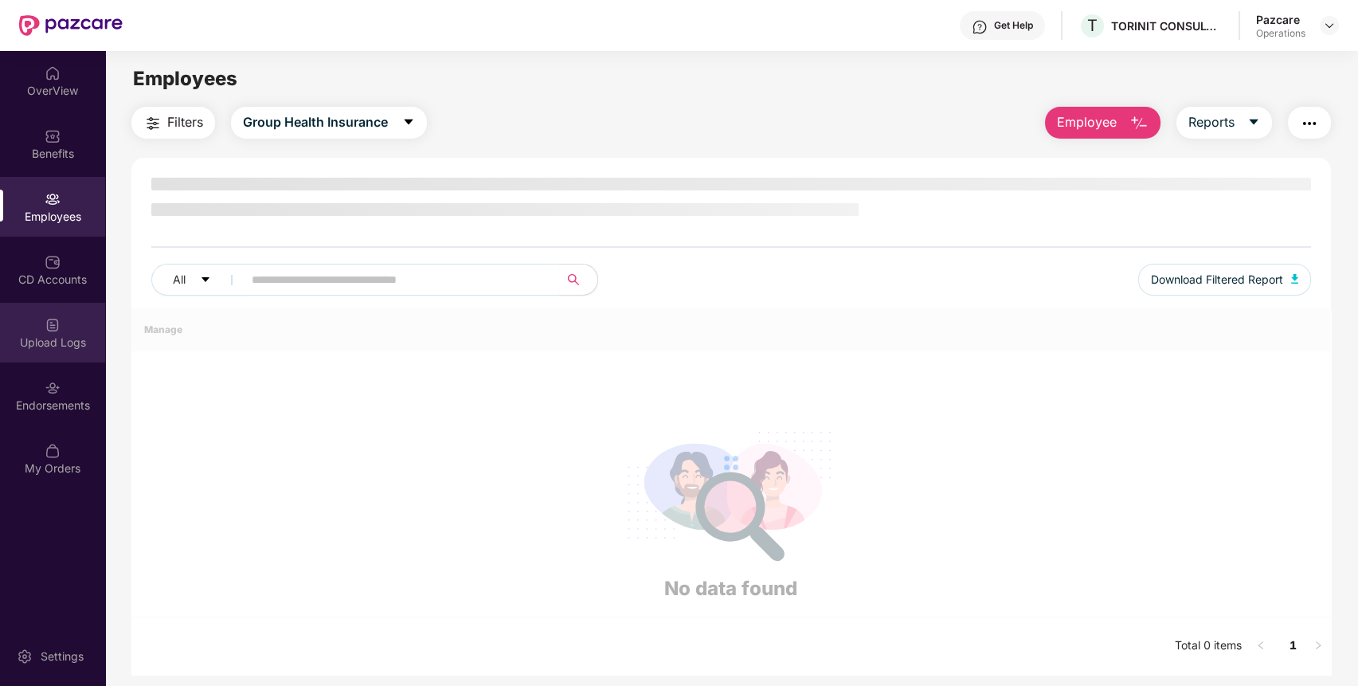
click at [58, 330] on img at bounding box center [53, 325] width 16 height 16
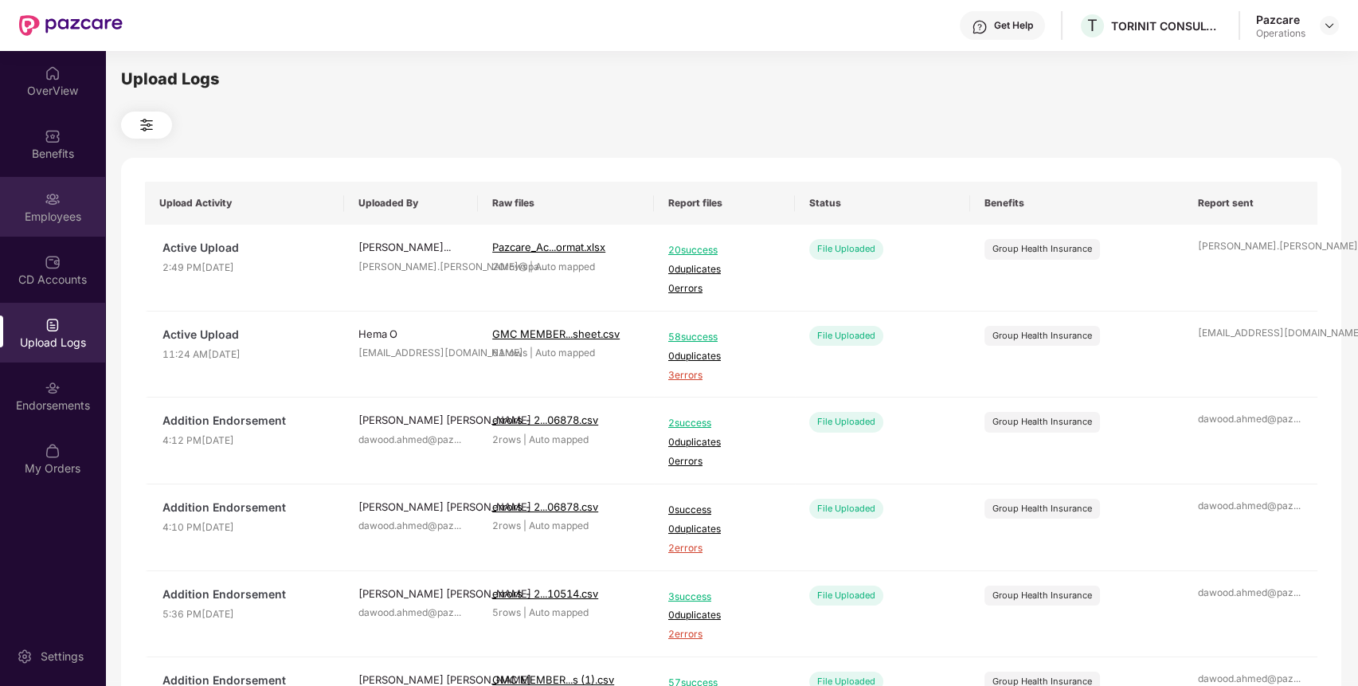
click at [74, 213] on div "Employees" at bounding box center [52, 217] width 105 height 16
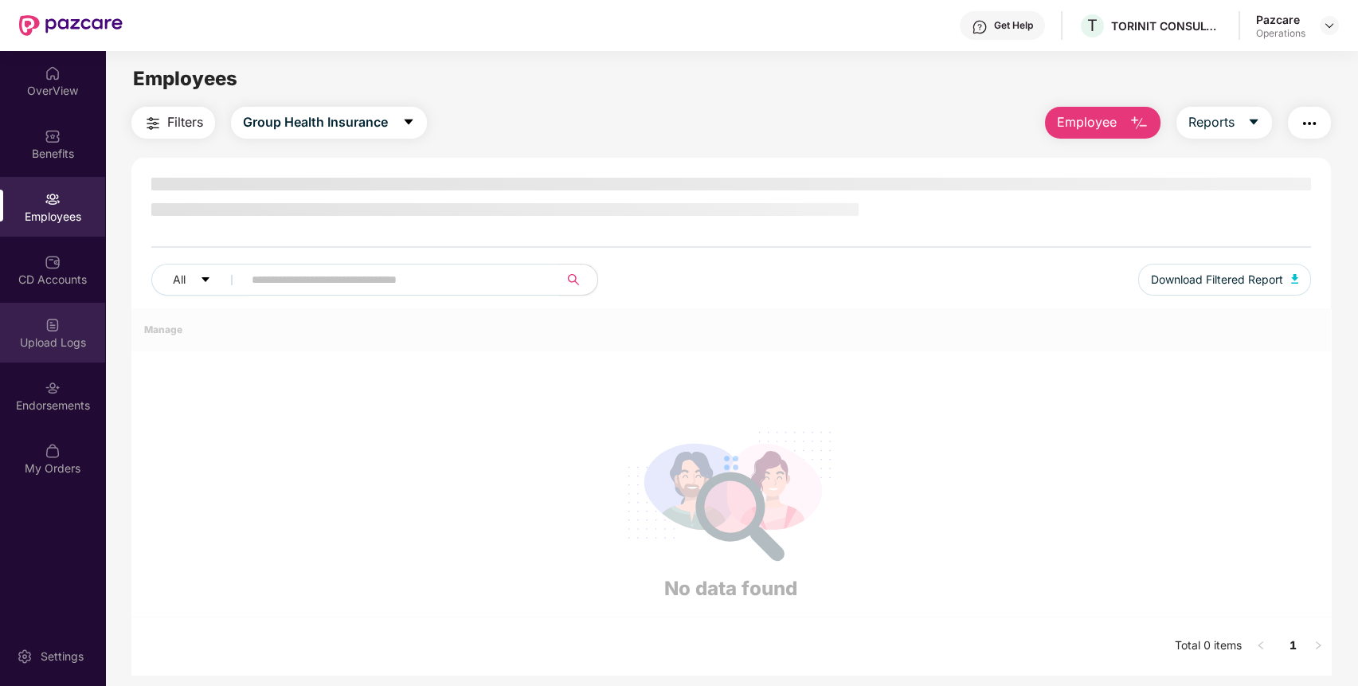
click at [64, 309] on div "Upload Logs" at bounding box center [52, 333] width 105 height 60
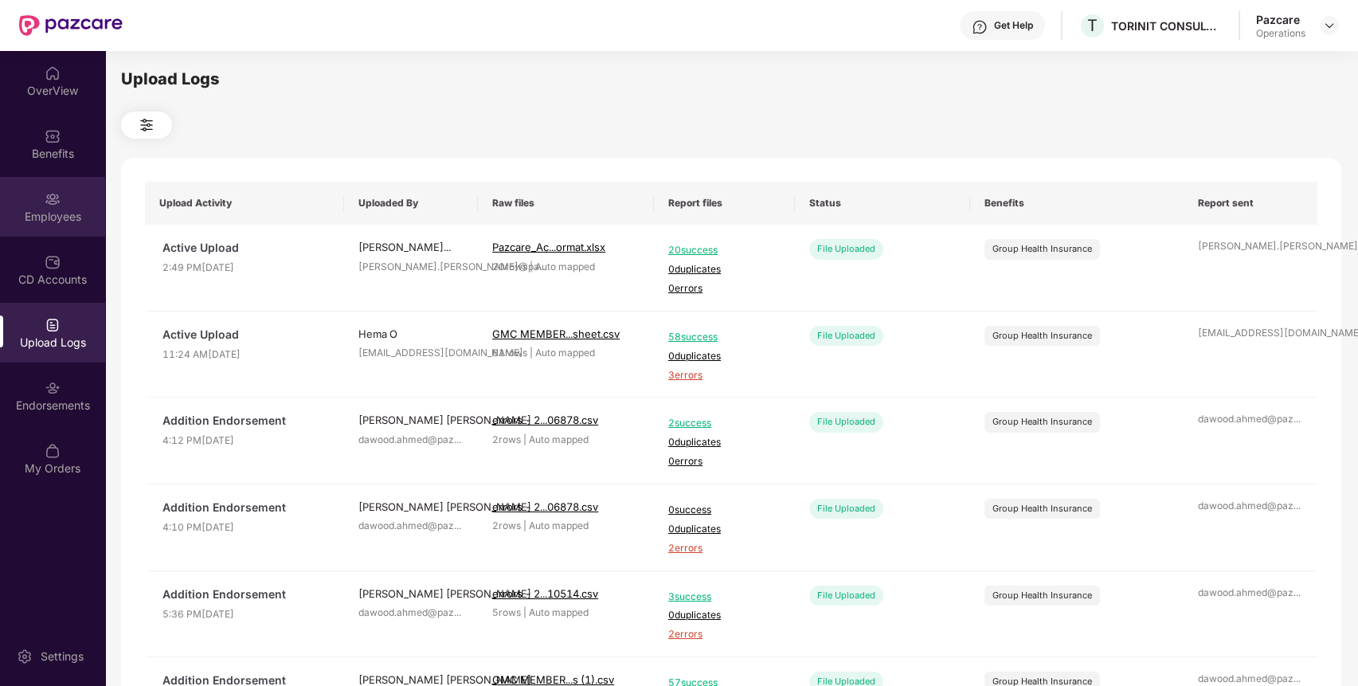
click at [65, 198] on div "Employees" at bounding box center [52, 207] width 105 height 60
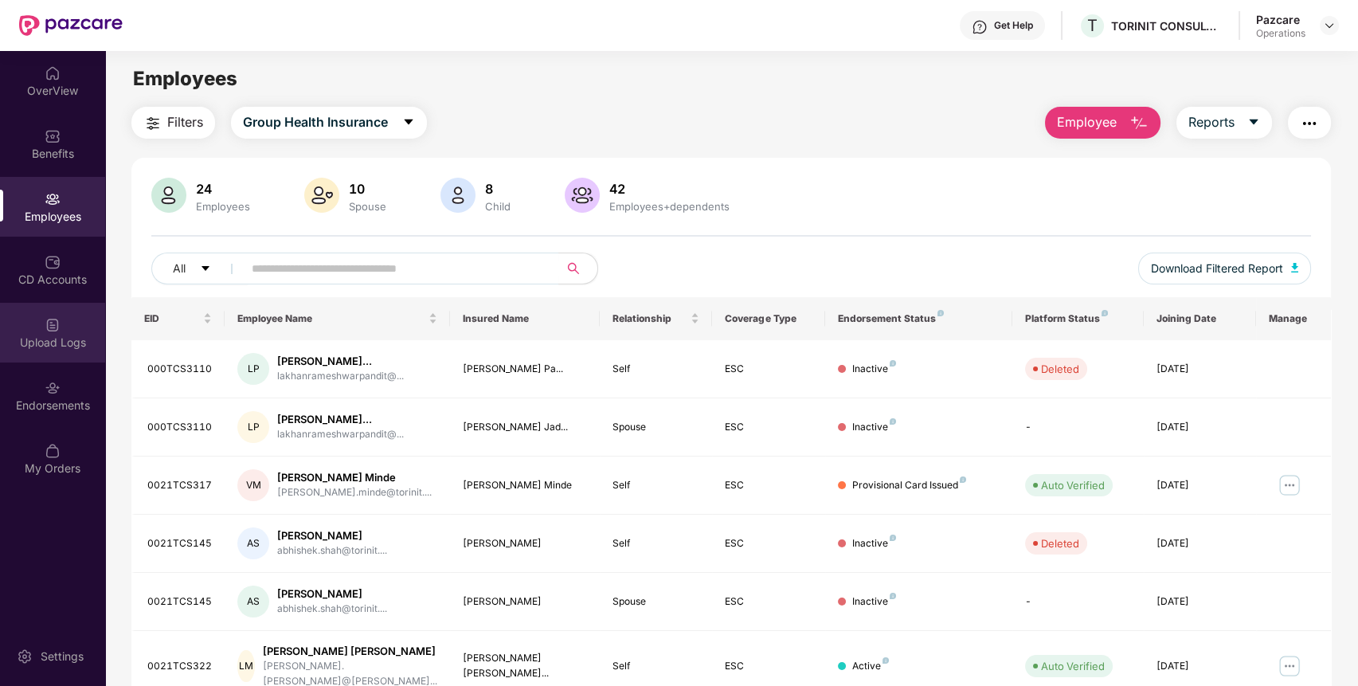
click at [67, 339] on div "Upload Logs" at bounding box center [52, 343] width 105 height 16
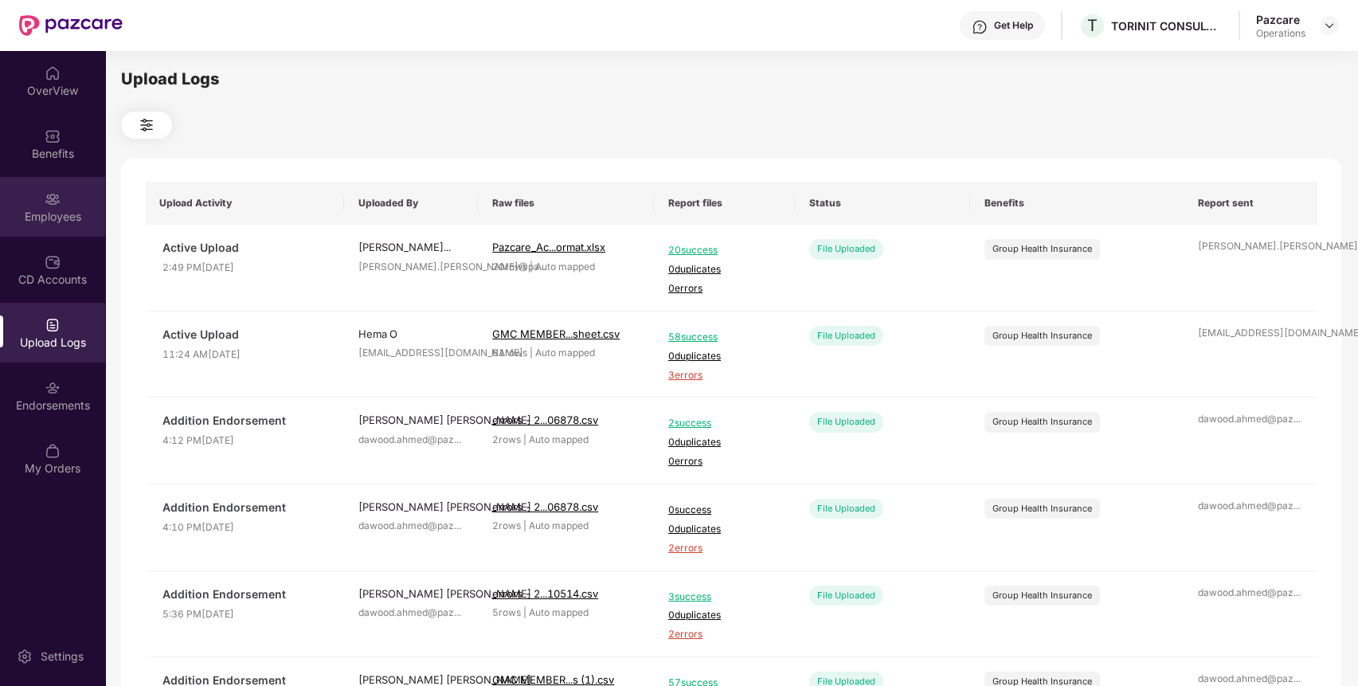
click at [56, 214] on div "Employees" at bounding box center [52, 217] width 105 height 16
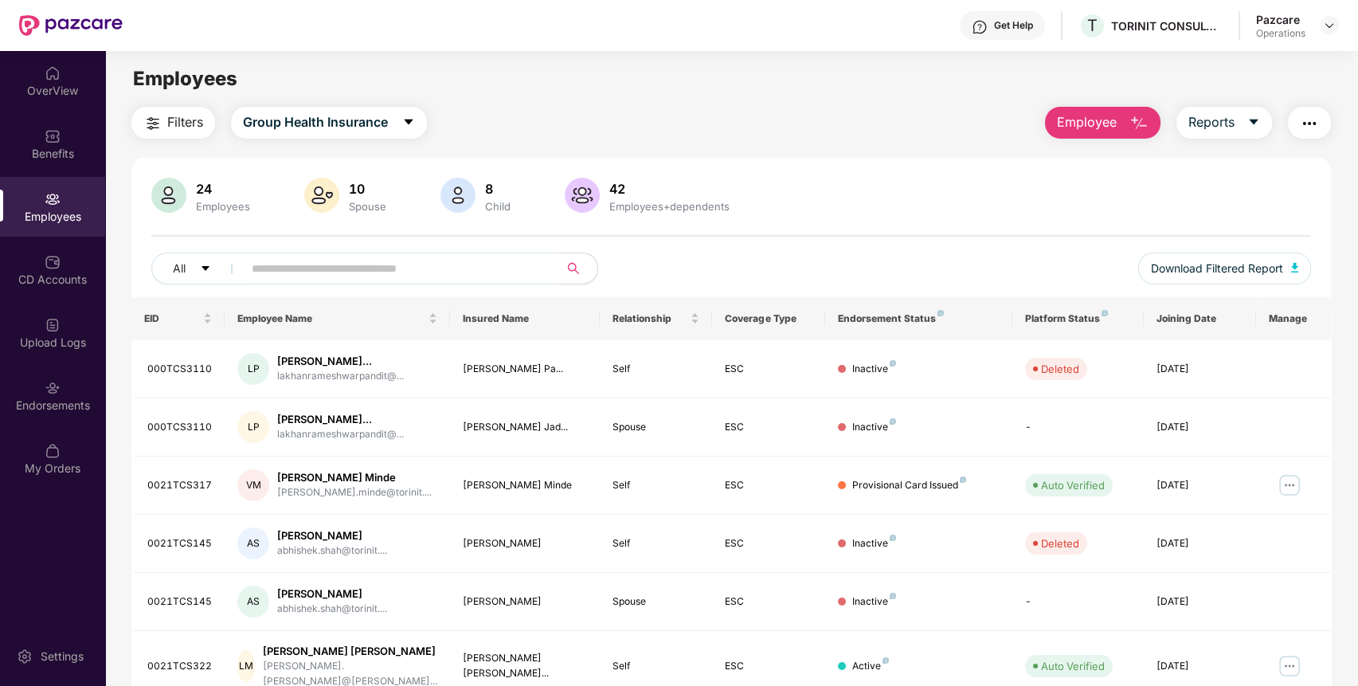
click at [1310, 123] on img "button" at bounding box center [1309, 123] width 19 height 19
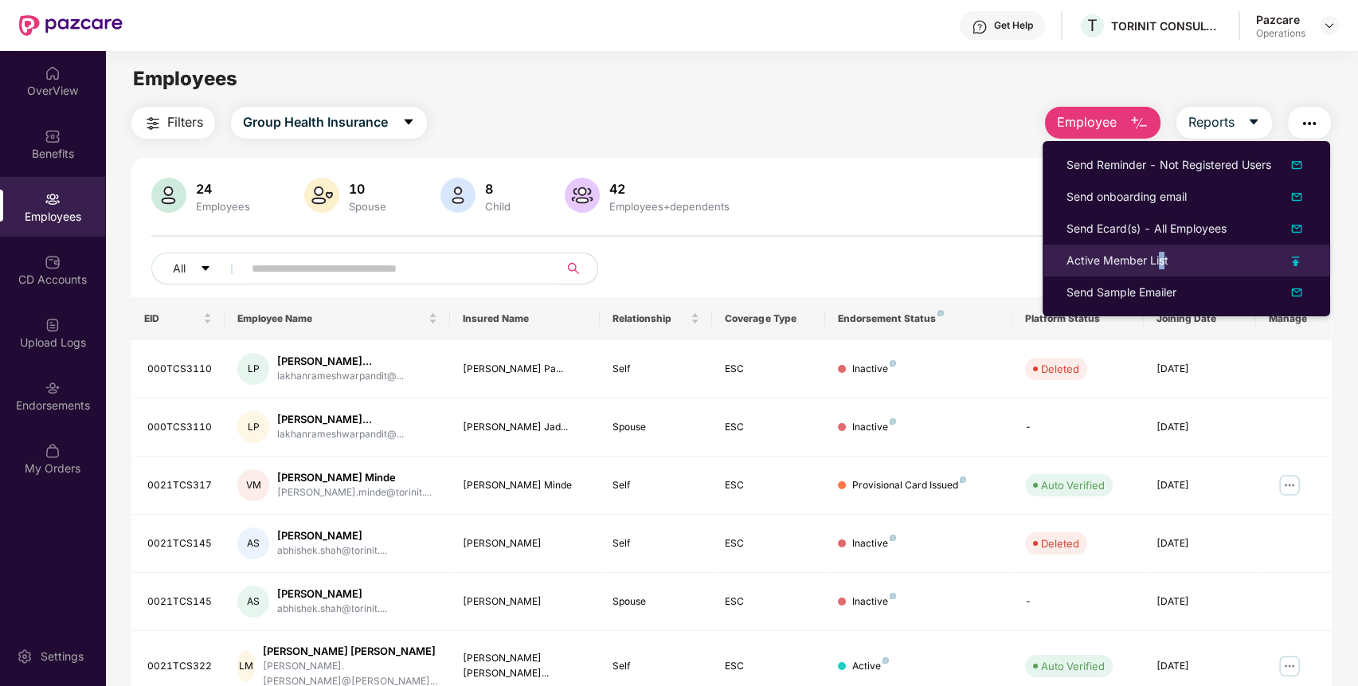
click at [1160, 259] on div "Active Member List" at bounding box center [1118, 261] width 102 height 18
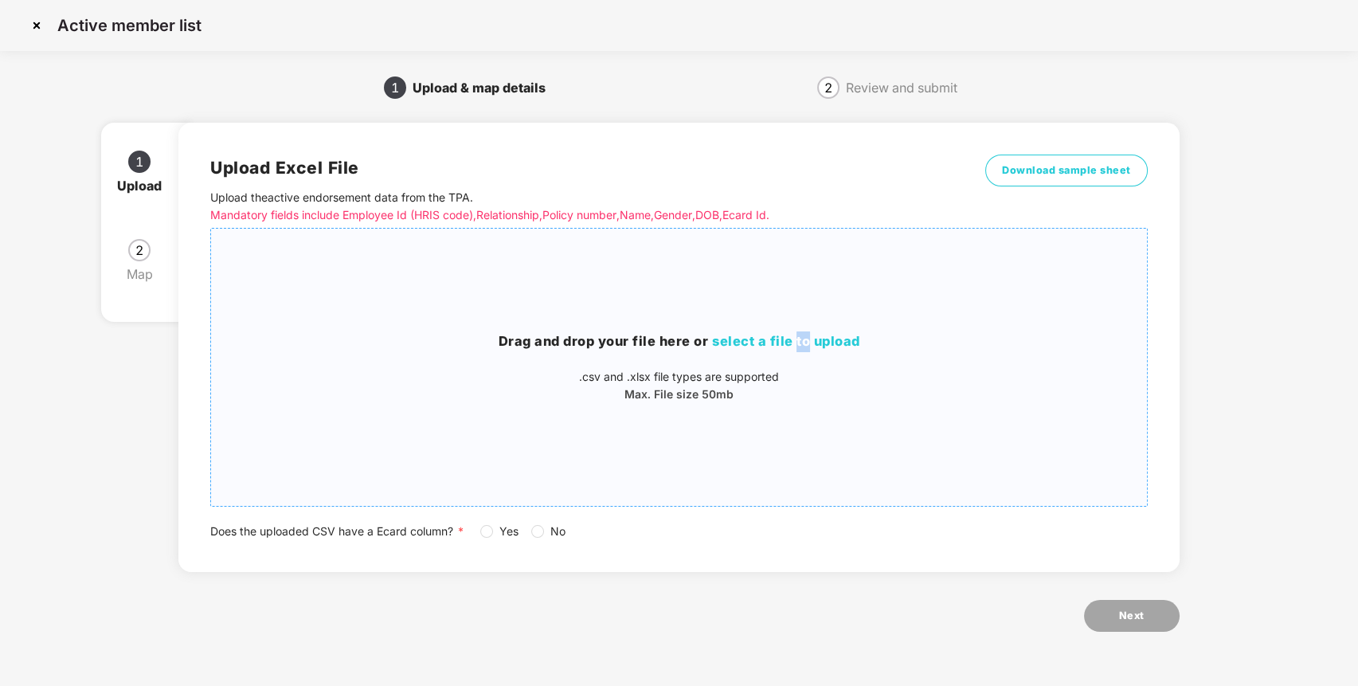
click at [799, 325] on div "Drag and drop your file here or select a file to upload .csv and .xlsx file typ…" at bounding box center [679, 367] width 936 height 252
click at [312, 142] on div "Upload Excel File Upload the active endorsement data from the TPA . Mandatory f…" at bounding box center [678, 347] width 1001 height 449
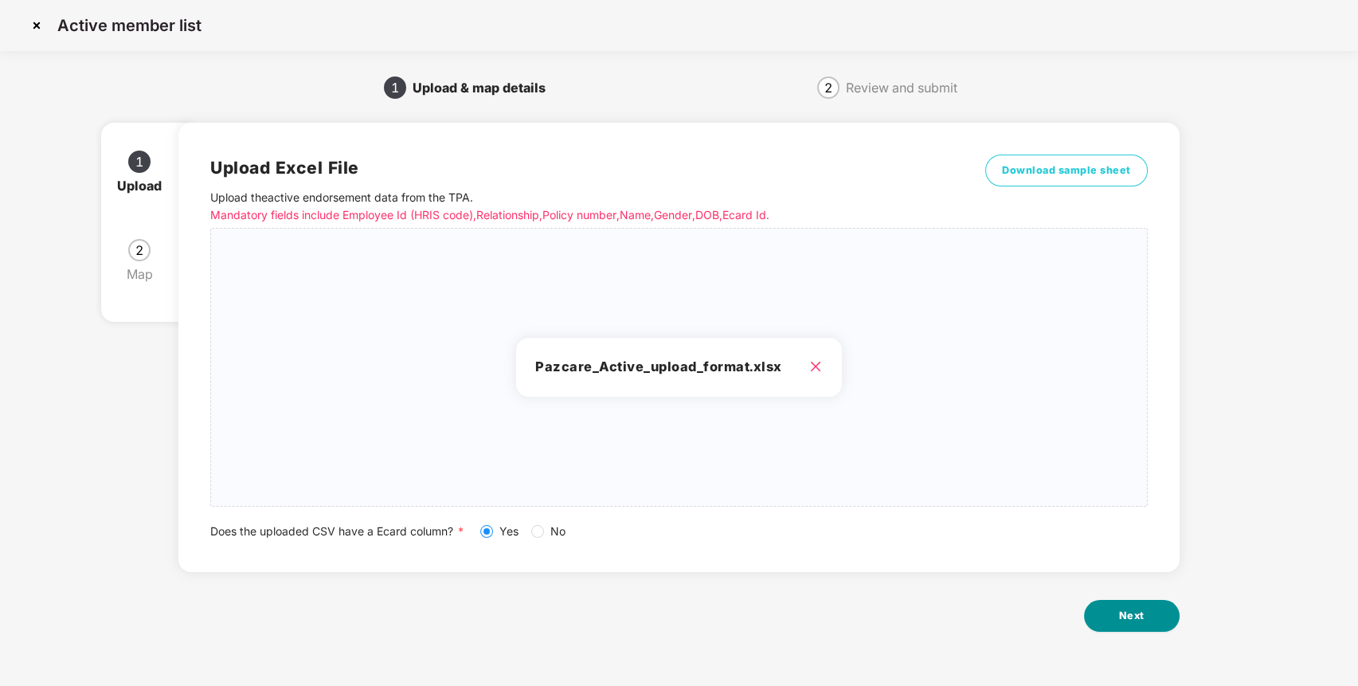
click at [1153, 618] on button "Next" at bounding box center [1132, 616] width 96 height 32
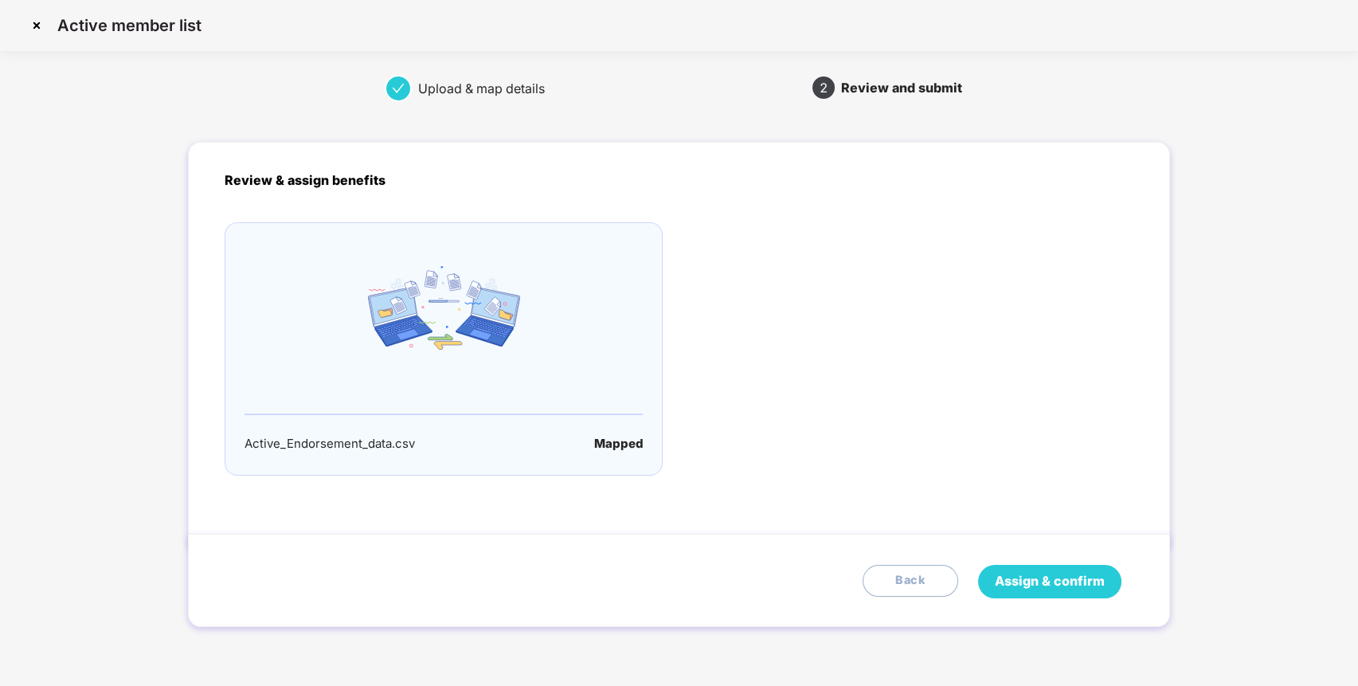
click at [1065, 574] on span "Assign & confirm" at bounding box center [1050, 581] width 110 height 20
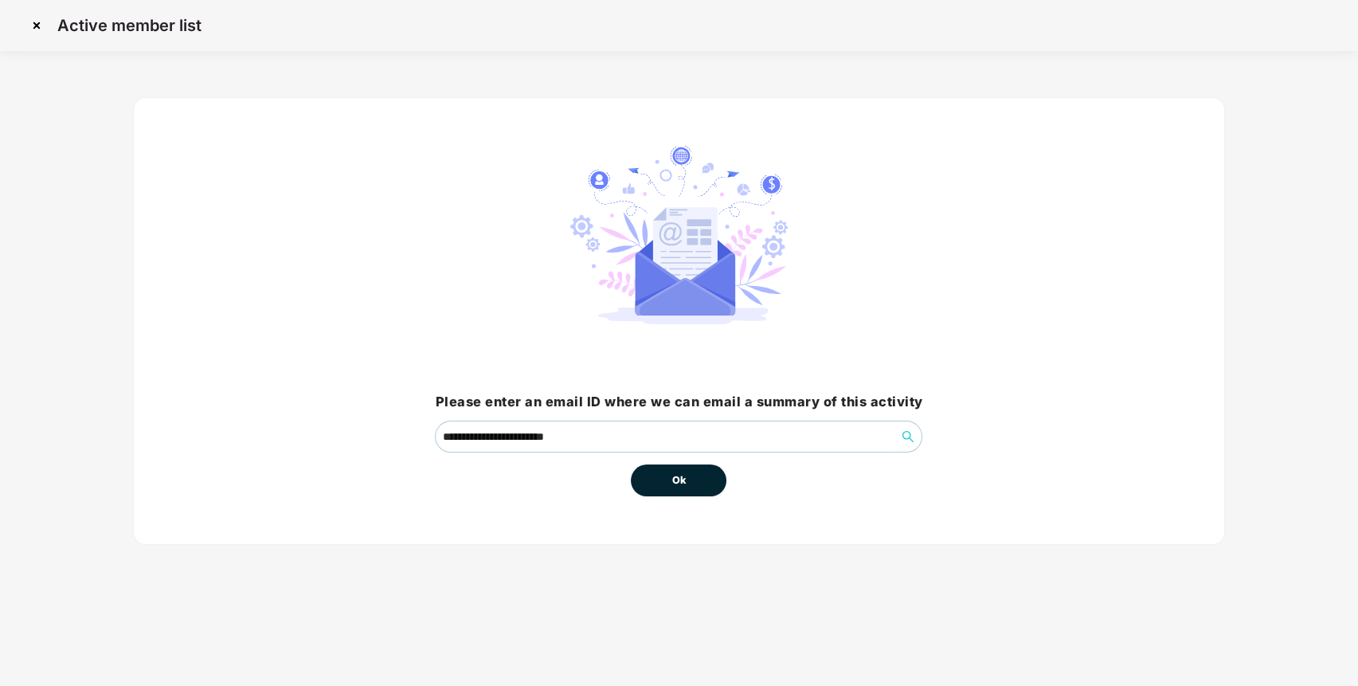
click at [687, 488] on button "Ok" at bounding box center [679, 480] width 96 height 32
click at [682, 476] on span "Ok" at bounding box center [679, 480] width 14 height 16
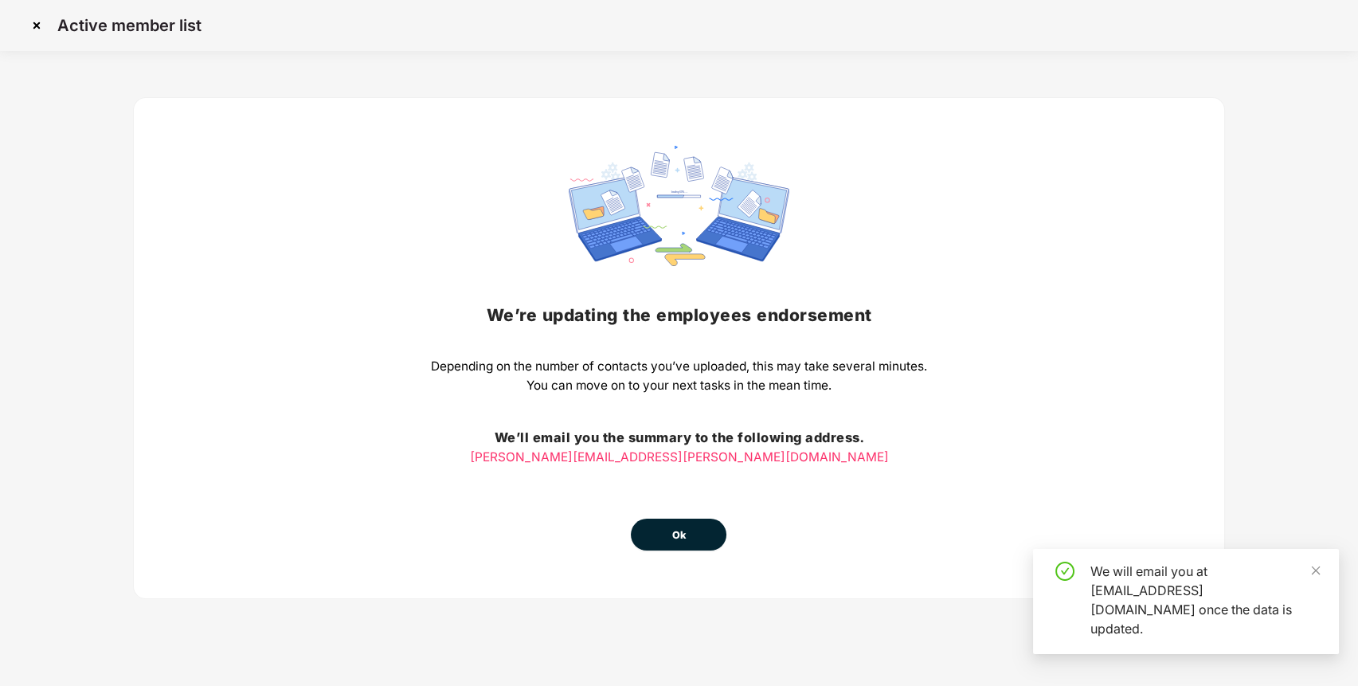
click at [695, 523] on button "Ok" at bounding box center [679, 535] width 96 height 32
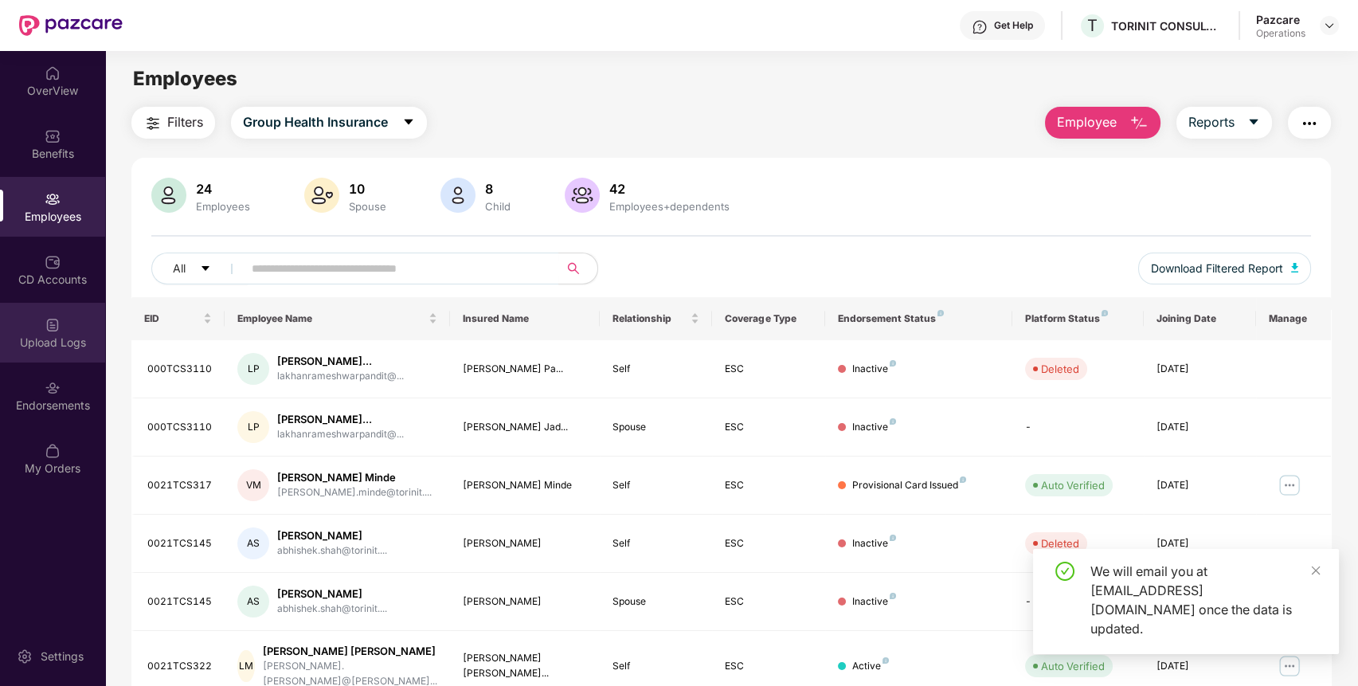
click at [69, 330] on div "Upload Logs" at bounding box center [52, 333] width 105 height 60
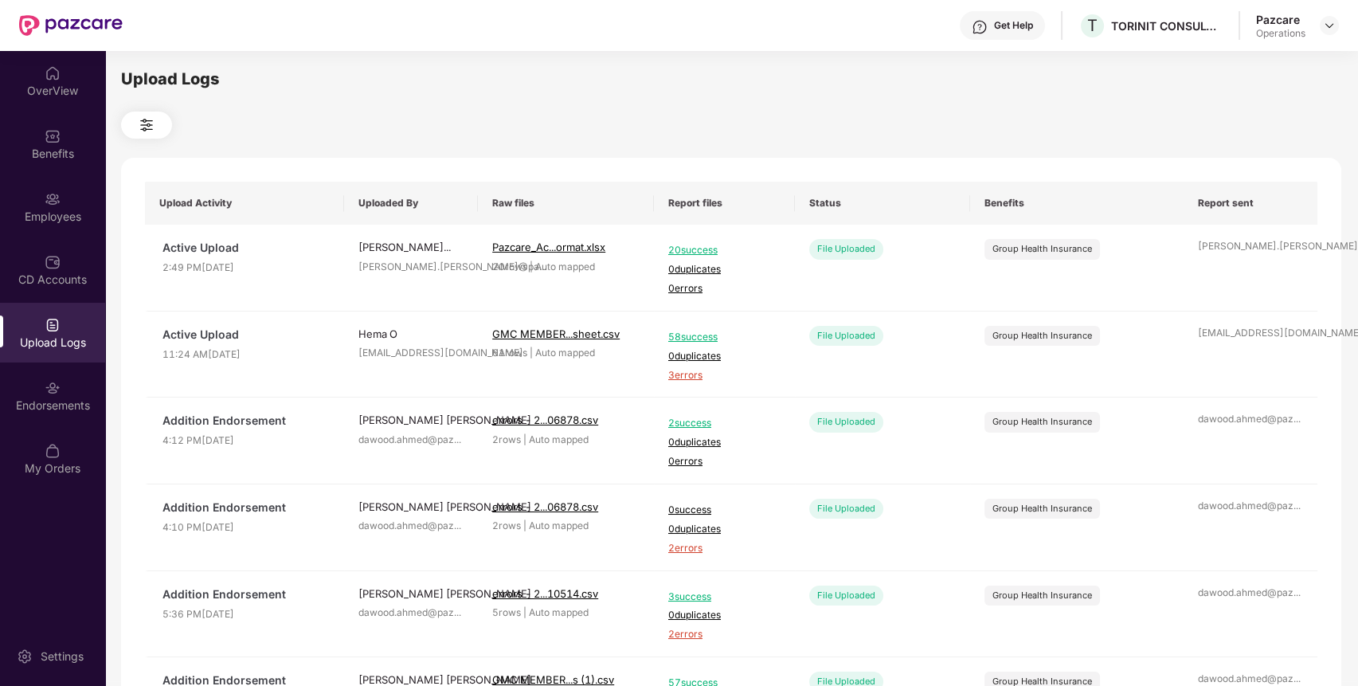
click at [69, 330] on div "Upload Logs" at bounding box center [52, 333] width 105 height 60
click at [71, 218] on div "Employees" at bounding box center [52, 217] width 105 height 16
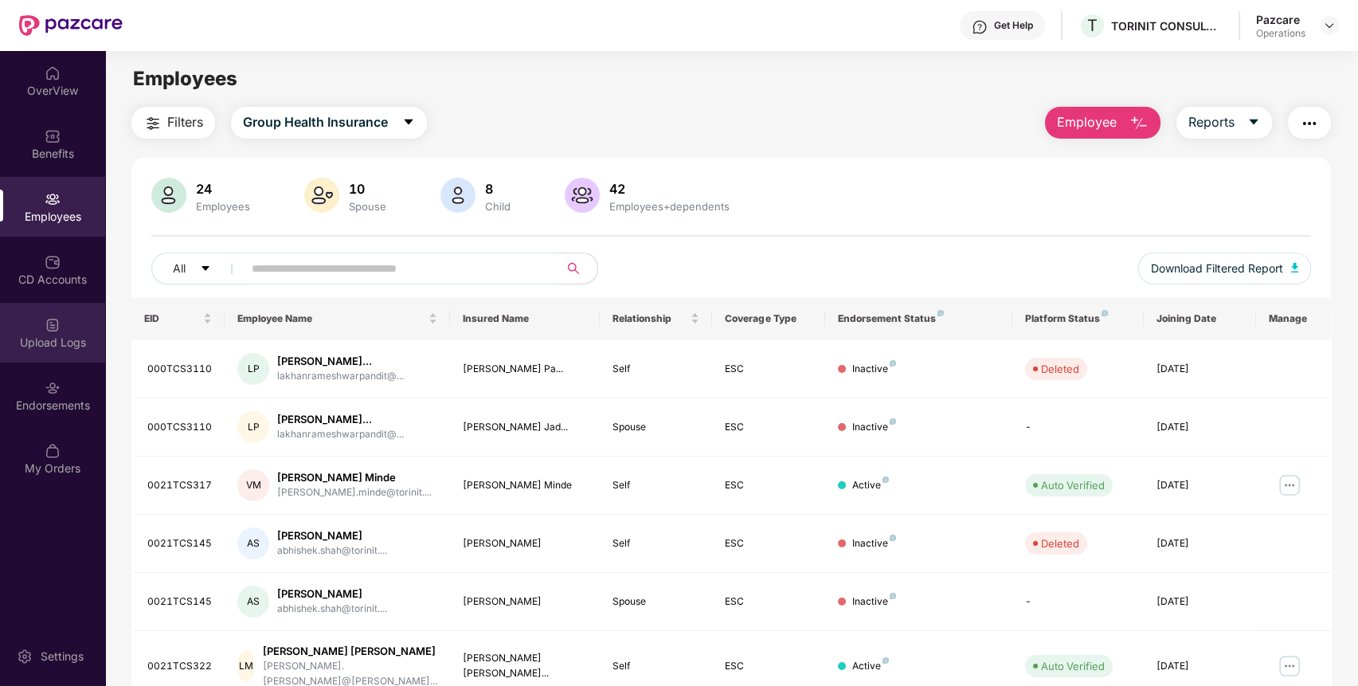
click at [70, 331] on div "Upload Logs" at bounding box center [52, 333] width 105 height 60
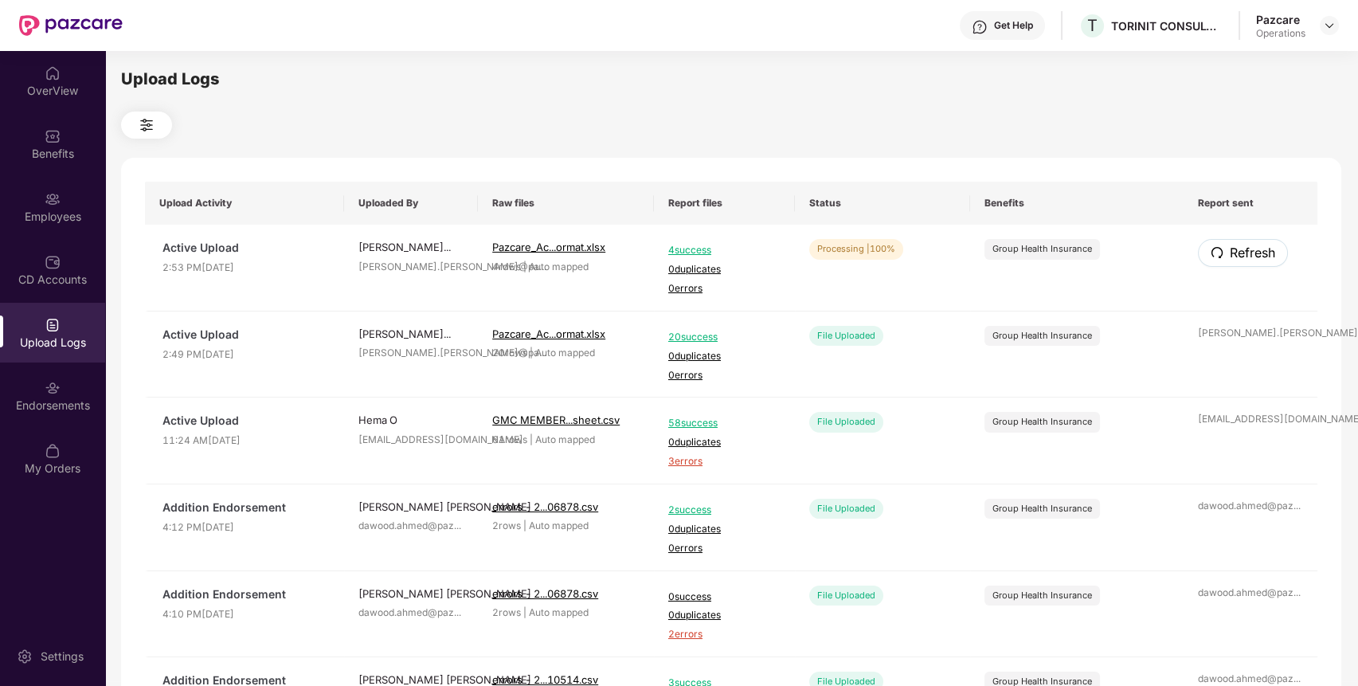
click at [1240, 243] on button "Refresh" at bounding box center [1243, 253] width 90 height 28
click at [54, 218] on div "Employees" at bounding box center [52, 217] width 105 height 16
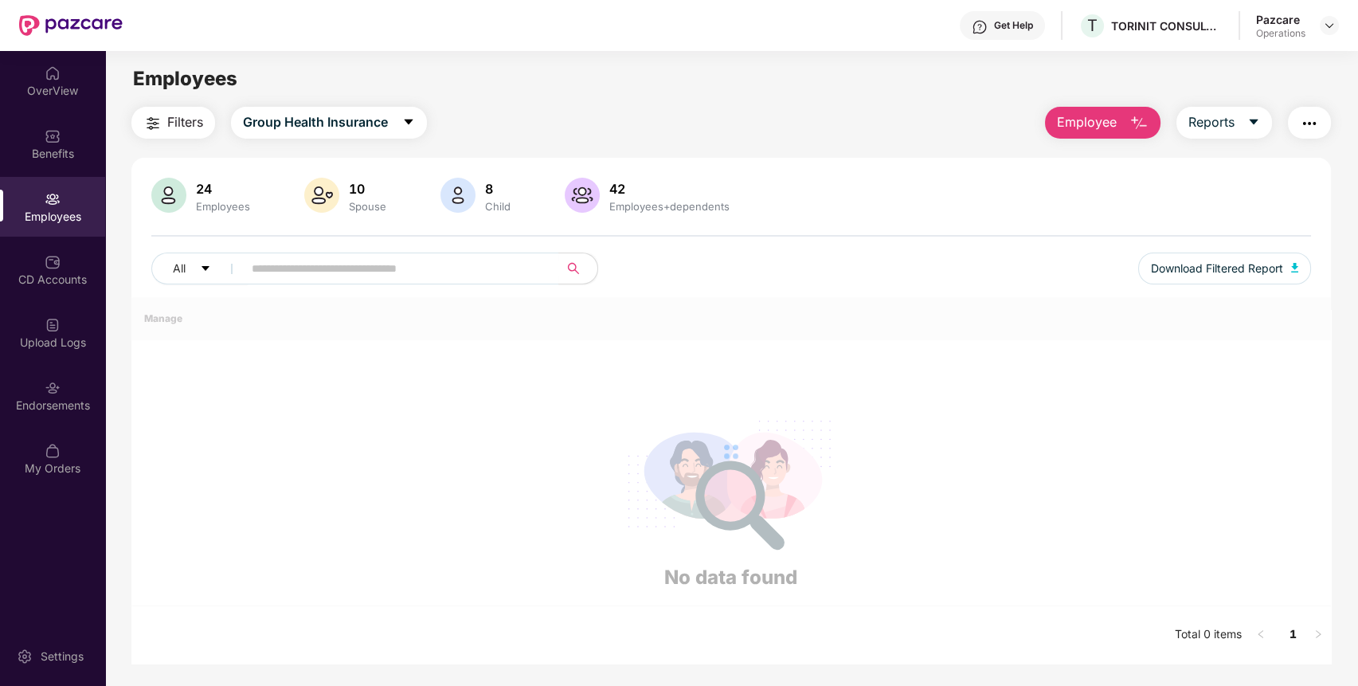
click at [195, 124] on span "Filters" at bounding box center [185, 122] width 36 height 20
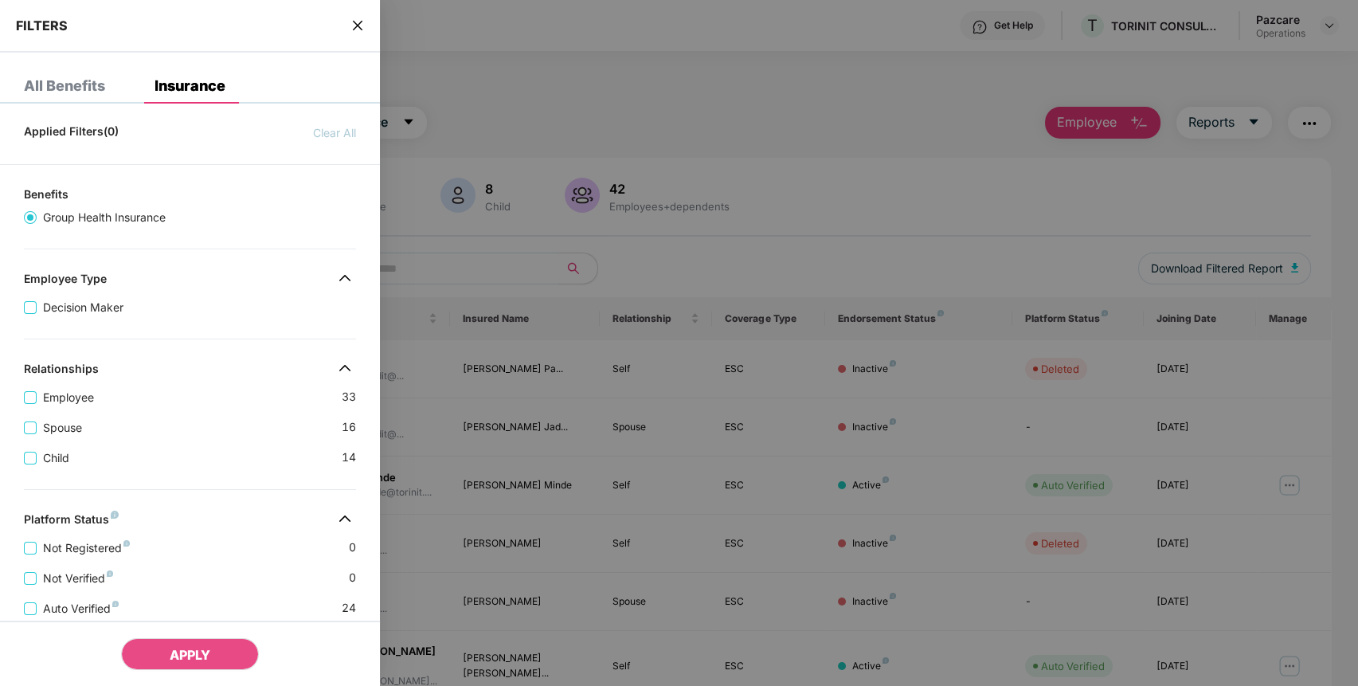
scroll to position [332, 0]
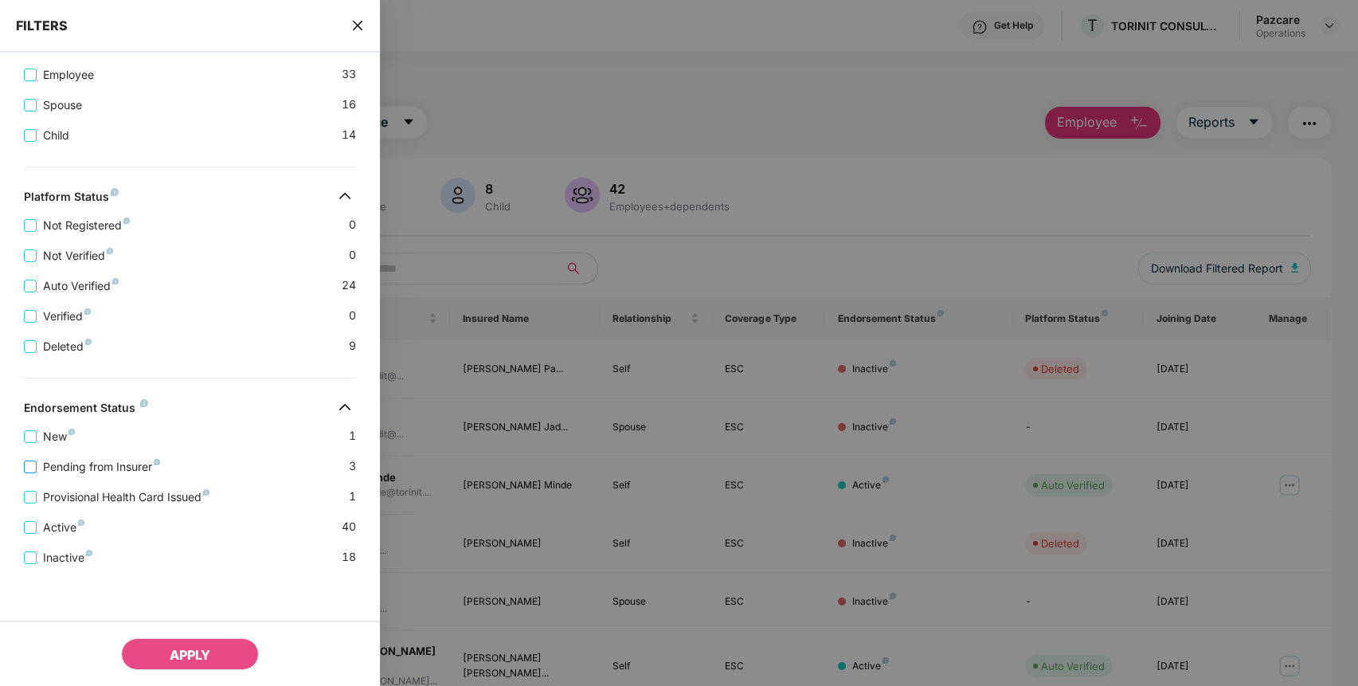
click at [55, 466] on span "Pending from Insurer" at bounding box center [102, 467] width 130 height 18
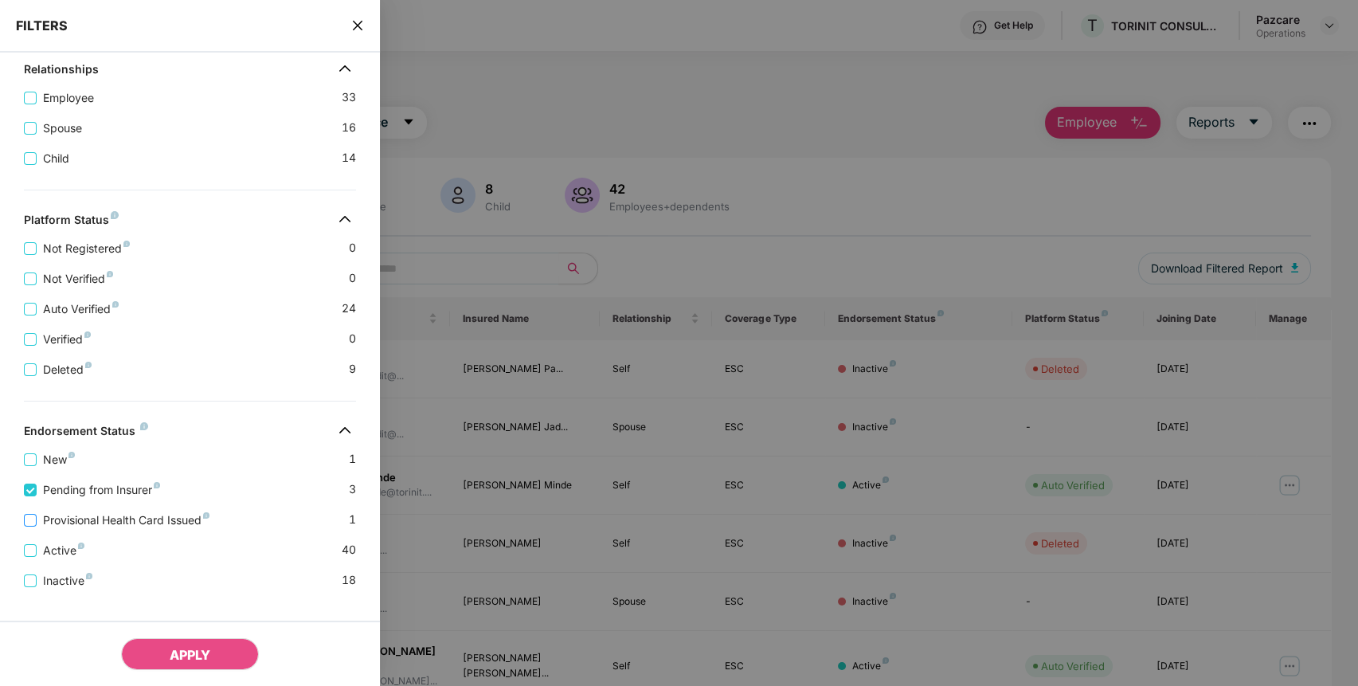
click at [66, 521] on span "Provisional Health Card Issued" at bounding box center [126, 520] width 179 height 18
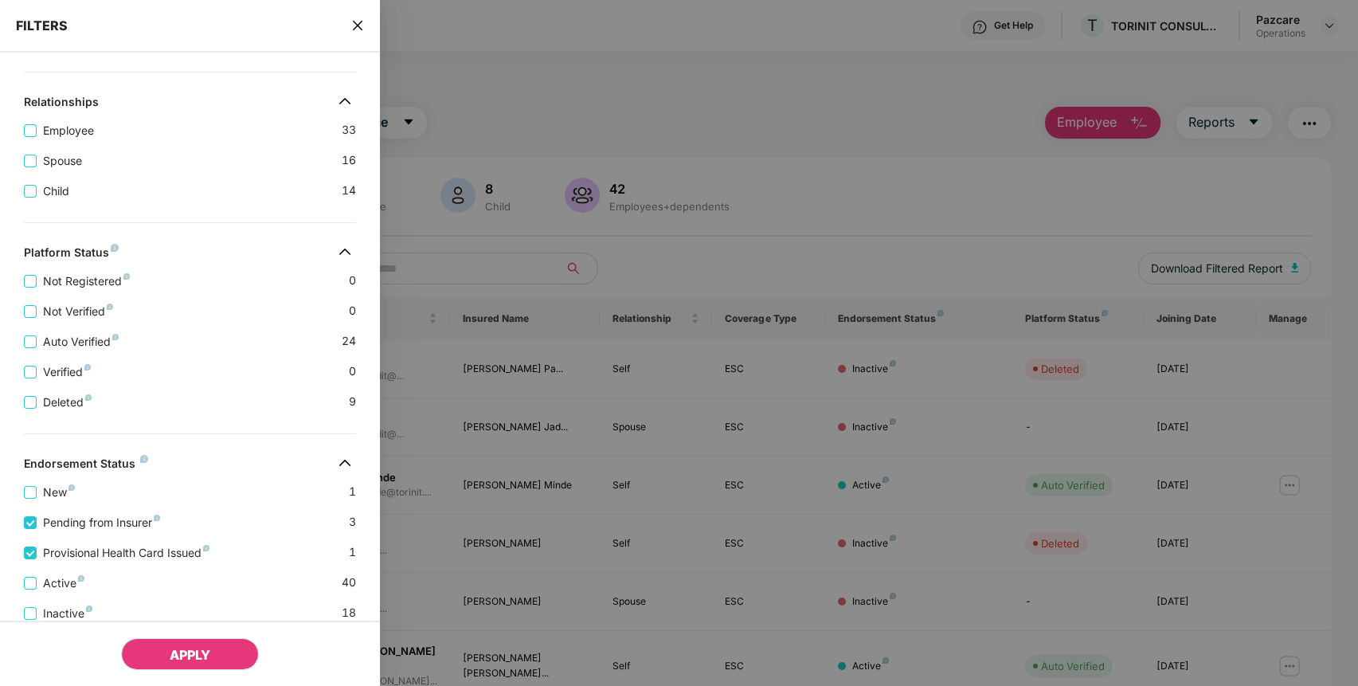
click at [198, 659] on span "APPLY" at bounding box center [190, 655] width 41 height 16
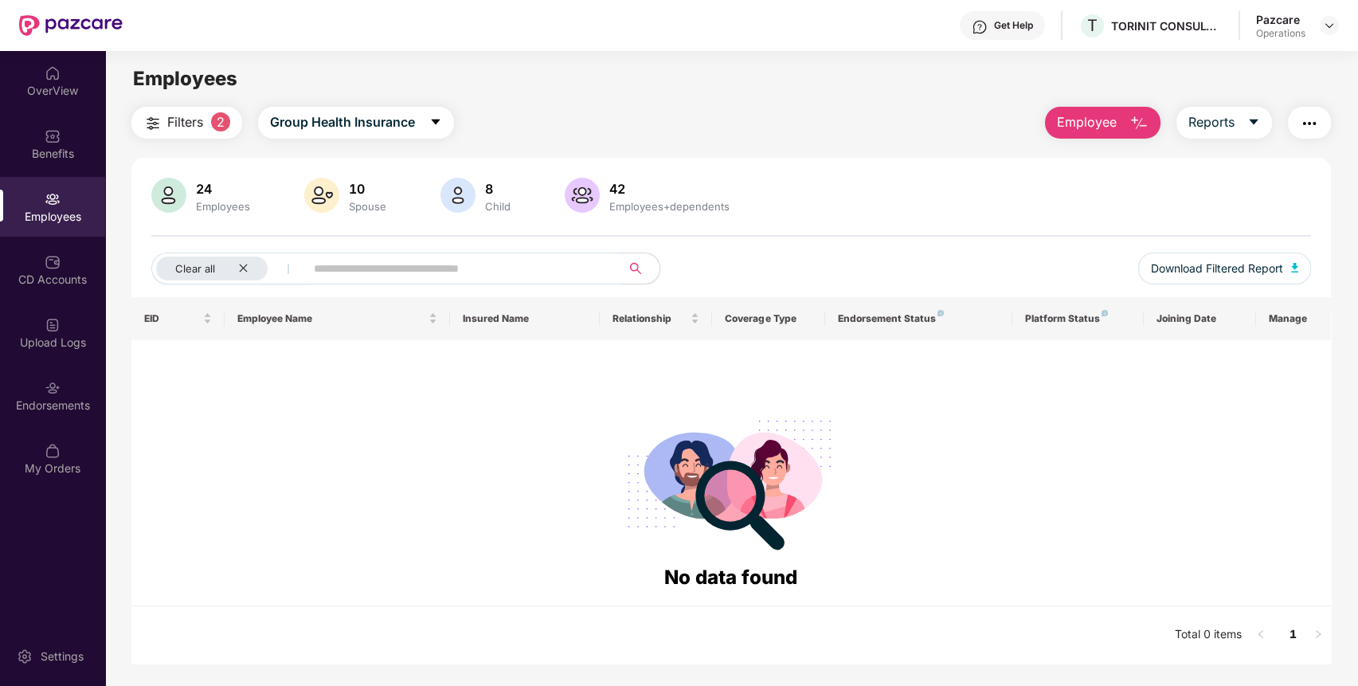
scroll to position [51, 0]
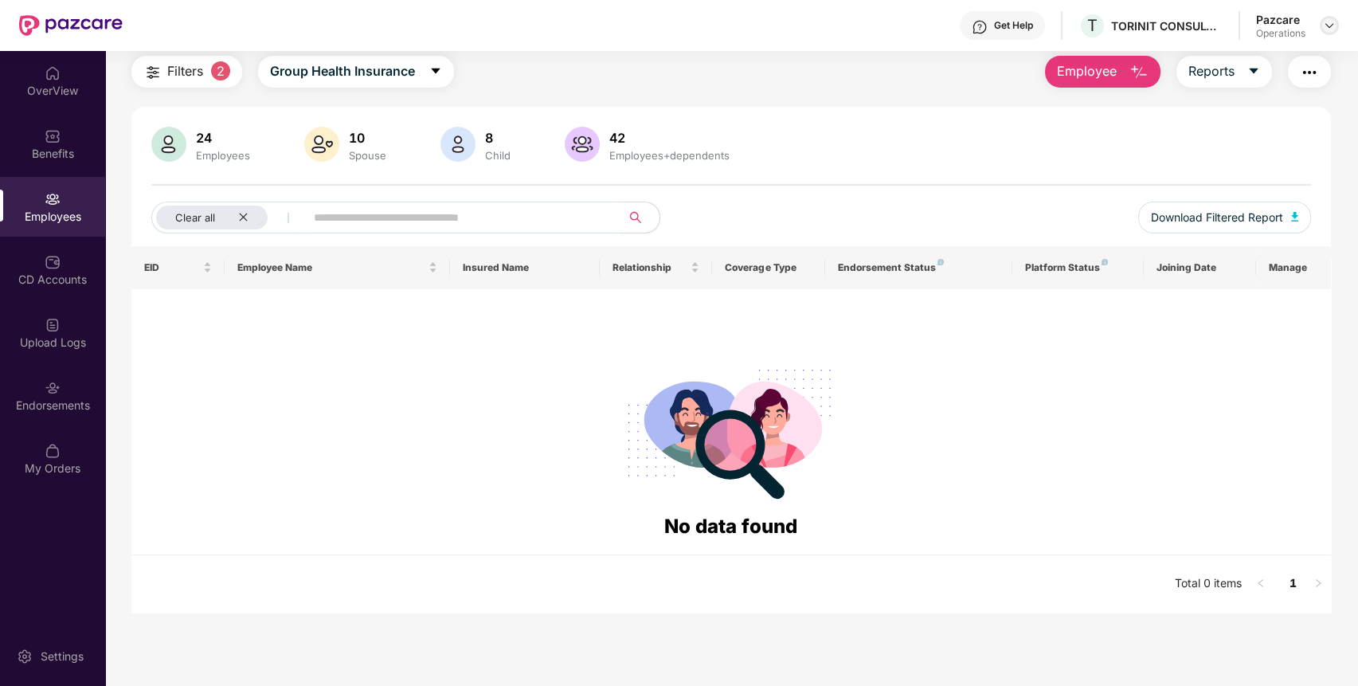
click at [1328, 23] on img at bounding box center [1329, 25] width 13 height 13
click at [1254, 55] on div "Switch to partner view" at bounding box center [1254, 63] width 207 height 31
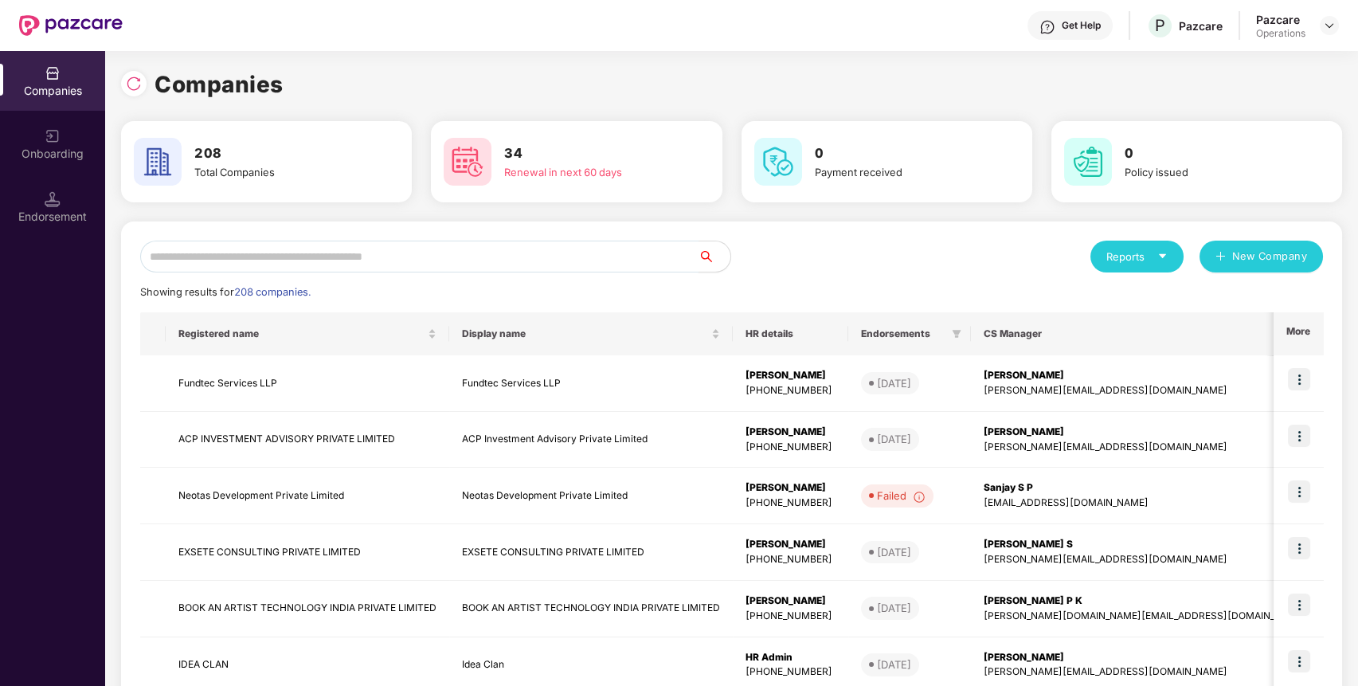
click at [440, 252] on input "text" at bounding box center [419, 257] width 558 height 32
paste input "****"
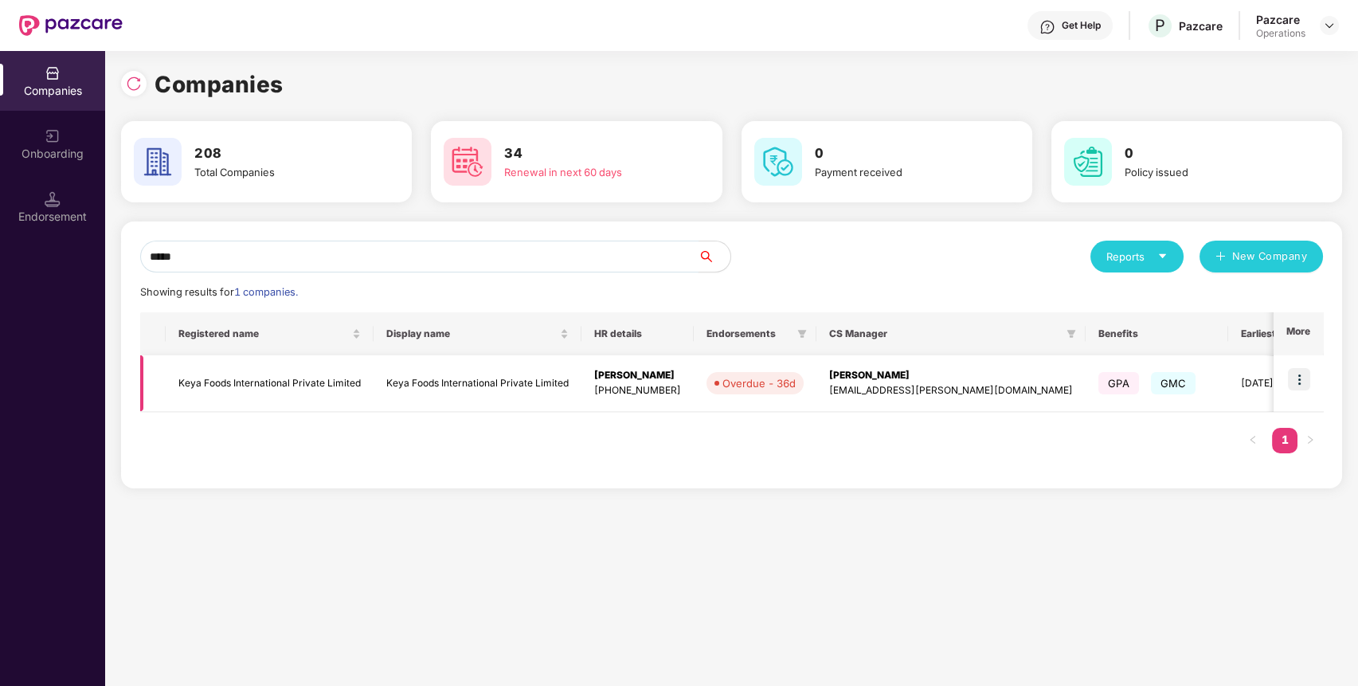
type input "****"
click at [279, 378] on td "Keya Foods International Private Limited" at bounding box center [270, 383] width 208 height 57
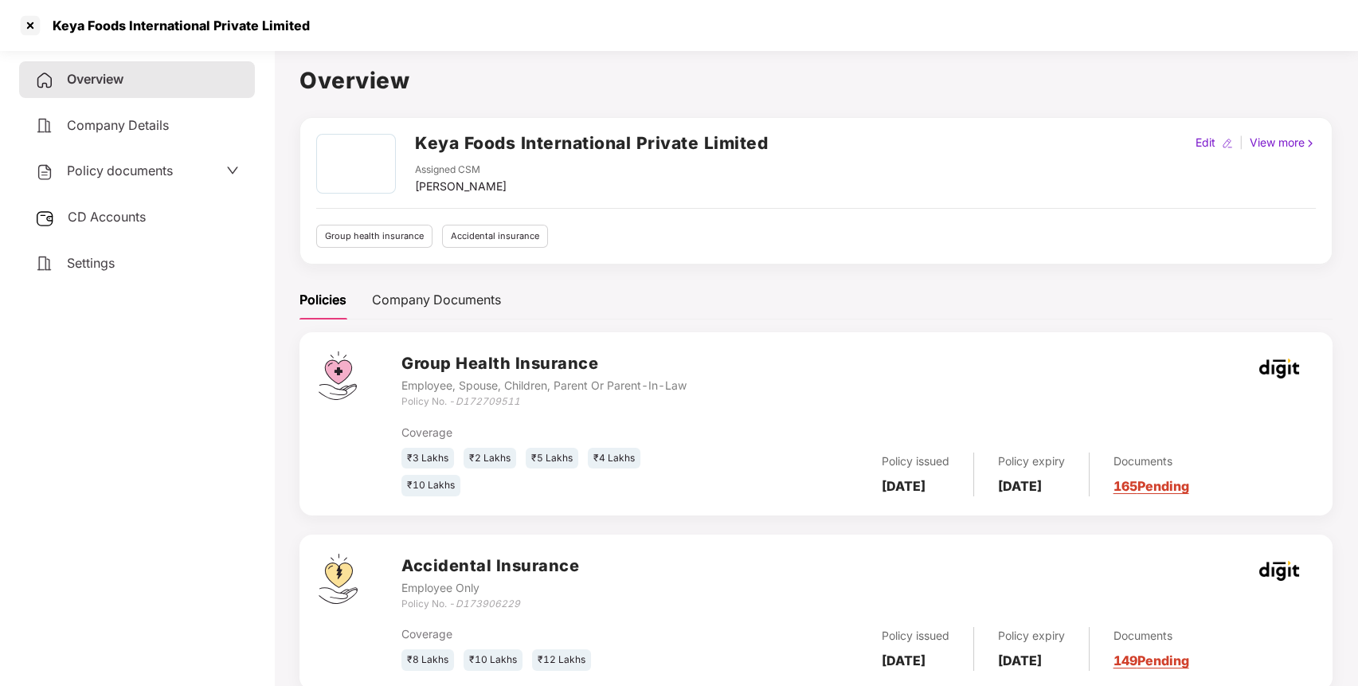
scroll to position [44, 0]
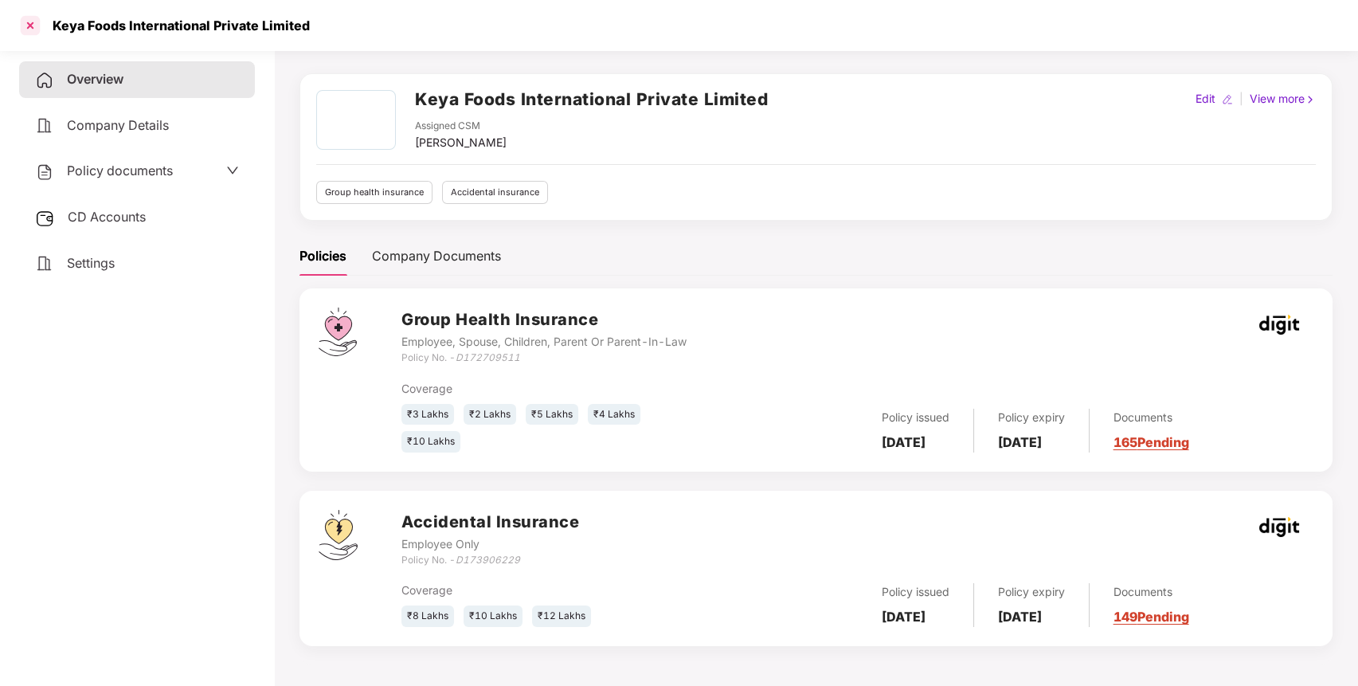
click at [36, 34] on div at bounding box center [30, 25] width 25 height 25
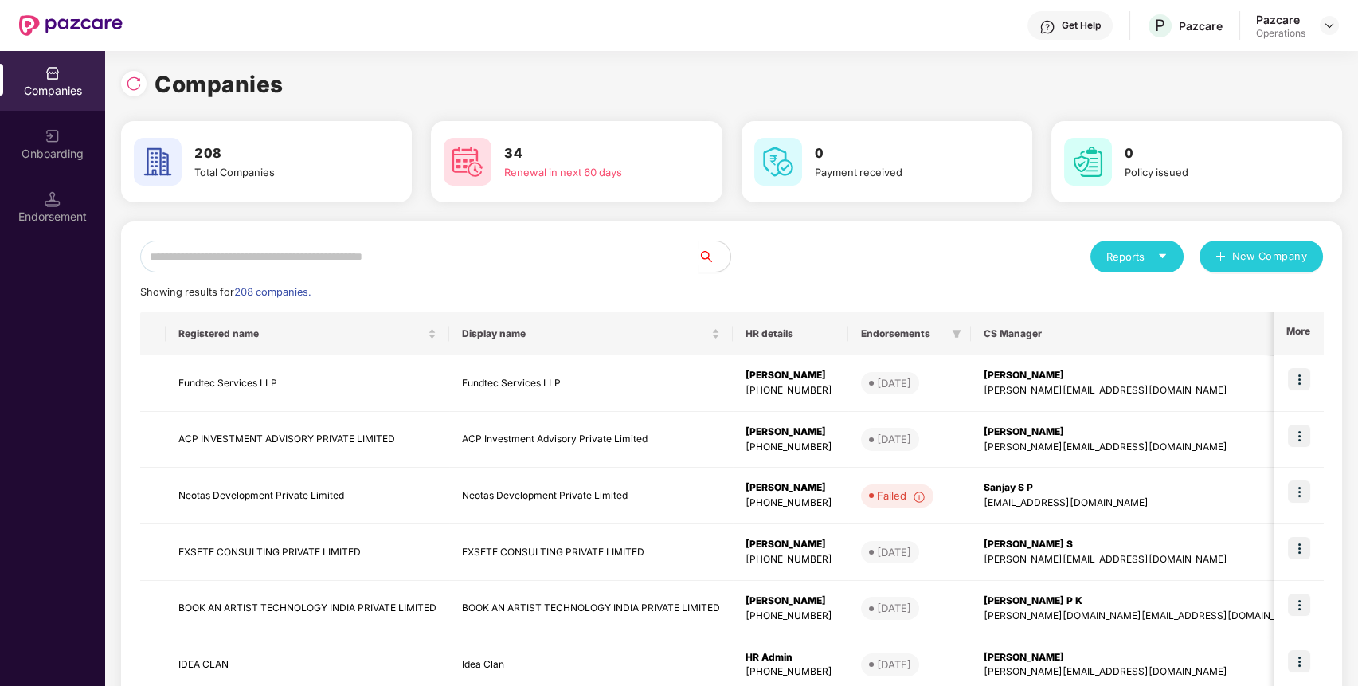
scroll to position [0, 0]
click at [430, 256] on input "text" at bounding box center [419, 257] width 558 height 32
paste input "**********"
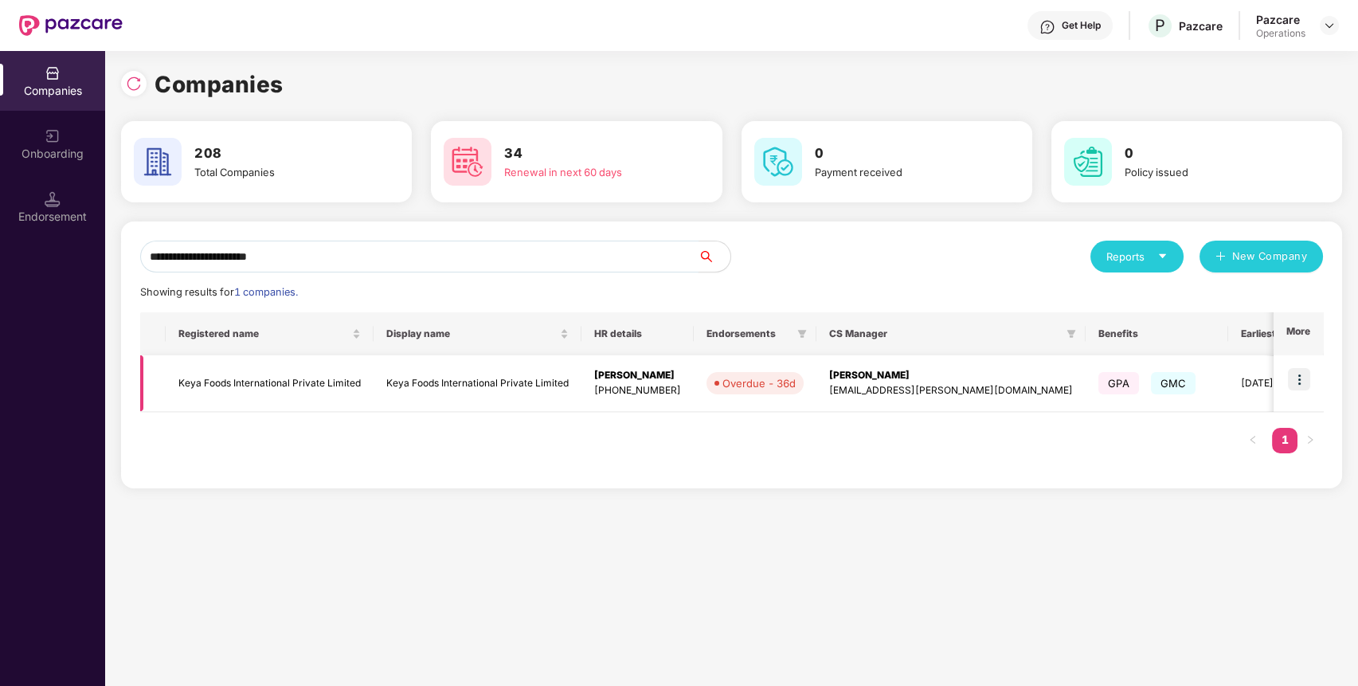
type input "**********"
click at [1305, 377] on img at bounding box center [1299, 379] width 22 height 22
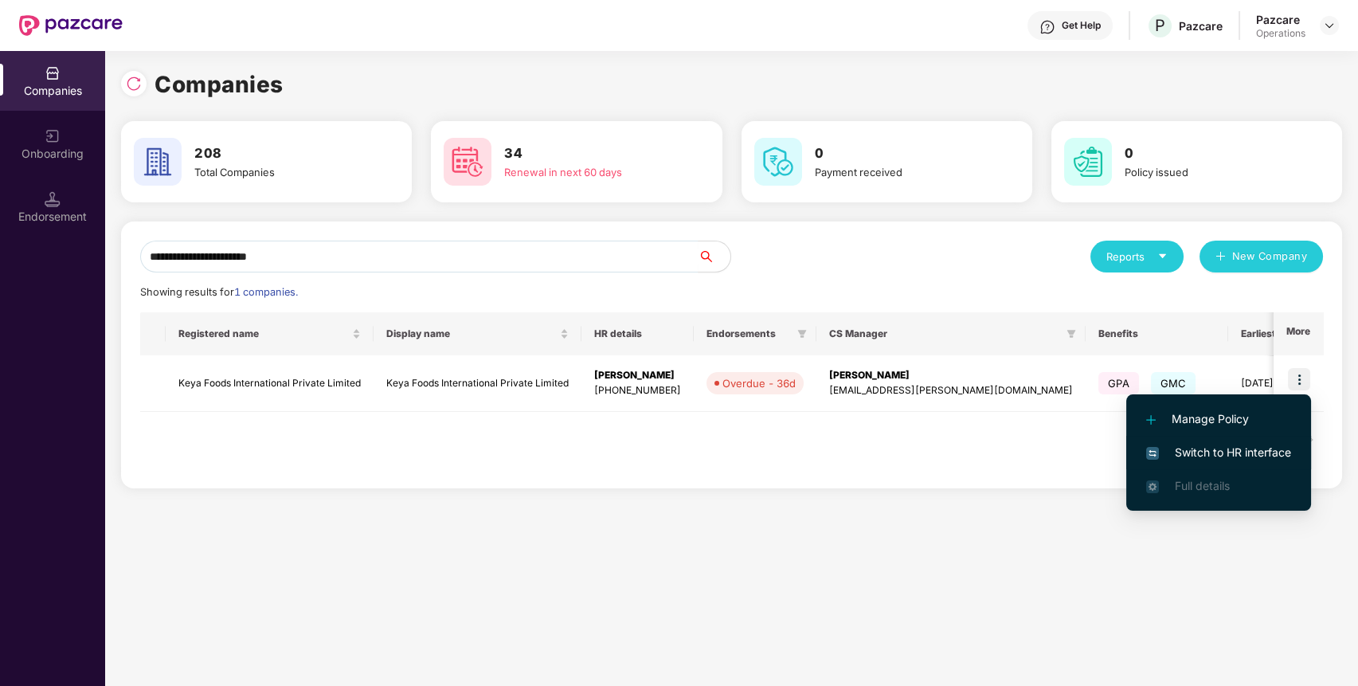
click at [1233, 450] on span "Switch to HR interface" at bounding box center [1218, 453] width 145 height 18
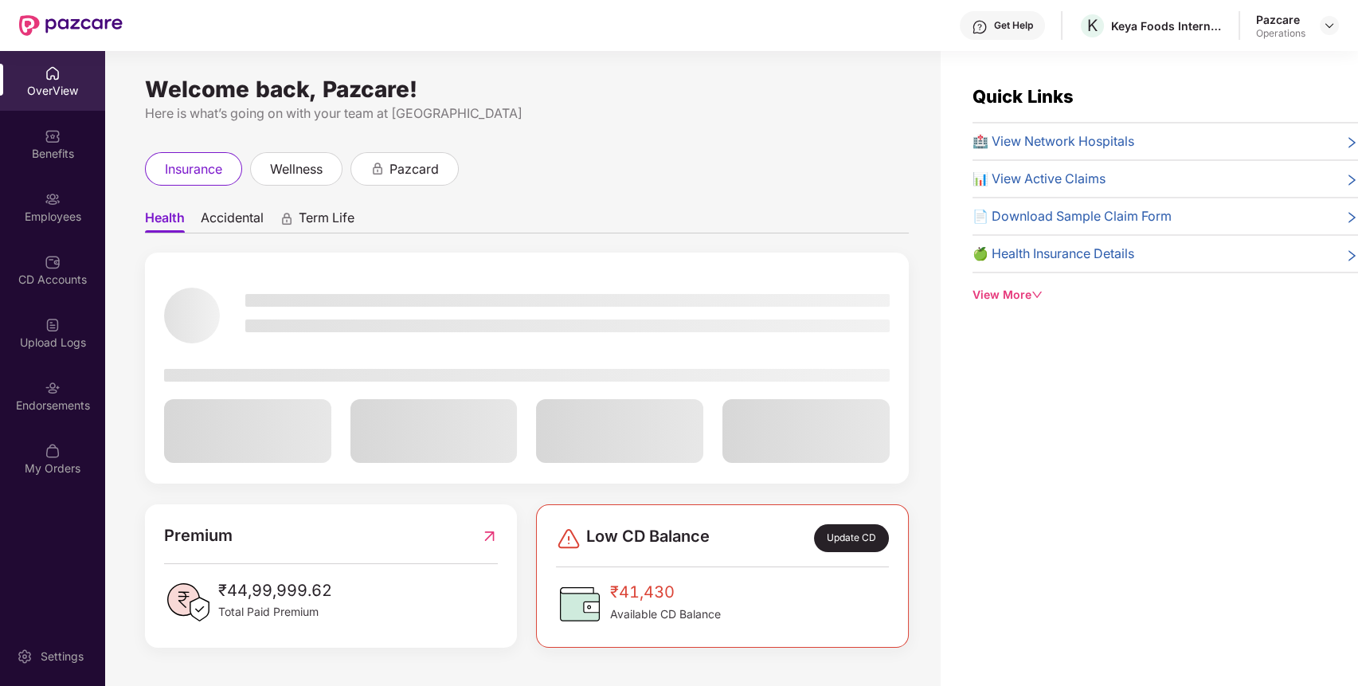
click at [64, 378] on div "Endorsements" at bounding box center [52, 396] width 105 height 60
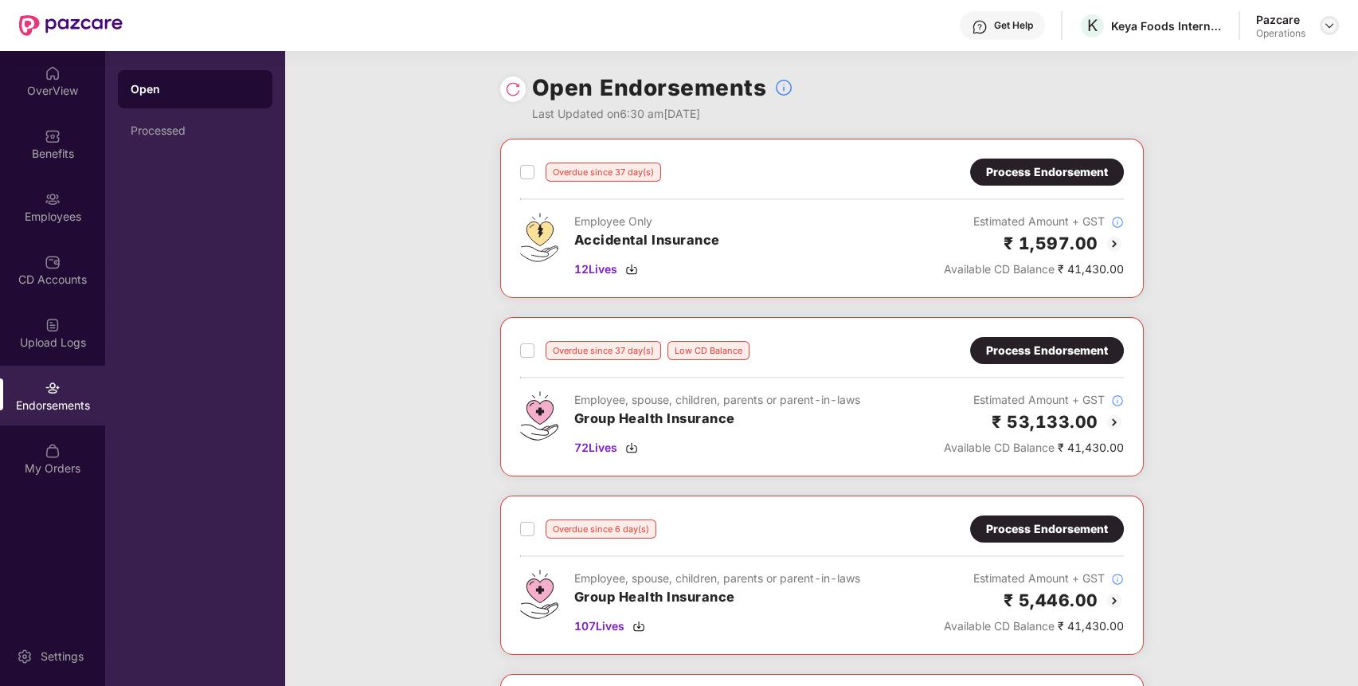
click at [1326, 29] on img at bounding box center [1329, 25] width 13 height 13
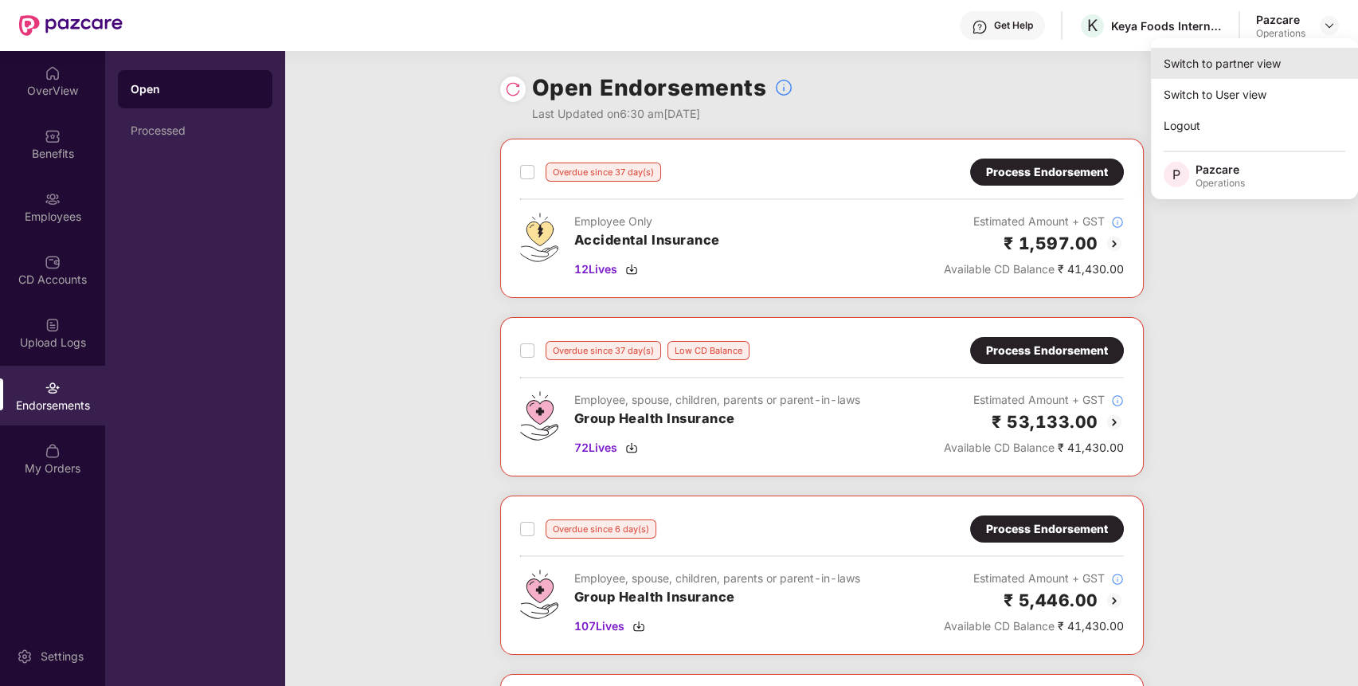
click at [1232, 65] on div "Switch to partner view" at bounding box center [1254, 63] width 207 height 31
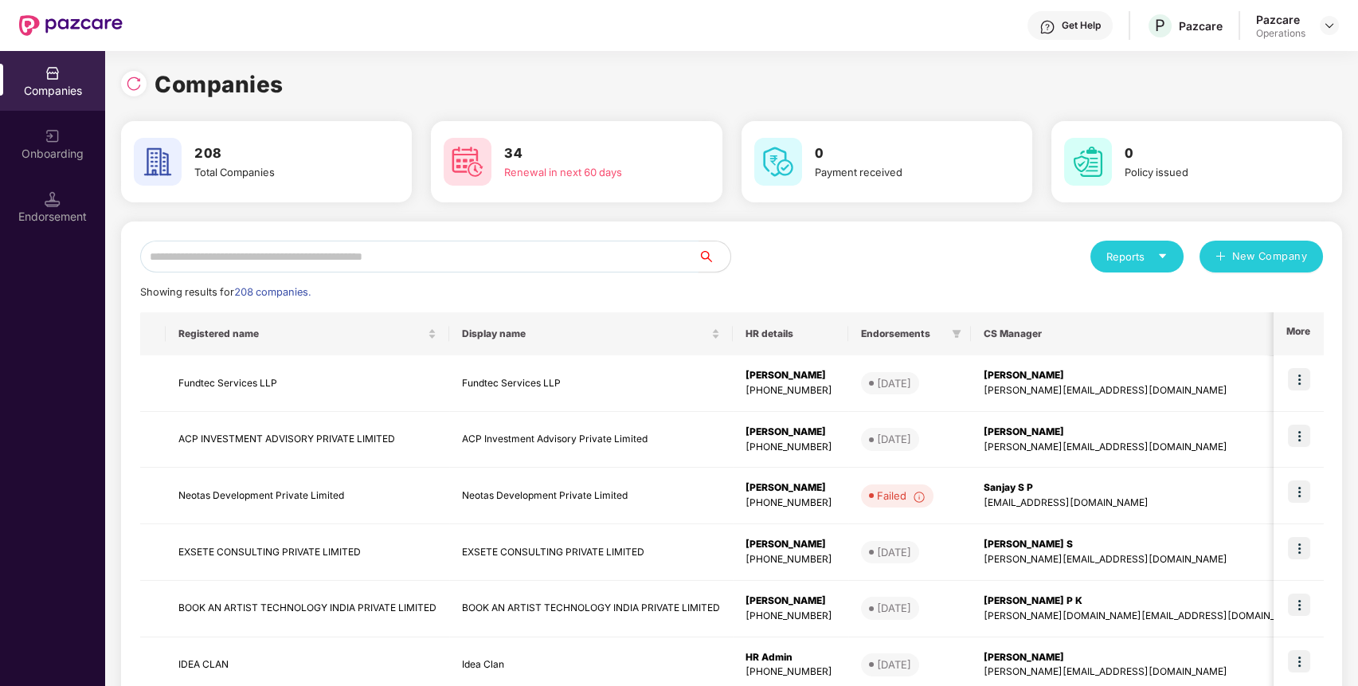
click at [370, 242] on input "text" at bounding box center [419, 257] width 558 height 32
paste input "**********"
type input "**********"
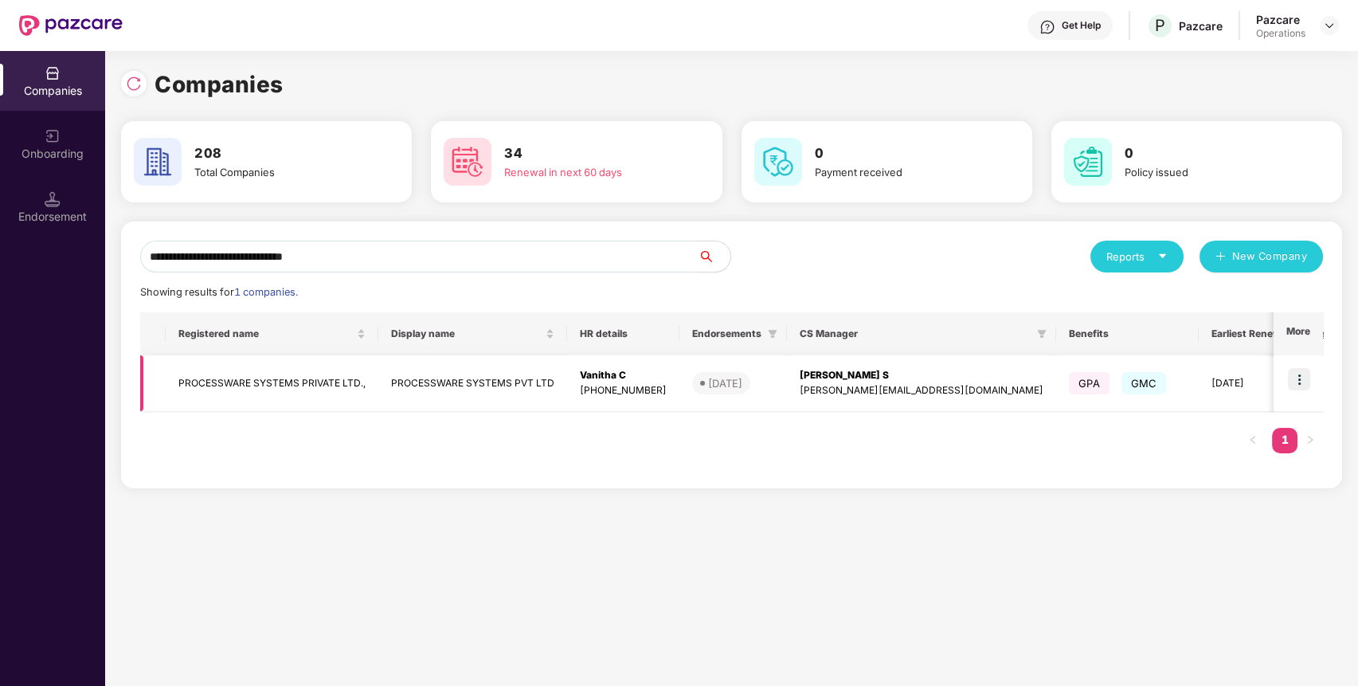
click at [329, 376] on td "PROCESSWARE SYSTEMS PRIVATE LTD.," at bounding box center [272, 383] width 213 height 57
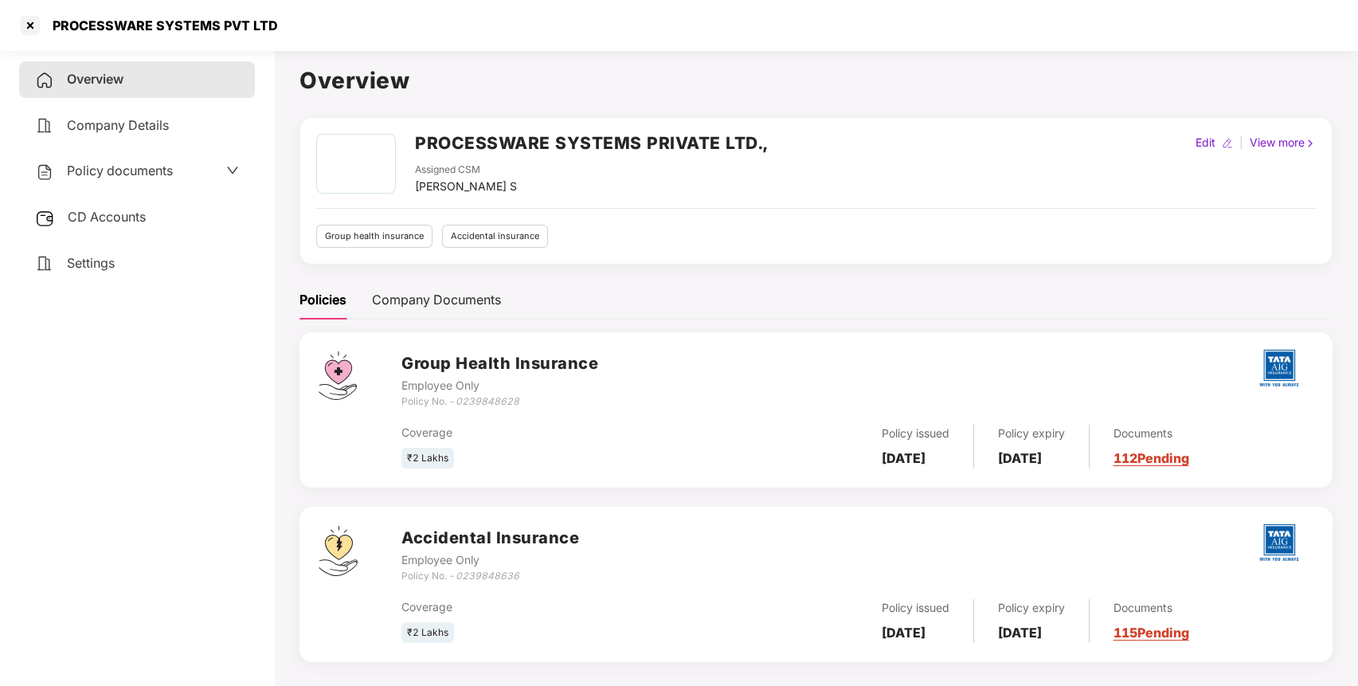
click at [113, 172] on span "Policy documents" at bounding box center [120, 171] width 106 height 16
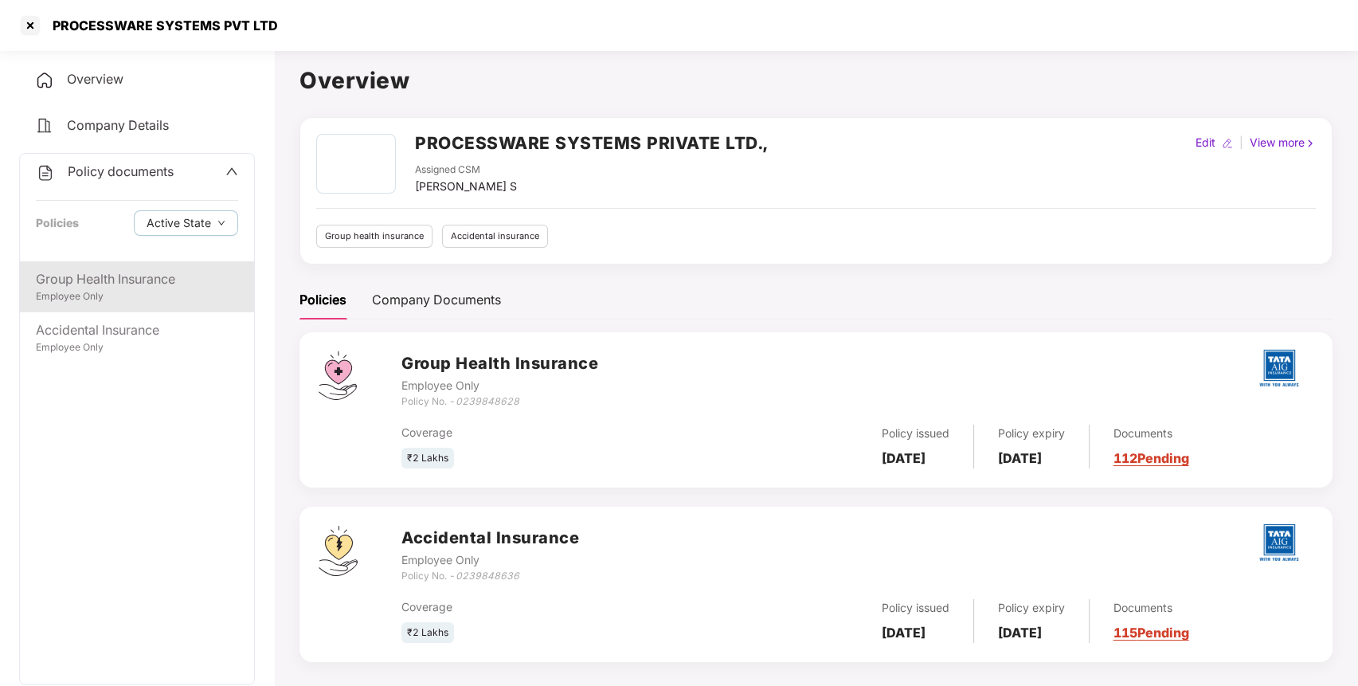
click at [202, 280] on div "Group Health Insurance" at bounding box center [137, 279] width 202 height 20
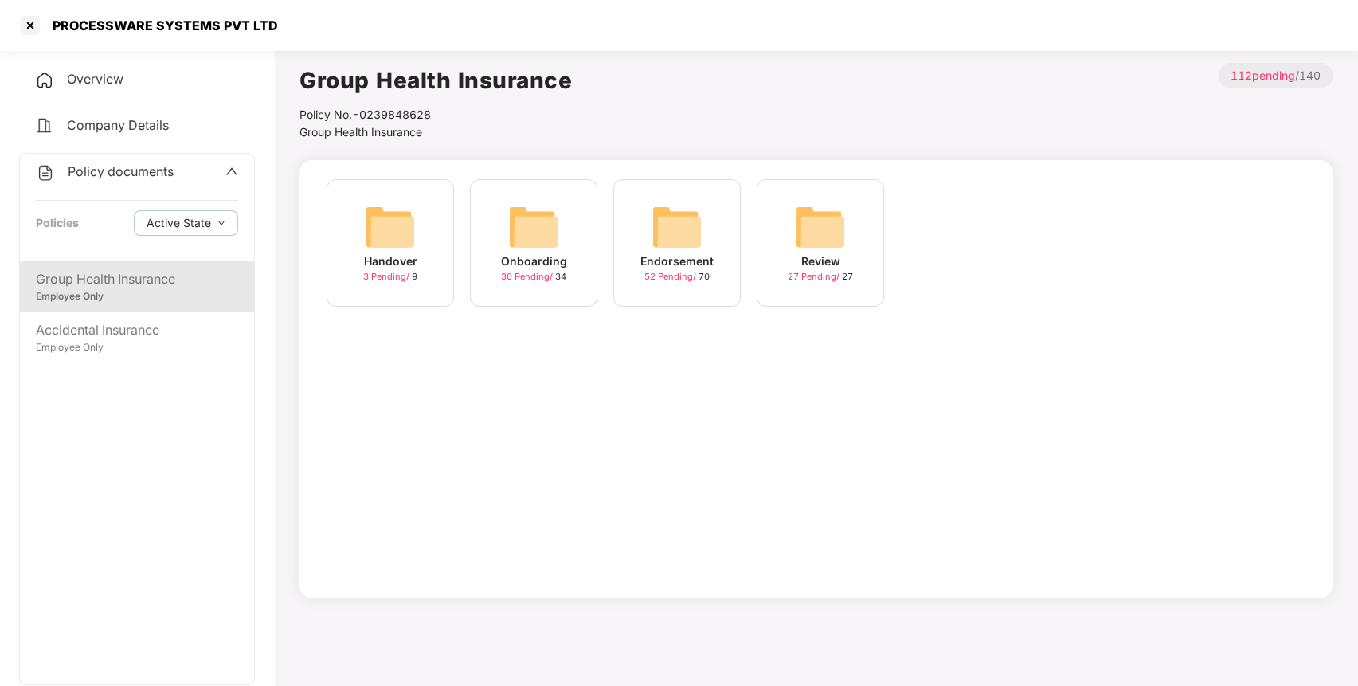
click at [693, 227] on img at bounding box center [677, 227] width 51 height 51
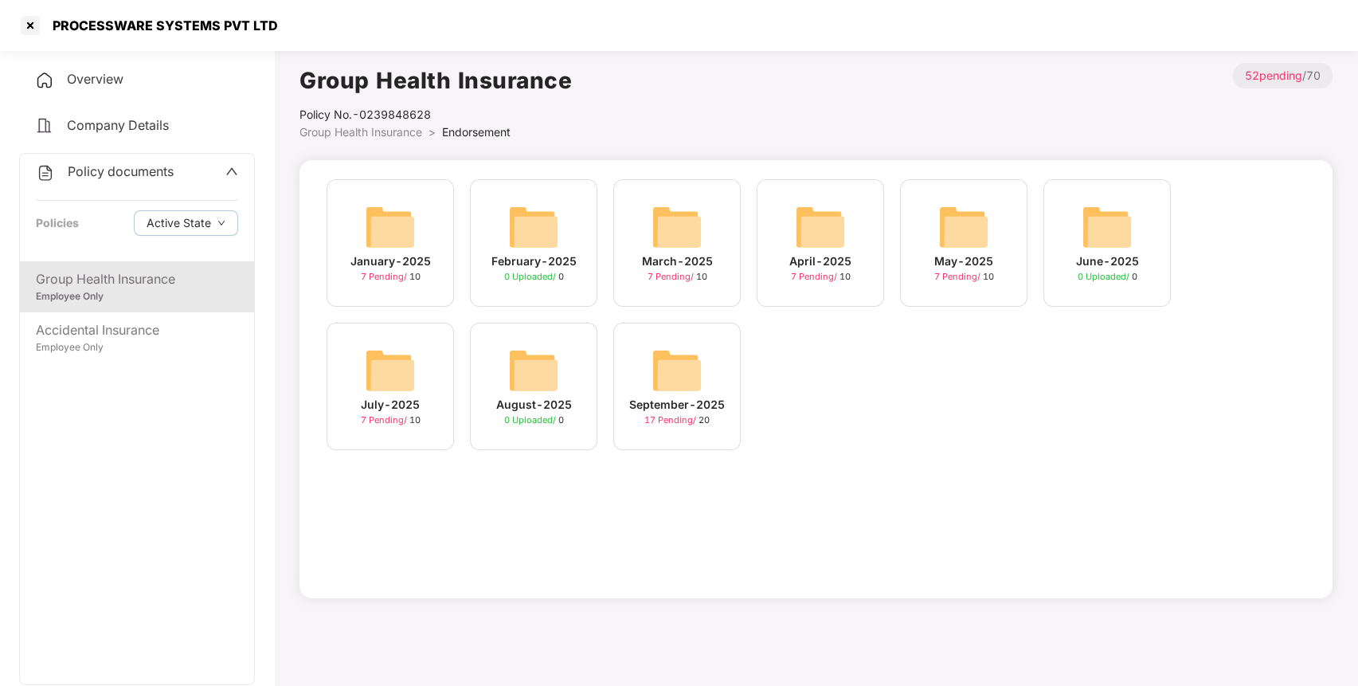
click at [700, 342] on div "September-2025 17 Pending / 20" at bounding box center [676, 386] width 127 height 127
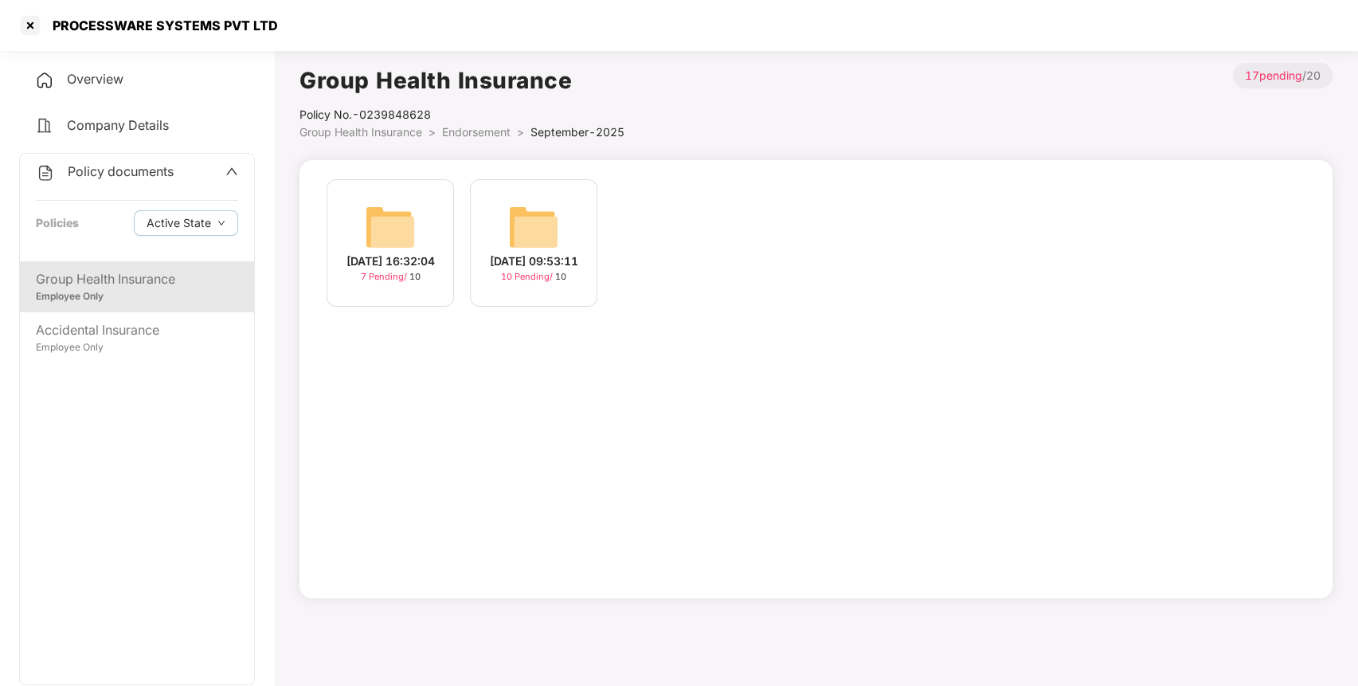
click at [578, 225] on div "[DATE] 09:53:11 10 Pending / 10" at bounding box center [533, 242] width 127 height 127
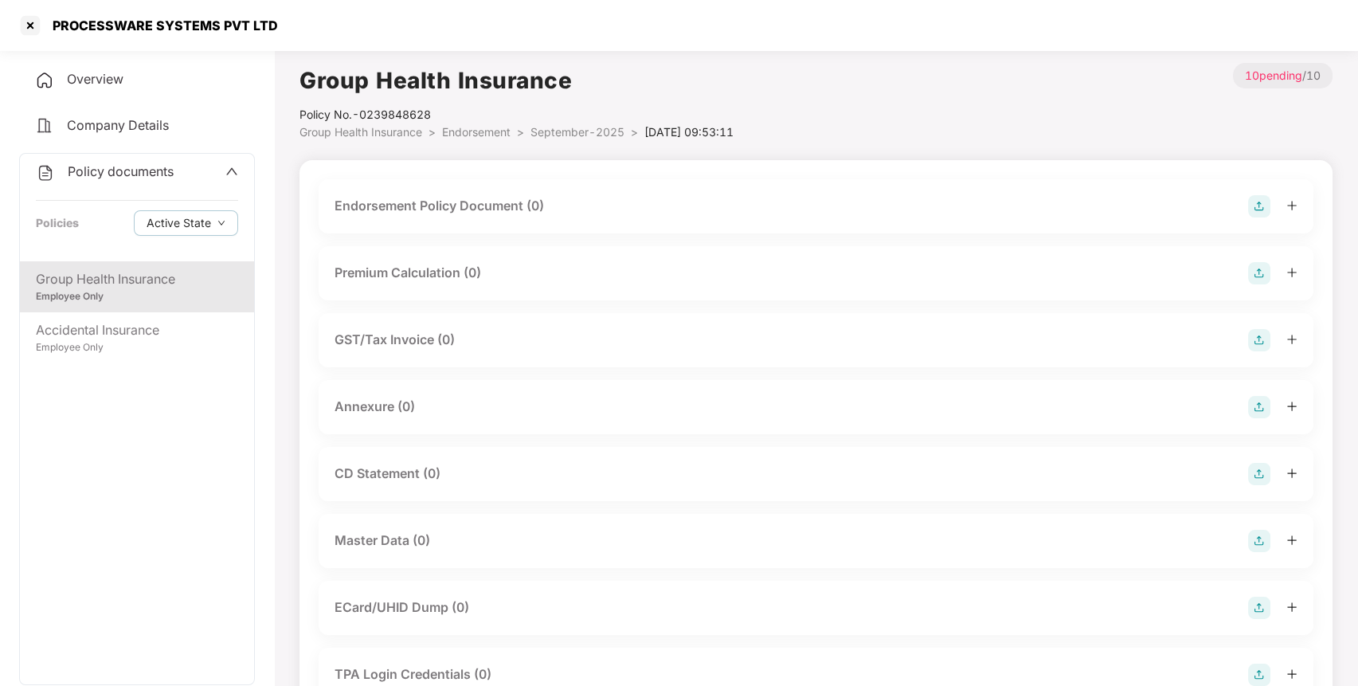
click at [1260, 212] on img at bounding box center [1259, 206] width 22 height 22
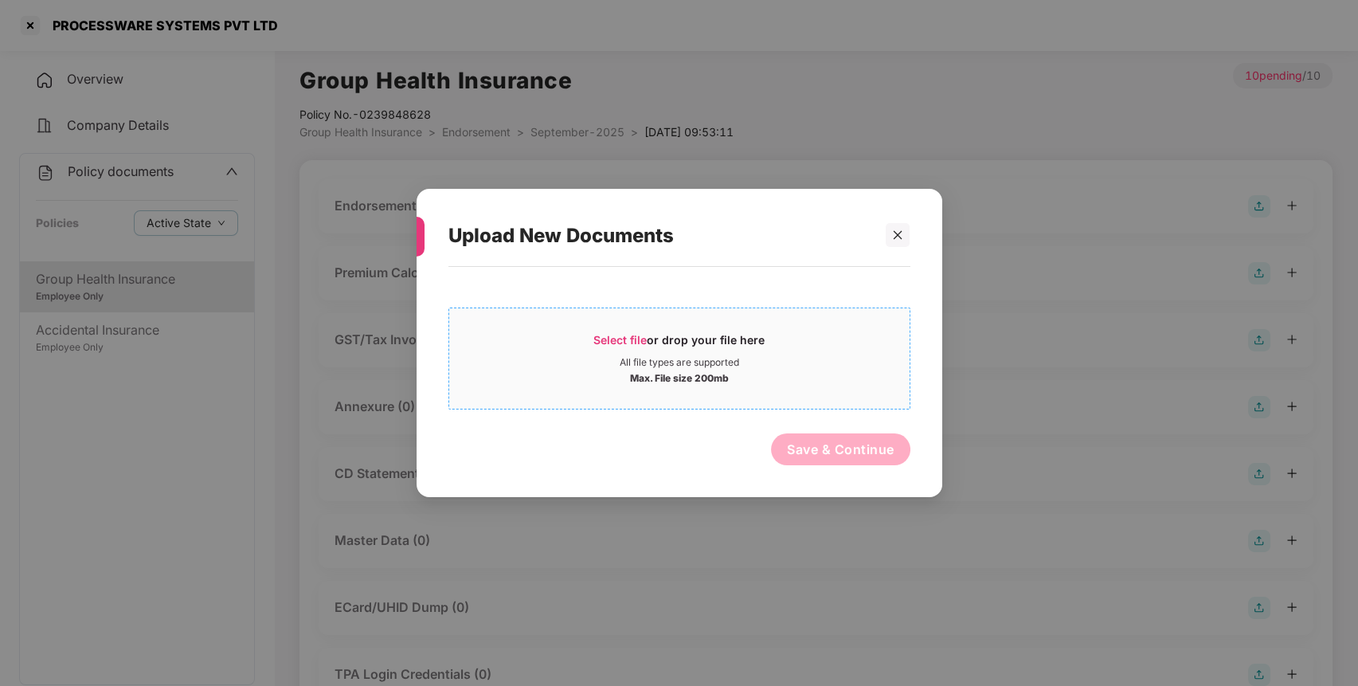
click at [857, 361] on div "All file types are supported" at bounding box center [679, 362] width 461 height 13
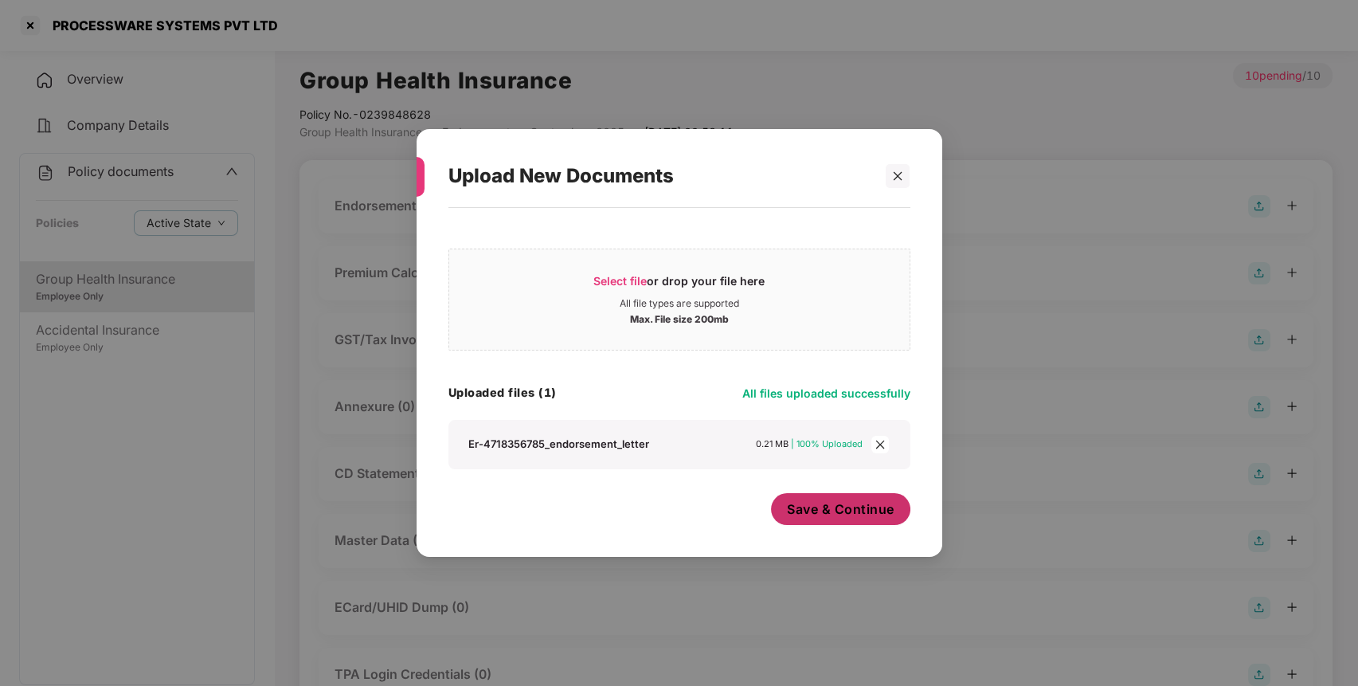
click at [866, 502] on span "Save & Continue" at bounding box center [841, 509] width 108 height 18
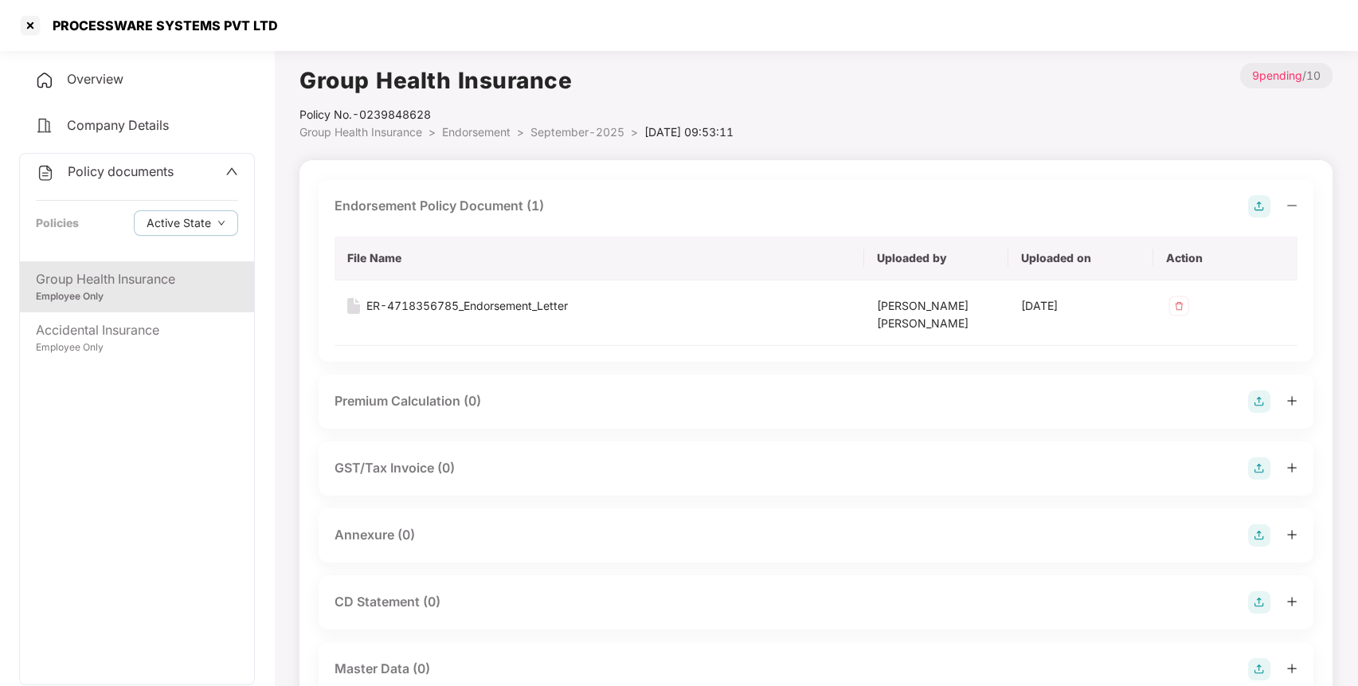
click at [1262, 531] on img at bounding box center [1259, 535] width 22 height 22
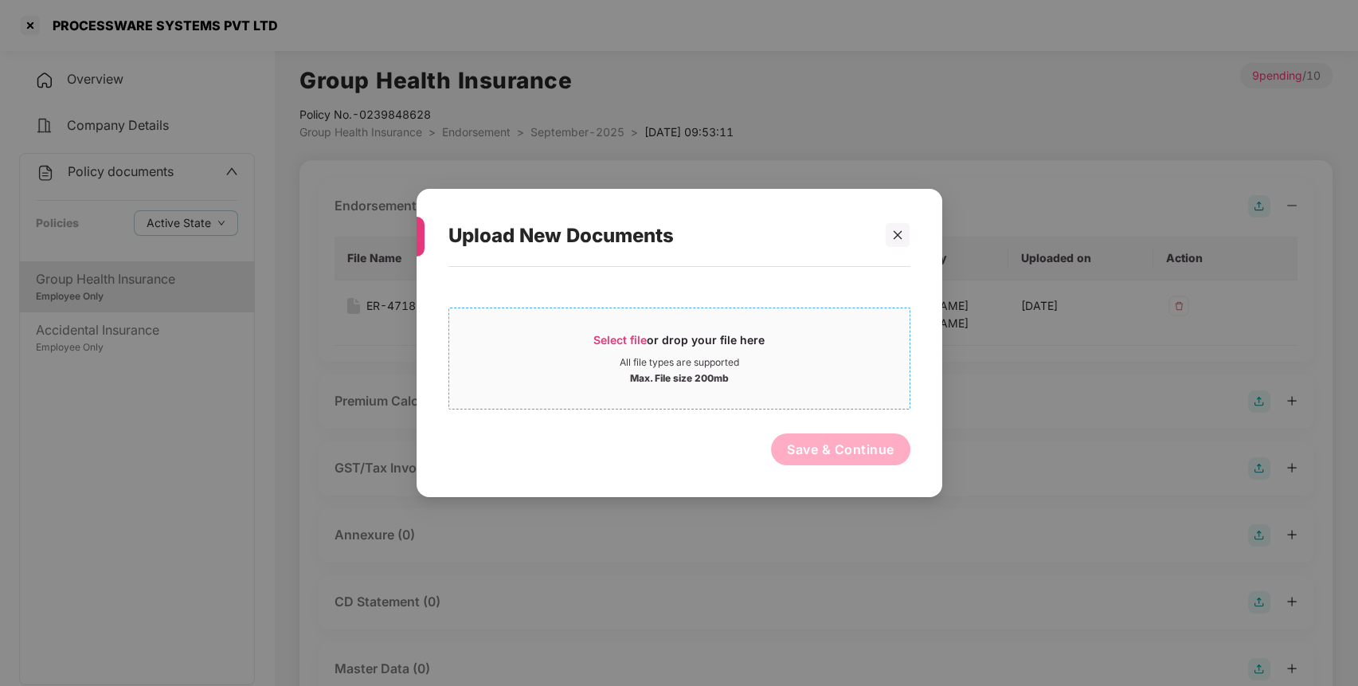
click at [879, 367] on div "All file types are supported" at bounding box center [679, 362] width 461 height 13
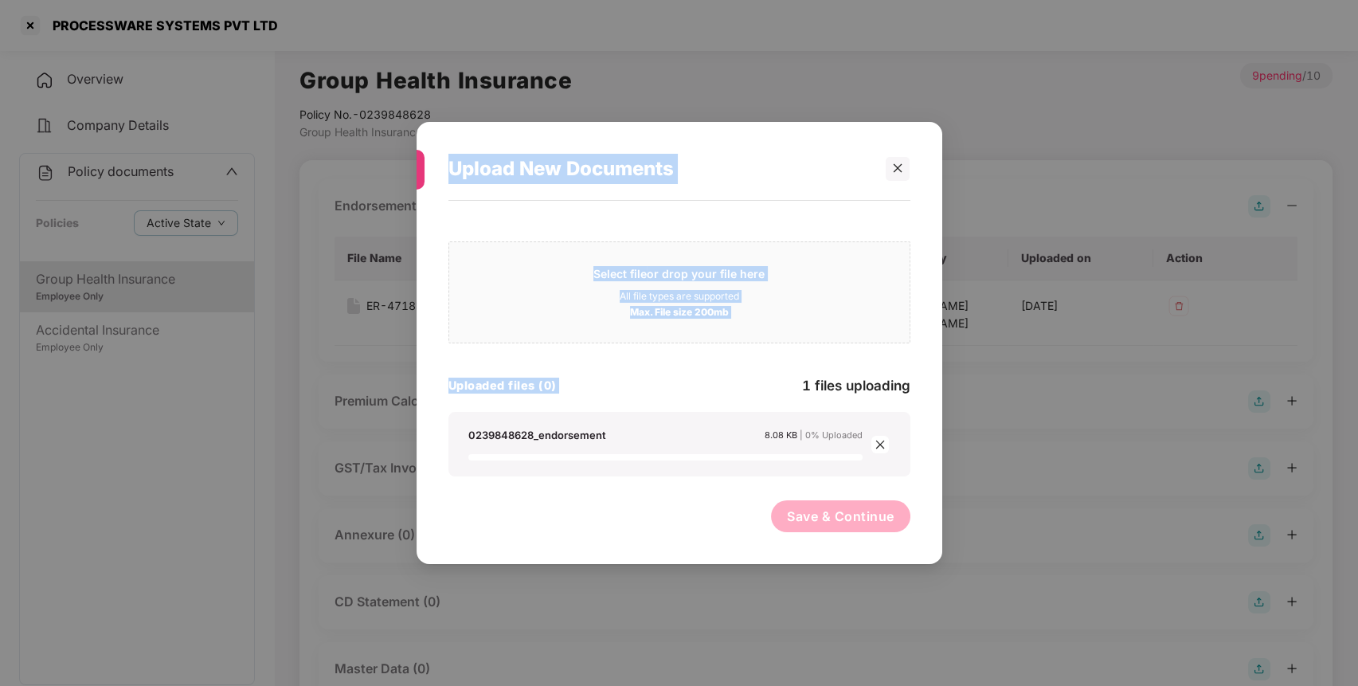
drag, startPoint x: 879, startPoint y: 367, endPoint x: 702, endPoint y: 373, distance: 177.0
click at [702, 373] on div "Upload New Documents Select file or drop your file here All file types are supp…" at bounding box center [679, 343] width 1358 height 686
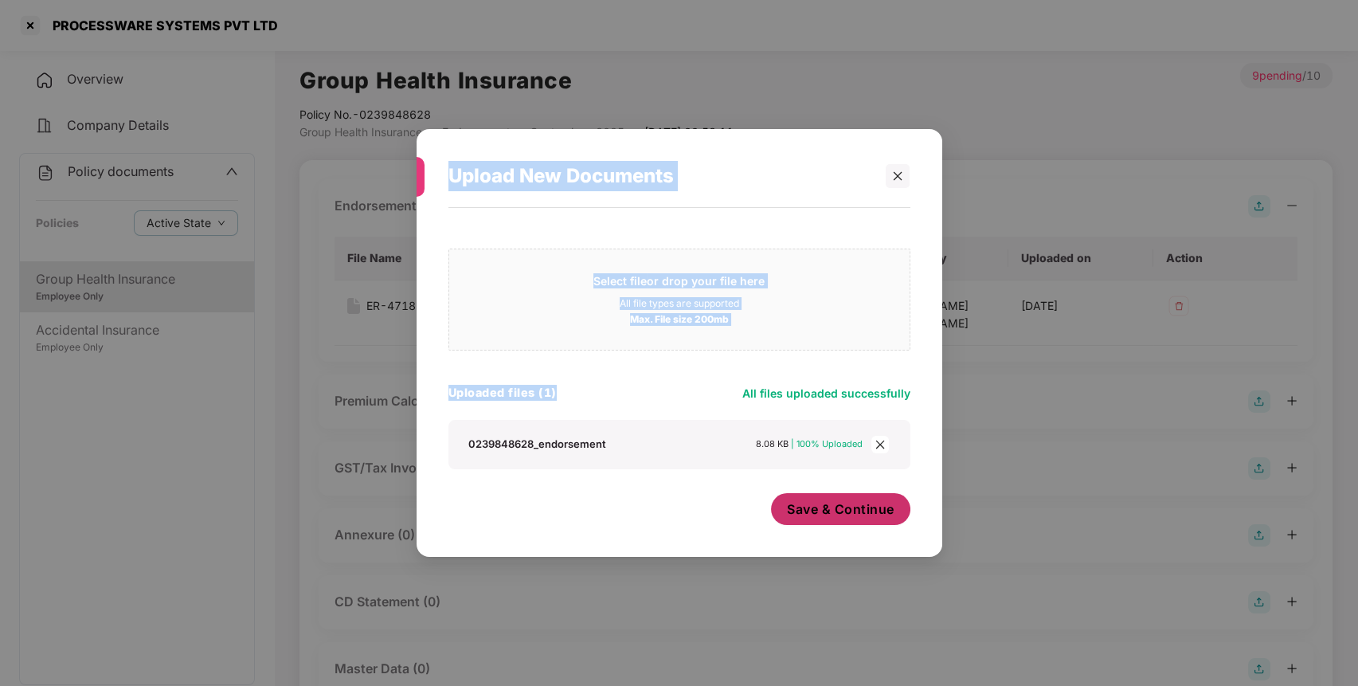
click at [868, 517] on span "Save & Continue" at bounding box center [841, 509] width 108 height 18
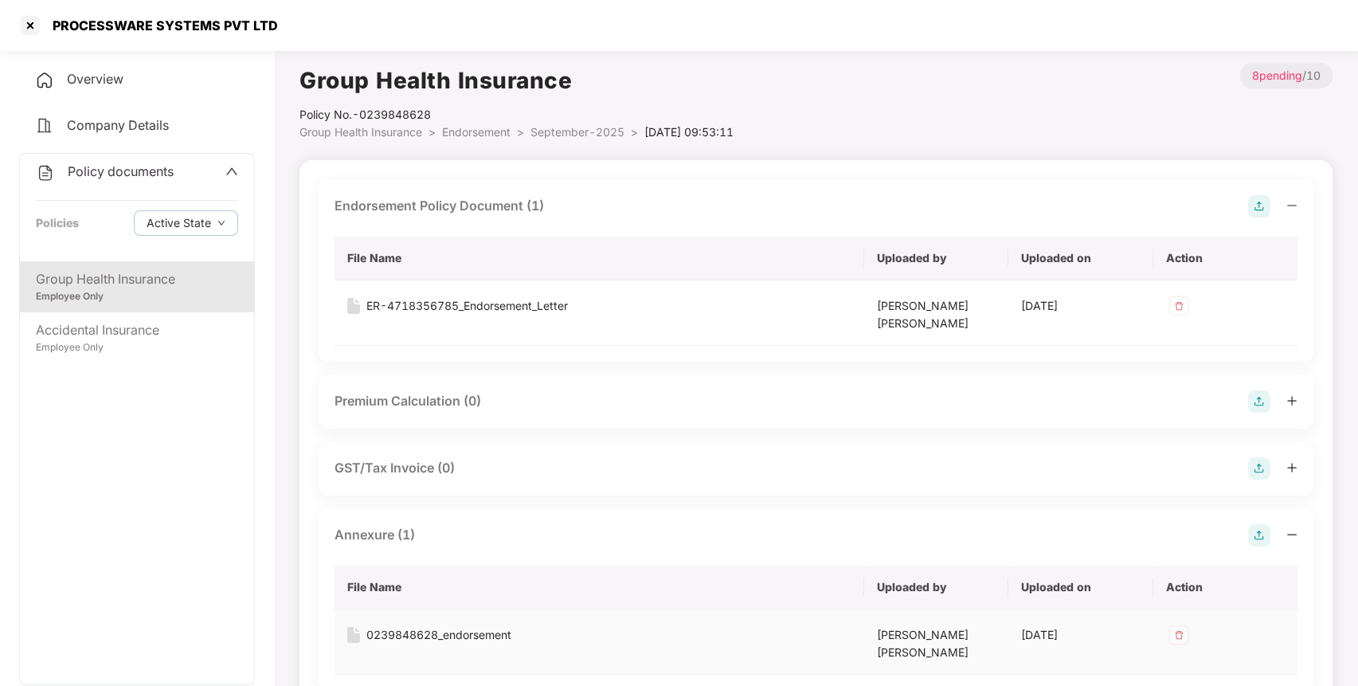
scroll to position [457, 0]
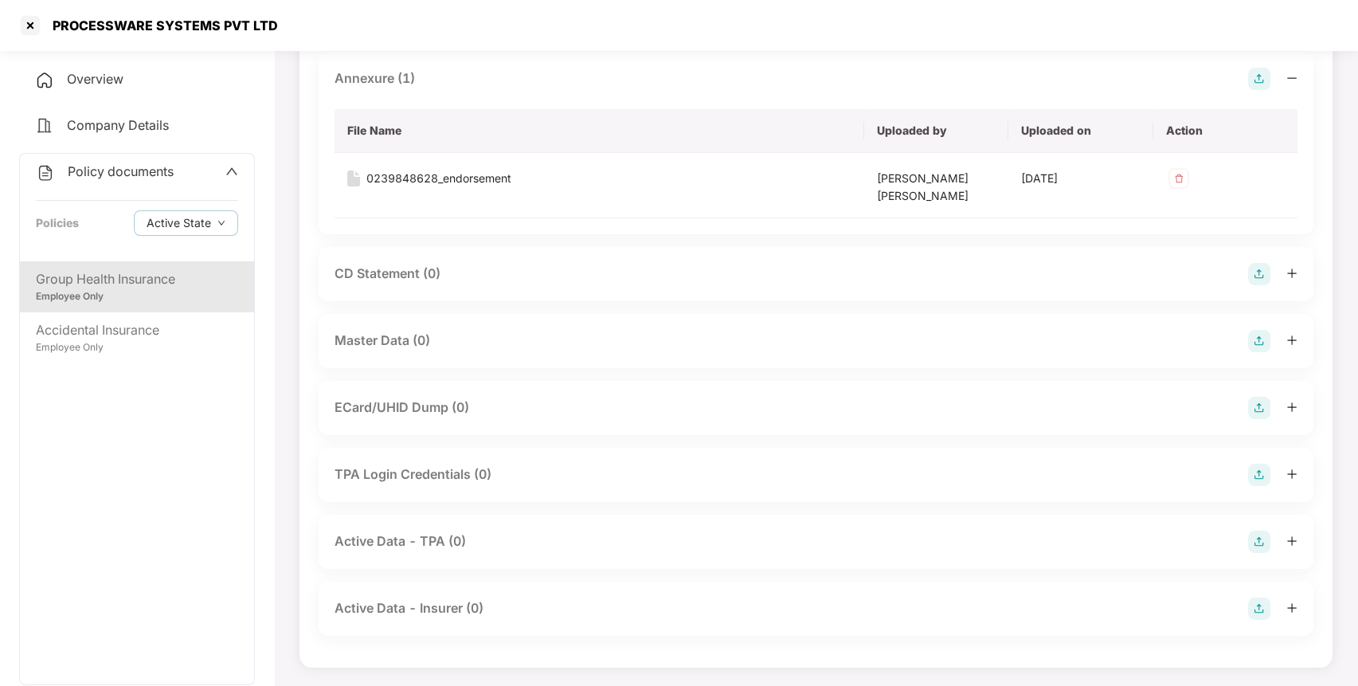
click at [1256, 336] on img at bounding box center [1259, 341] width 22 height 22
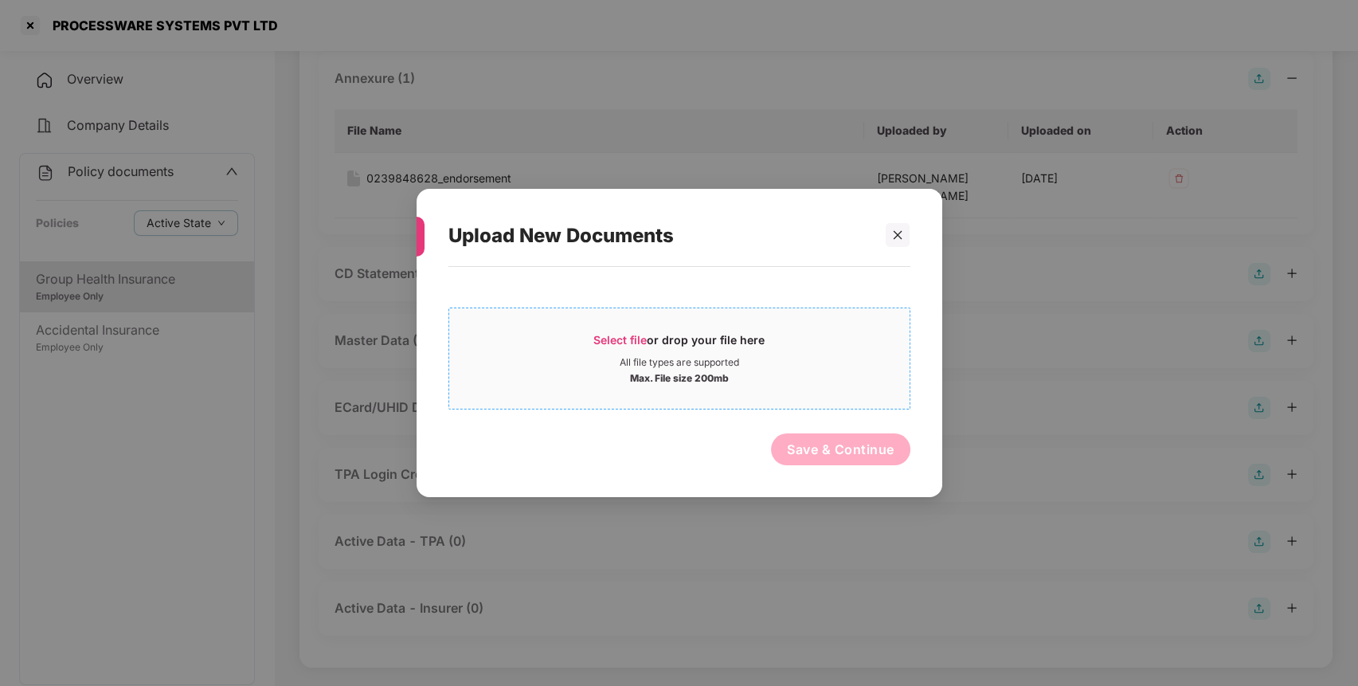
click at [797, 370] on div "Max. File size 200mb" at bounding box center [679, 377] width 461 height 16
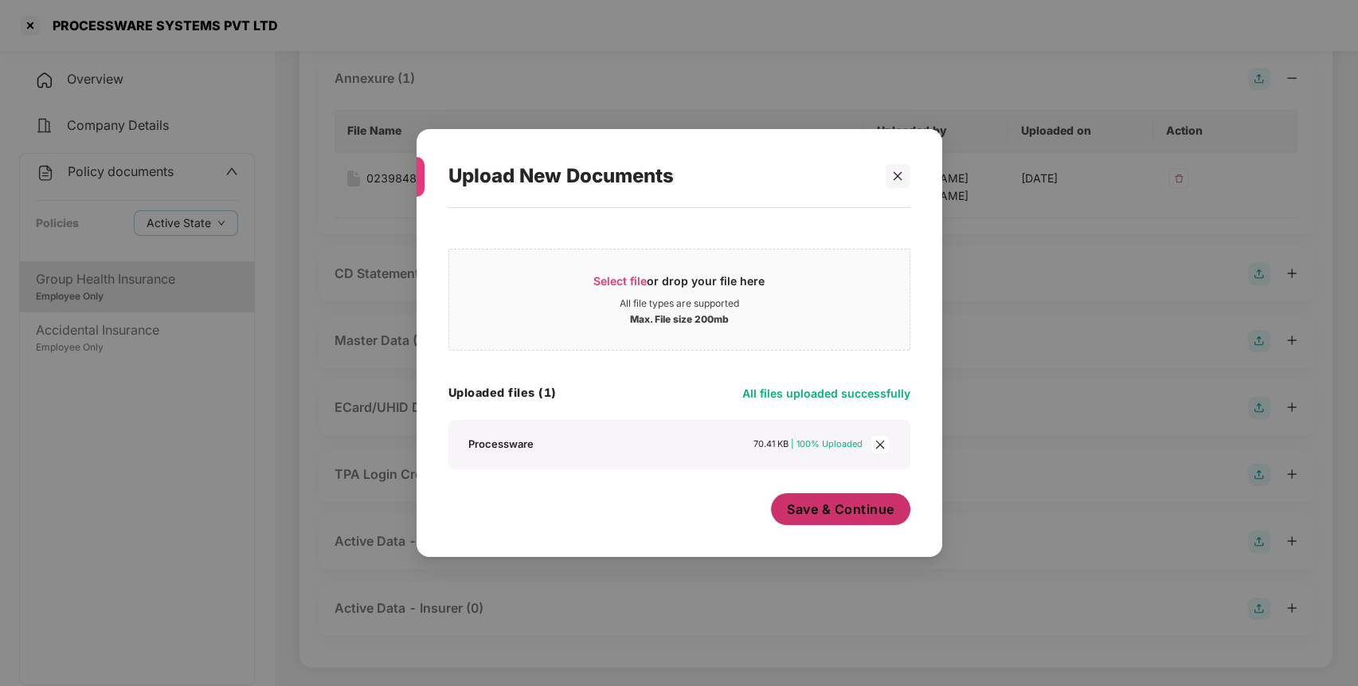
click at [783, 508] on button "Save & Continue" at bounding box center [840, 509] width 139 height 32
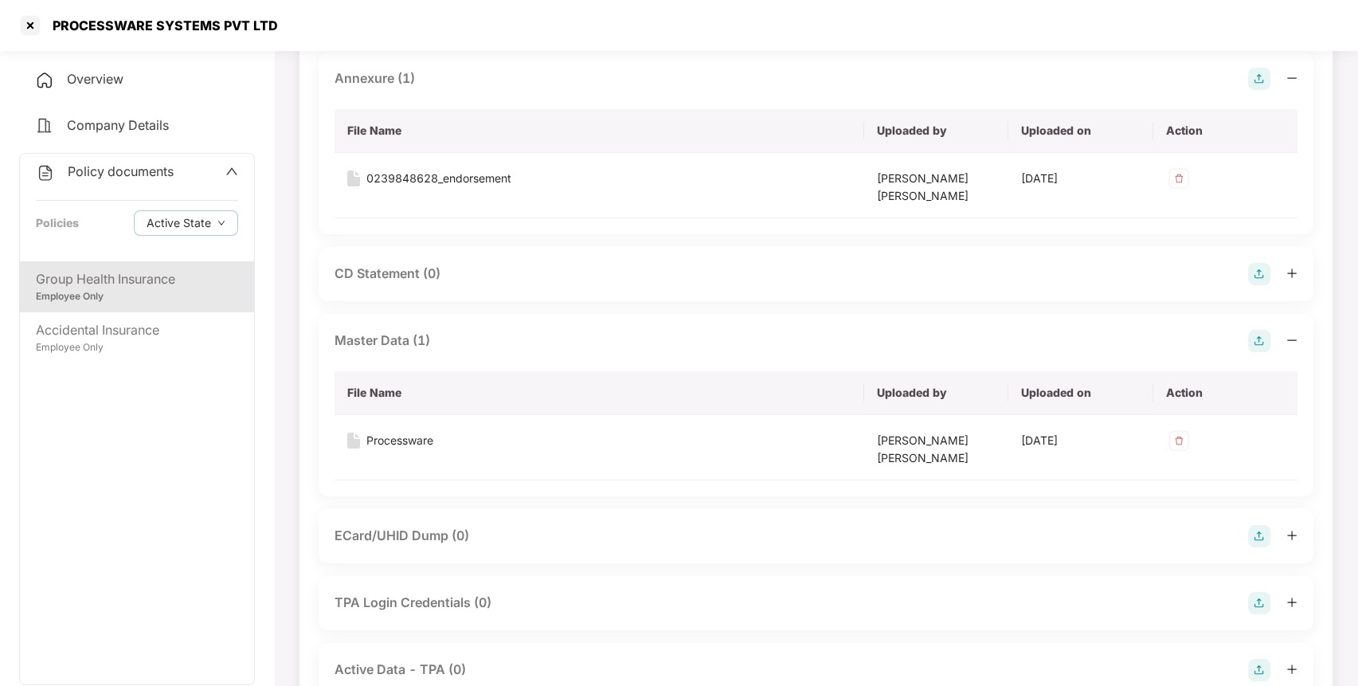
click at [182, 182] on div "Policy documents Policies Active State" at bounding box center [137, 208] width 234 height 108
click at [154, 169] on span "Policy documents" at bounding box center [121, 171] width 106 height 16
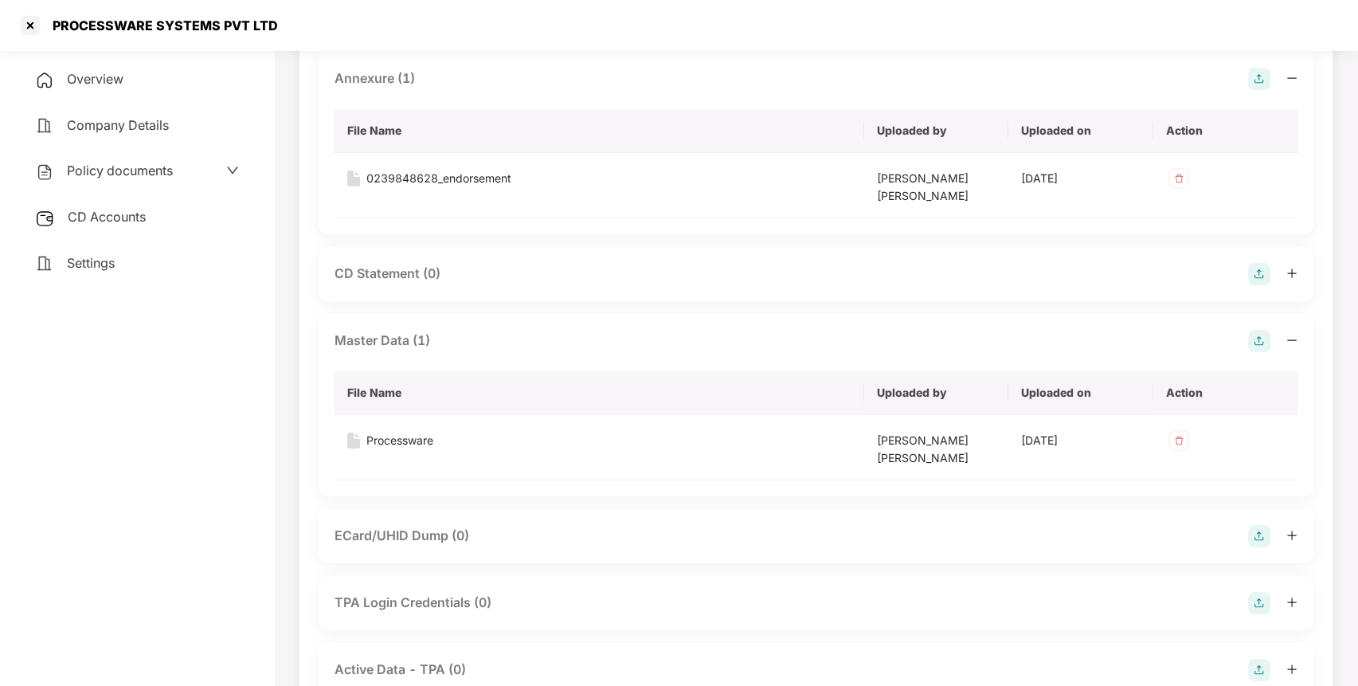
click at [147, 223] on div "CD Accounts" at bounding box center [137, 217] width 236 height 37
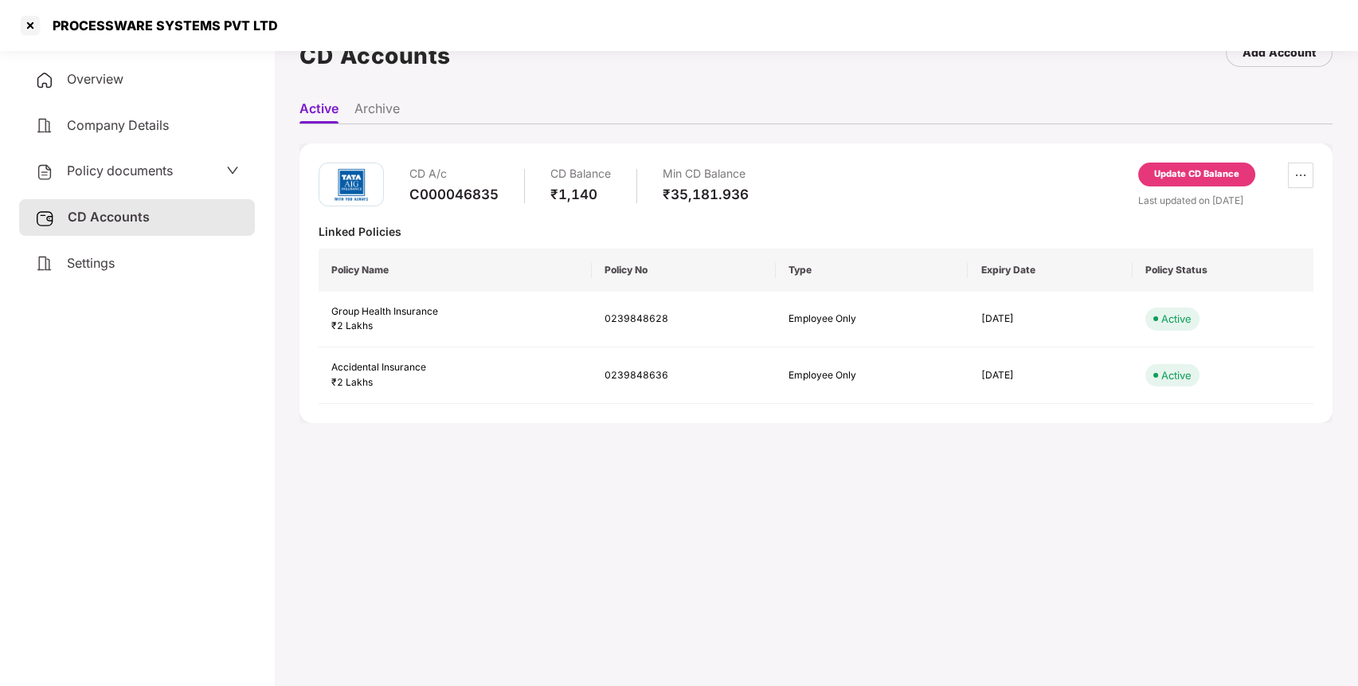
click at [147, 223] on div "CD Accounts" at bounding box center [137, 217] width 236 height 37
